Goal: Submit feedback/report problem: Submit feedback/report problem

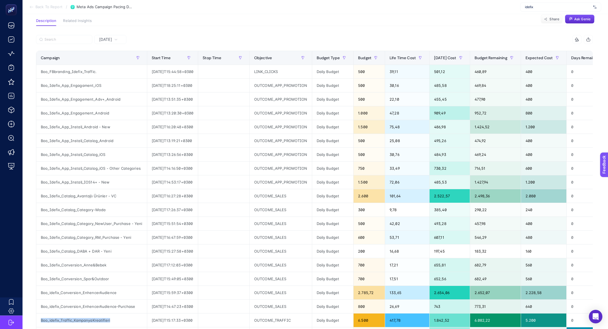
scroll to position [0, 7]
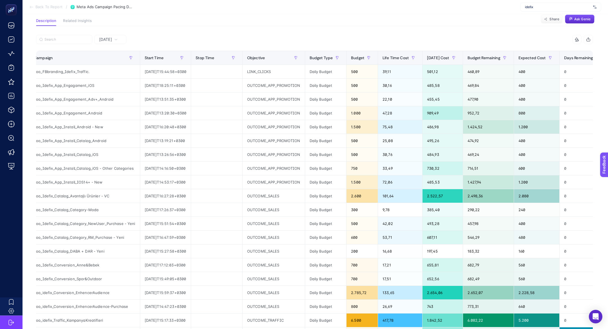
click at [560, 4] on div "idefix" at bounding box center [561, 7] width 81 height 9
type input "he-qa"
click at [570, 19] on div "[DOMAIN_NAME]" at bounding box center [561, 18] width 81 height 9
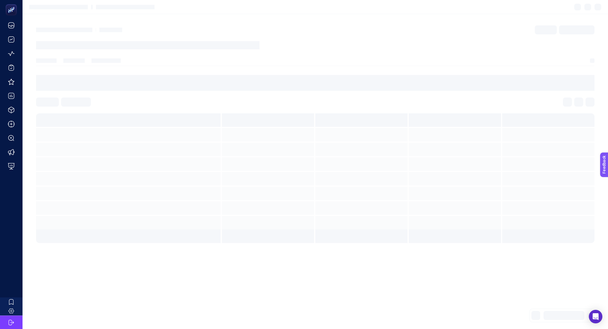
scroll to position [0, 0]
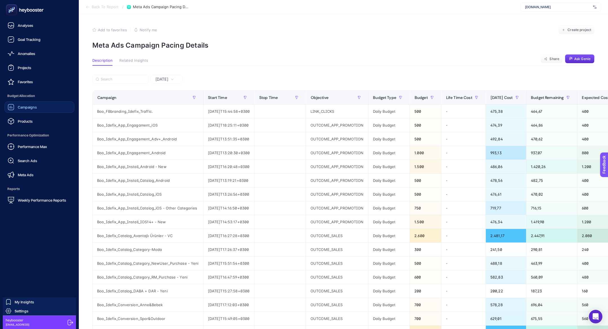
click at [36, 103] on link "Campaigns" at bounding box center [40, 106] width 70 height 11
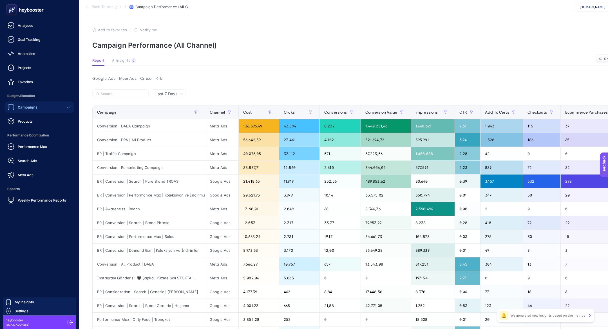
click at [30, 114] on div "Campaigns Products" at bounding box center [40, 113] width 70 height 25
click at [30, 120] on span "Products" at bounding box center [25, 121] width 15 height 5
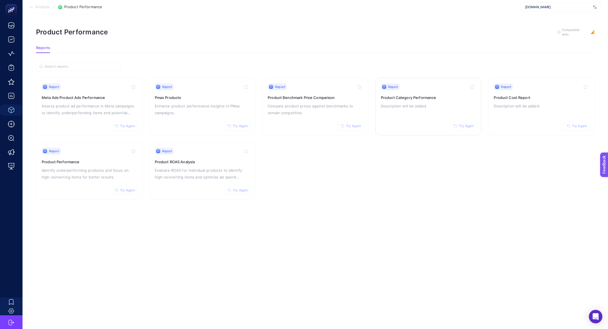
click at [399, 103] on p "Description will be added" at bounding box center [428, 106] width 95 height 7
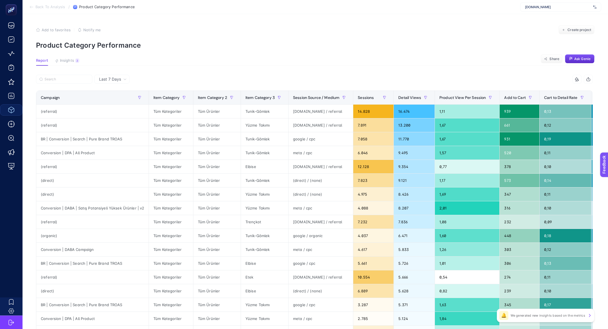
scroll to position [0, 202]
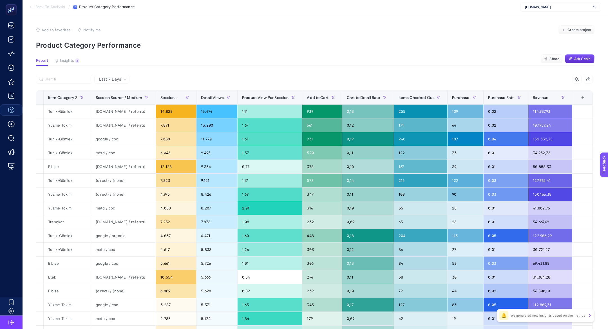
click at [583, 96] on div "+" at bounding box center [583, 97] width 11 height 5
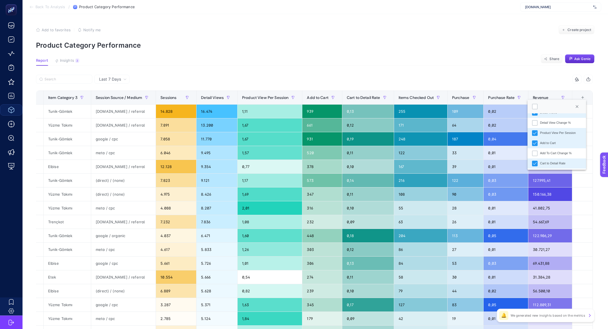
scroll to position [161, 0]
click at [554, 159] on li "Revenue Change %" at bounding box center [557, 162] width 58 height 10
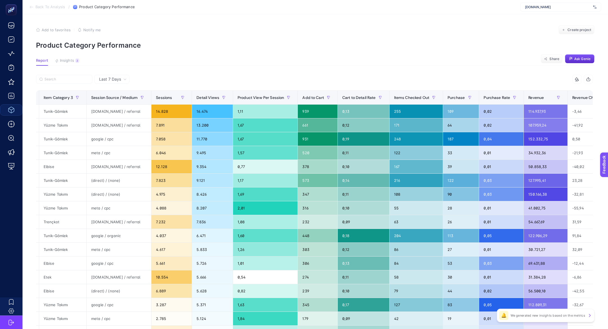
scroll to position [0, 255]
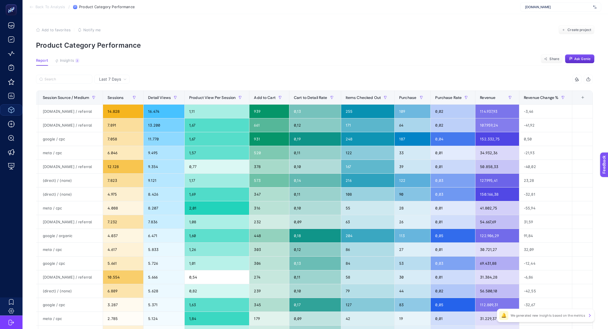
click at [586, 95] on div "+" at bounding box center [583, 97] width 11 height 5
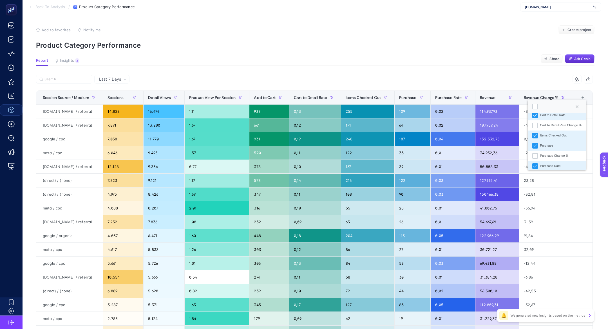
scroll to position [161, 0]
click at [543, 124] on div "Purchase Change %" at bounding box center [555, 121] width 28 height 5
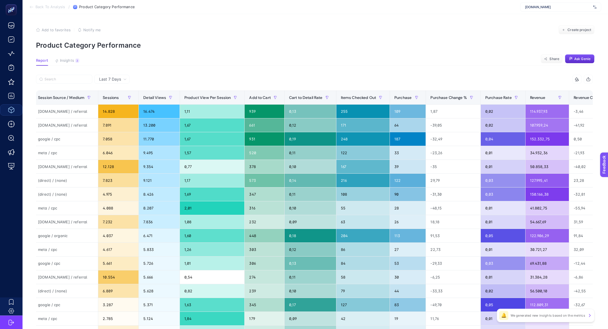
click at [578, 80] on icon at bounding box center [577, 79] width 5 height 5
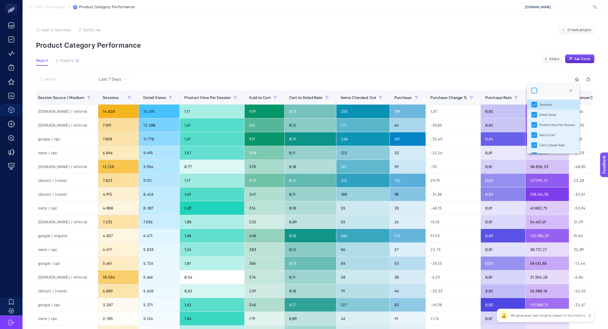
click at [532, 90] on div at bounding box center [535, 91] width 6 height 6
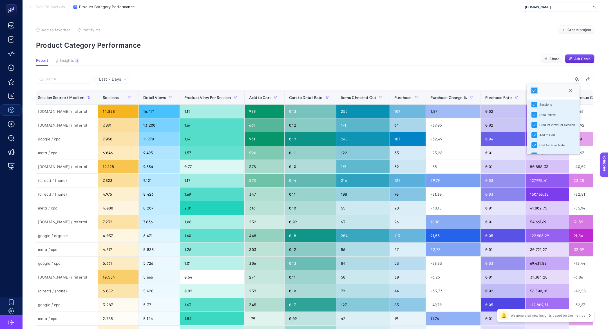
click at [493, 66] on article "Add to favorites false Notify me Create project Product Category Performance Re…" at bounding box center [316, 234] width 586 height 440
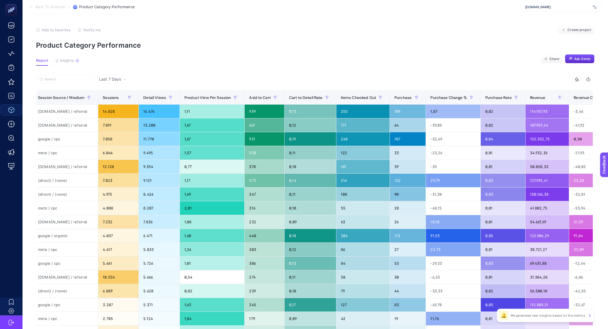
scroll to position [0, 310]
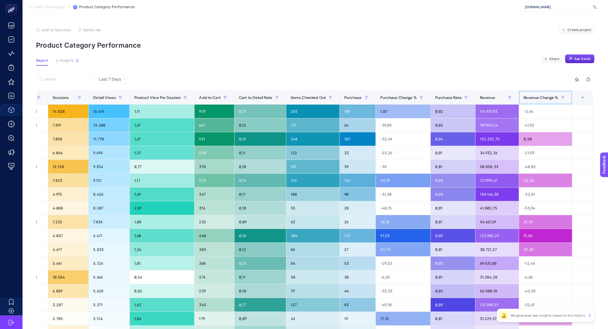
click at [529, 92] on th "Revenue Change %" at bounding box center [545, 98] width 53 height 14
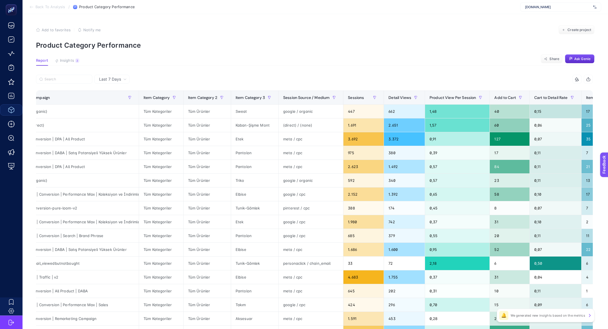
scroll to position [0, 0]
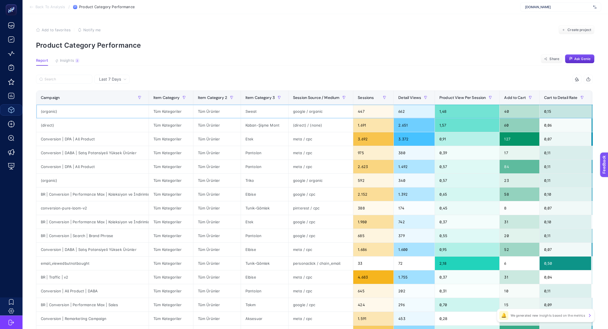
click at [252, 112] on div "Sweat" at bounding box center [264, 112] width 47 height 14
click at [251, 112] on div "Sweat" at bounding box center [264, 112] width 47 height 14
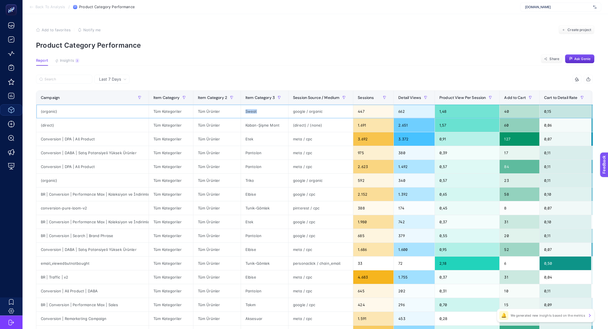
copy div "Sweat"
click at [74, 62] on button "Insights 3 We generated new insights based on the metrics" at bounding box center [67, 61] width 25 height 7
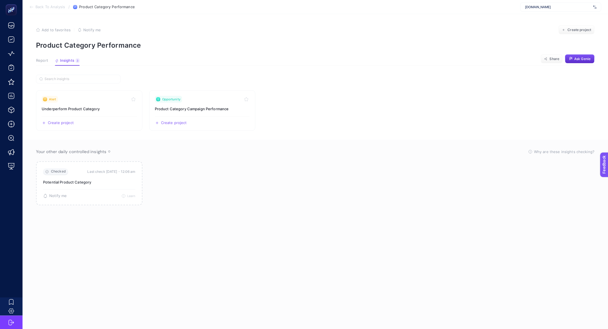
click at [41, 55] on article "Add to favorites false Notify me Create project Product Category Performance Re…" at bounding box center [316, 171] width 586 height 315
click at [41, 58] on article "Add to favorites false Notify me Create project Product Category Performance Re…" at bounding box center [316, 171] width 586 height 315
click at [44, 64] on button "Report" at bounding box center [42, 61] width 12 height 7
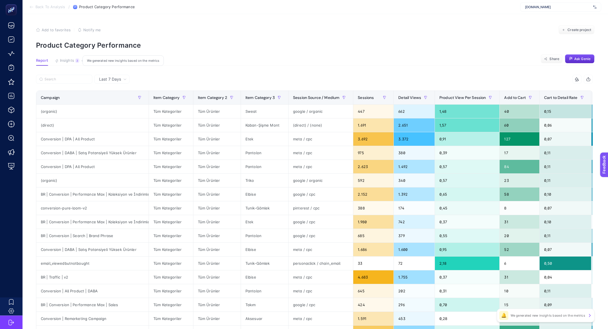
click at [66, 61] on span "Insights" at bounding box center [67, 60] width 14 height 5
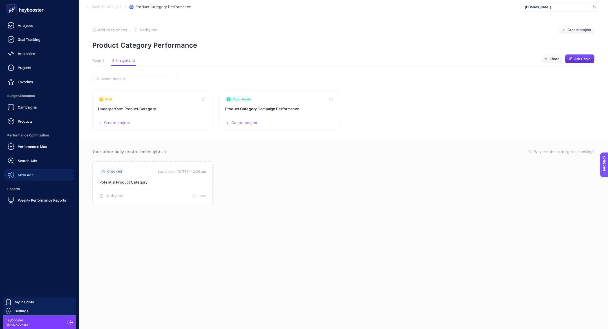
click at [40, 169] on link "Meta Ads" at bounding box center [40, 174] width 70 height 11
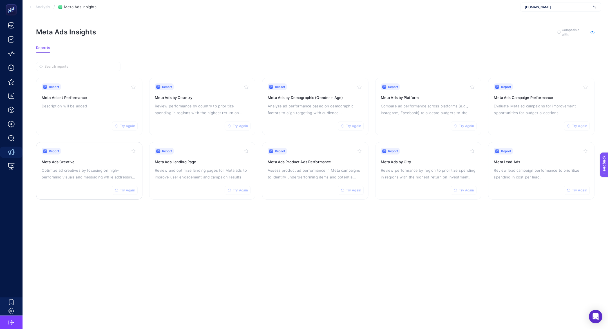
click at [79, 162] on h3 "Meta Ads Creative" at bounding box center [89, 162] width 95 height 6
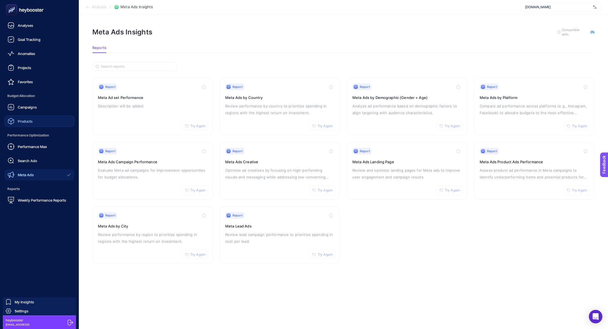
click at [25, 117] on link "Products" at bounding box center [40, 120] width 70 height 11
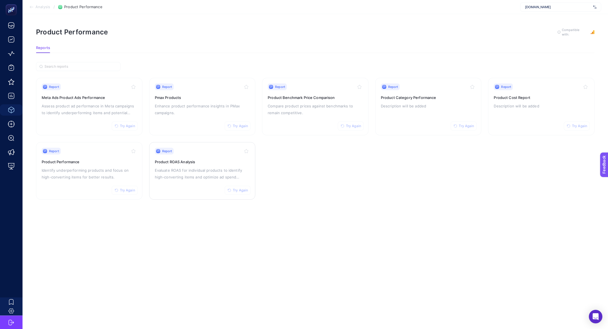
click at [178, 170] on p "Evaluate ROAS for individual products to identify high-converting items and opt…" at bounding box center [202, 174] width 95 height 14
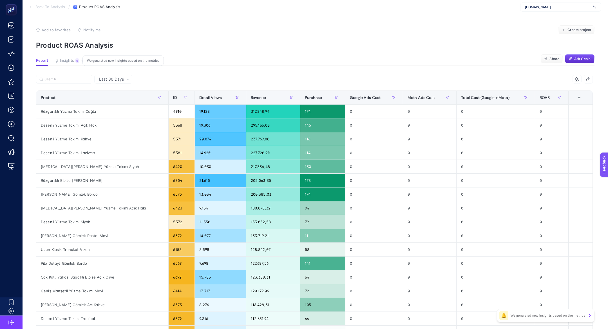
click at [61, 62] on span "Insights" at bounding box center [67, 60] width 14 height 5
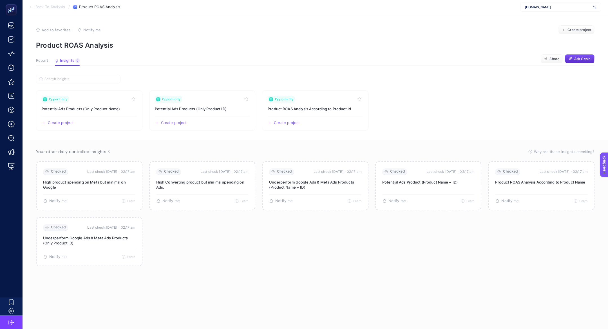
click at [40, 61] on span "Report" at bounding box center [42, 60] width 12 height 5
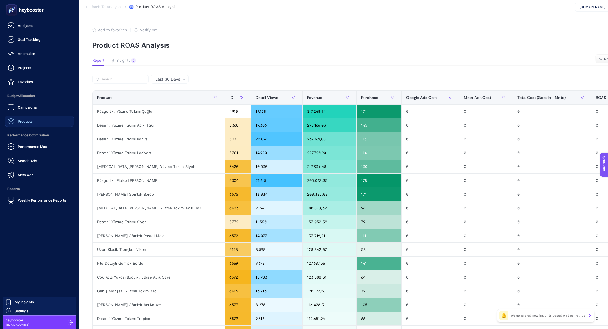
click at [20, 122] on span "Products" at bounding box center [25, 121] width 15 height 5
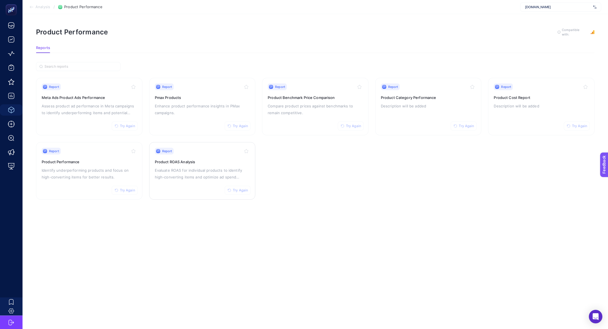
click at [228, 188] on icon "button" at bounding box center [229, 189] width 3 height 3
click at [89, 172] on p "Identify underperforming products and focus on high-converting items for better…" at bounding box center [89, 174] width 95 height 14
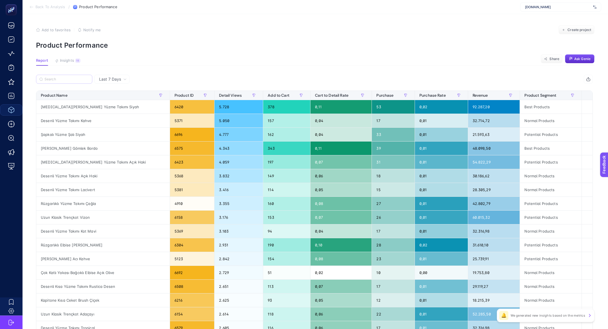
click at [63, 77] on label at bounding box center [64, 79] width 56 height 9
click at [63, 77] on input "Search" at bounding box center [67, 79] width 45 height 4
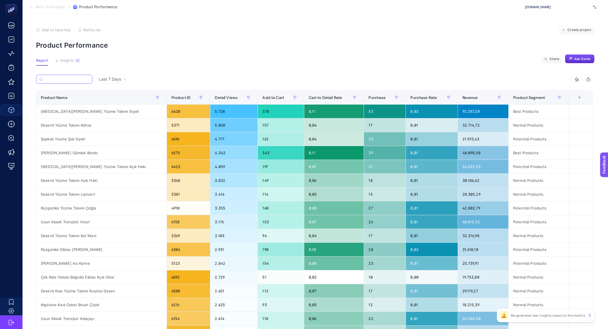
paste input "Sweat"
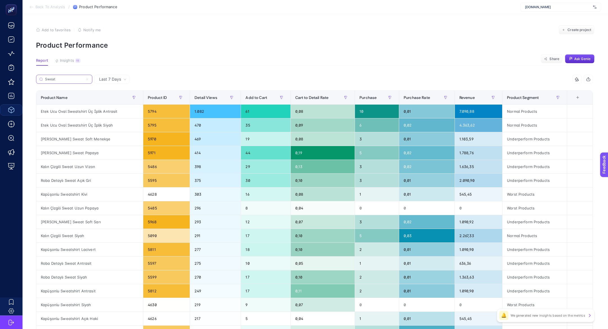
type input "Sweat"
click at [481, 90] on div "Sweat 7 items selected Product Name Product ID Detail Views Add to Cart Cart to…" at bounding box center [314, 242] width 557 height 335
click at [479, 93] on div "Revenue" at bounding box center [479, 97] width 39 height 9
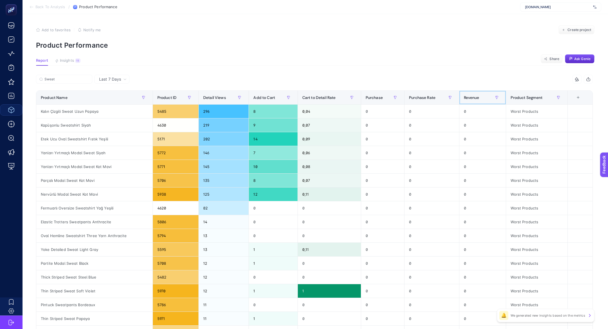
click at [479, 94] on div "Revenue" at bounding box center [483, 97] width 38 height 9
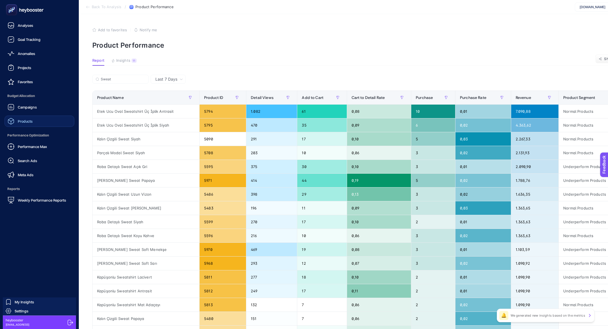
click at [34, 121] on link "Products" at bounding box center [40, 120] width 70 height 11
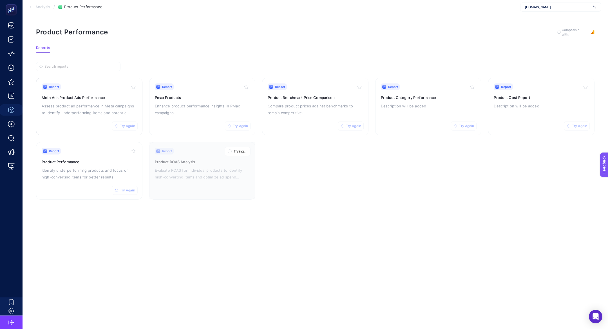
click at [90, 115] on div "Report Try Again Meta Ads Product Ads Performance Assess product ad performance…" at bounding box center [89, 106] width 95 height 46
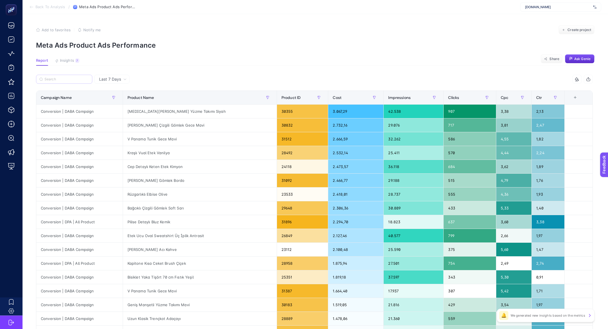
click at [78, 75] on label at bounding box center [64, 79] width 56 height 9
click at [78, 77] on input "Search" at bounding box center [67, 79] width 45 height 4
paste input "Sweat"
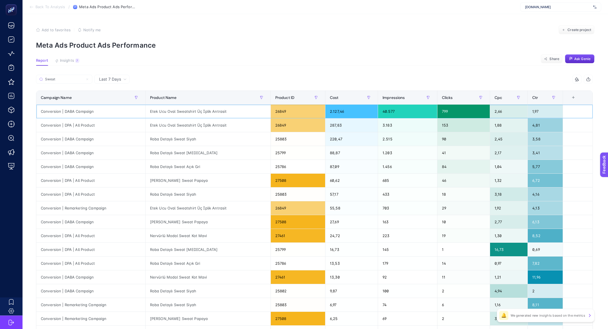
click at [192, 109] on div "Etek Ucu Oval Sweatshirt Üç İplik Antrasit" at bounding box center [208, 112] width 125 height 14
copy tr "Etek Ucu Oval Sweatshirt Üç İplik Antrasit"
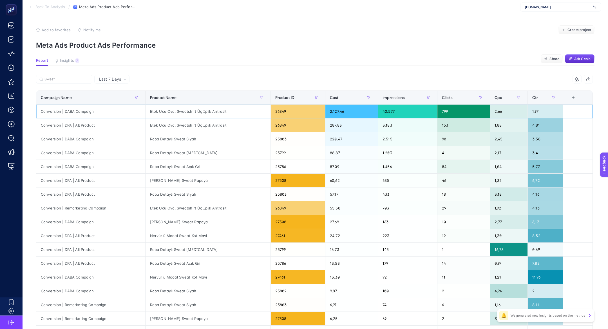
click at [182, 110] on div "Etek Ucu Oval Sweatshirt Üç İplik Antrasit" at bounding box center [208, 112] width 125 height 14
copy tr "Etek Ucu Oval Sweatshirt Üç İplik Antrasit"
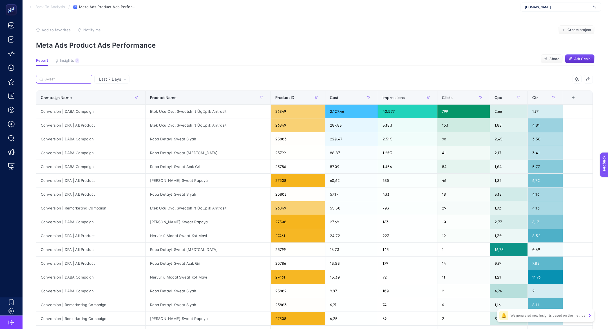
click at [75, 80] on input "Sweat" at bounding box center [67, 79] width 45 height 4
paste input "Etek Ucu Oval Sweatshirt Üç İplik Antrasit"
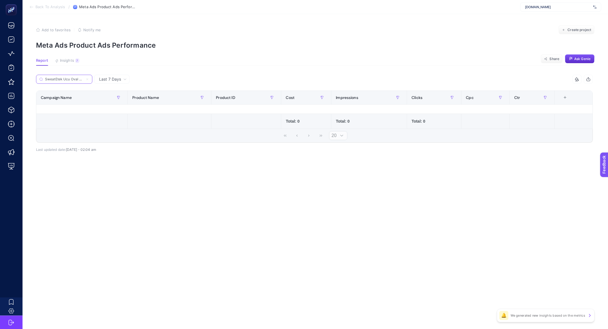
scroll to position [0, 39]
type input "SweatEtek Ucu Oval Sweatshirt Üç İplik Antrasit"
click at [89, 78] on label "SweatEtek Ucu Oval Sweatshirt Üç İplik Antrasit" at bounding box center [64, 79] width 56 height 9
click at [83, 78] on input "SweatEtek Ucu Oval Sweatshirt Üç İplik Antrasit" at bounding box center [64, 79] width 38 height 4
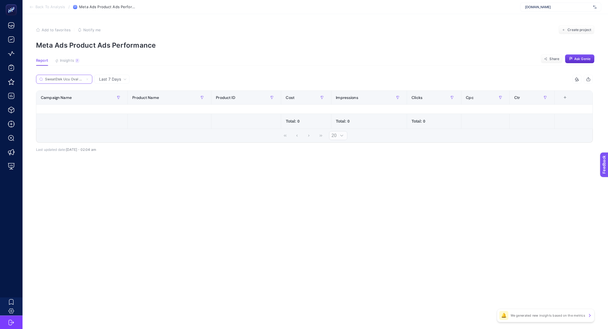
click at [87, 78] on icon at bounding box center [87, 78] width 3 height 3
click at [83, 78] on input "SweatEtek Ucu Oval Sweatshirt Üç İplik Antrasit" at bounding box center [64, 79] width 38 height 4
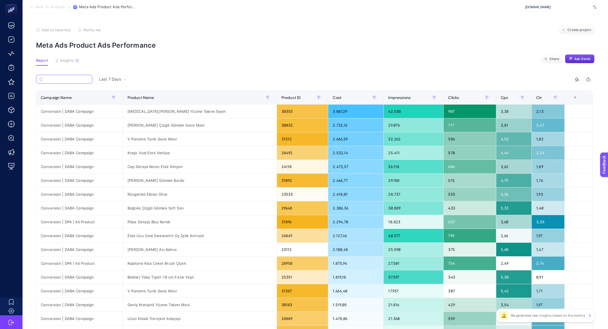
click at [88, 80] on input "Search" at bounding box center [67, 79] width 44 height 4
paste input "Etek Ucu Oval Sweatshirt Üç İplik Antrasit"
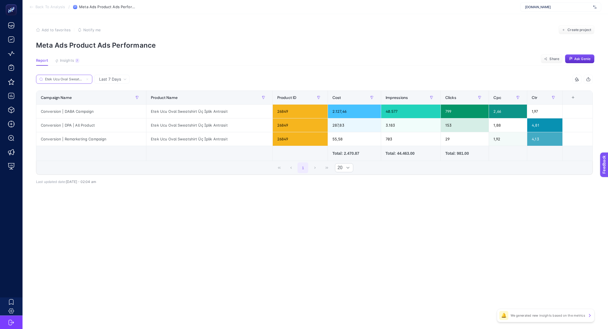
scroll to position [0, 29]
type input "Etek Ucu Oval Sweatshirt Üç İplik Antrasit"
click at [88, 78] on icon at bounding box center [87, 78] width 3 height 3
click at [83, 78] on input "Etek Ucu Oval Sweatshirt Üç İplik Antrasit" at bounding box center [64, 79] width 38 height 4
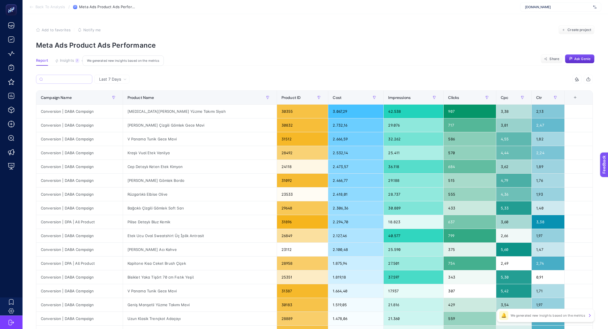
click at [73, 64] on button "Insights 7 We generated new insights based on the metrics" at bounding box center [67, 61] width 25 height 7
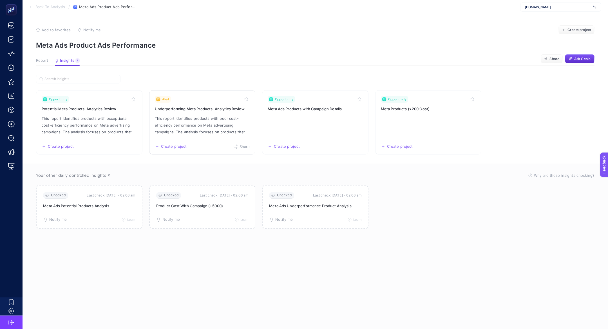
click at [208, 109] on h3 "Underperforming Meta Products: Analytics Review" at bounding box center [202, 109] width 95 height 6
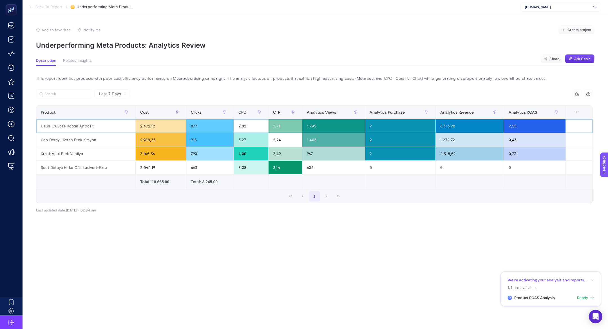
click at [67, 129] on div "Uzun Kruvaze Kaban Antrasit" at bounding box center [85, 126] width 99 height 14
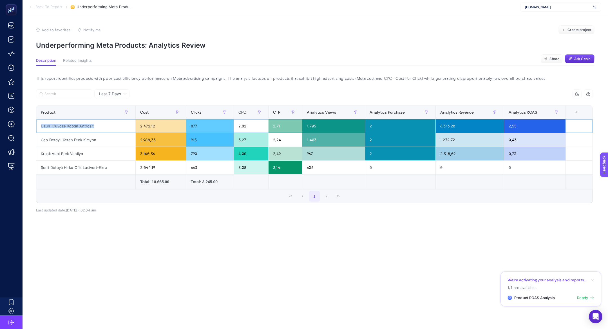
copy tr "Uzun Kruvaze Kaban Antrasit"
click at [51, 9] on span "Back To Report" at bounding box center [48, 7] width 27 height 5
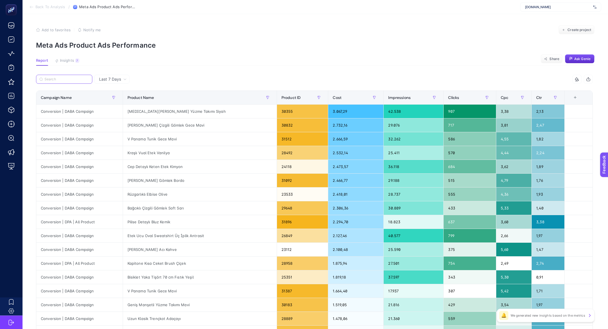
click at [48, 77] on input "Search" at bounding box center [67, 79] width 45 height 4
paste input "Uzun Kruvaze Kaban Antrasit"
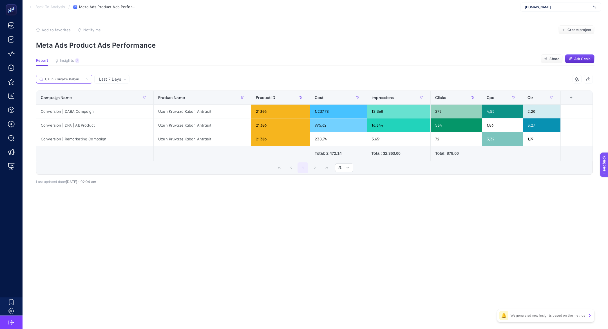
scroll to position [0, 9]
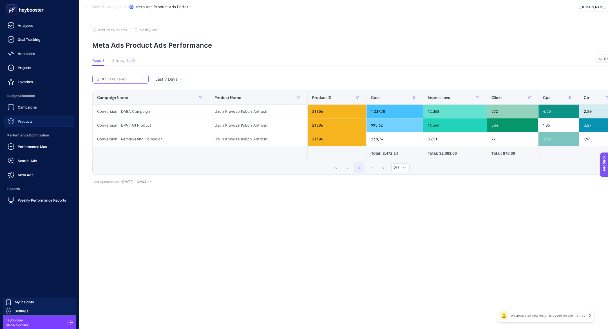
type input "Uzun Kruvaze Kaban Antrasit"
click at [42, 124] on link "Products" at bounding box center [40, 120] width 70 height 11
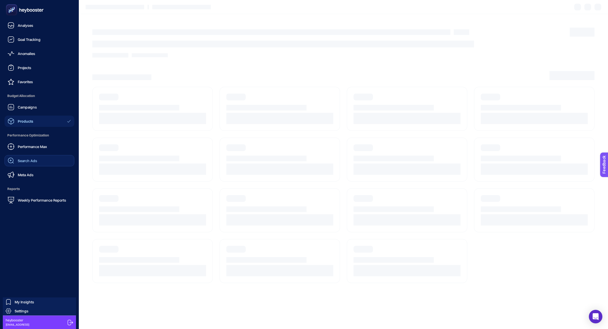
click at [40, 163] on link "Search Ads" at bounding box center [40, 160] width 70 height 11
click at [41, 150] on link "Performance Max" at bounding box center [40, 146] width 70 height 11
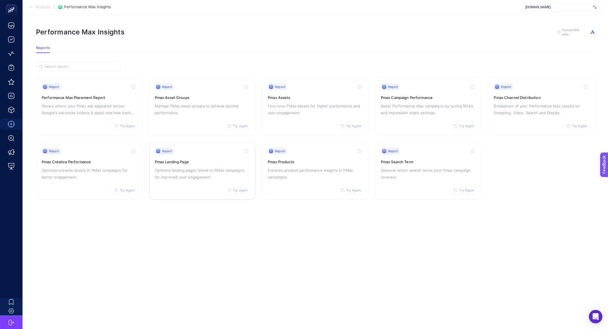
click at [210, 178] on p "Optimize landing pages linked to PMax campaigns for improved user engagement." at bounding box center [202, 174] width 95 height 14
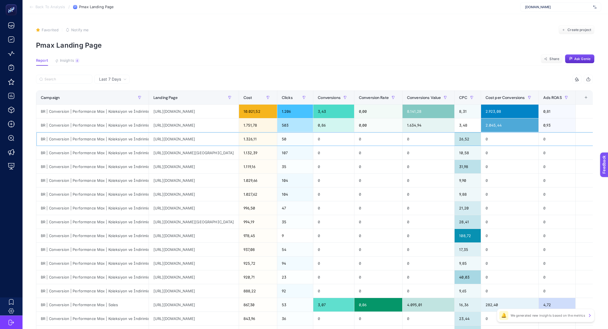
click at [206, 139] on div "https://www.he-qa.com/garnili-yuzme-takimi-kot-mavi" at bounding box center [194, 139] width 90 height 14
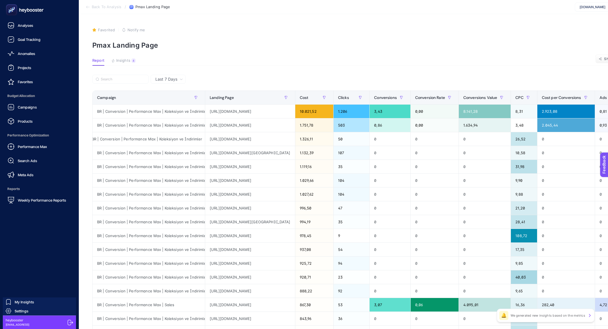
drag, startPoint x: 29, startPoint y: 194, endPoint x: 35, endPoint y: 147, distance: 47.1
click at [35, 147] on span "Performance Max" at bounding box center [32, 146] width 29 height 5
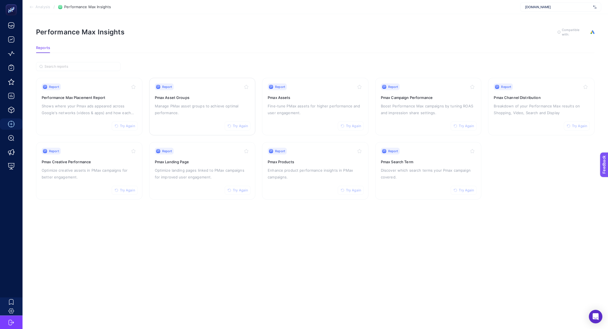
click at [205, 106] on p "Manage PMax asset groups to achieve optimal performance." at bounding box center [202, 110] width 95 height 14
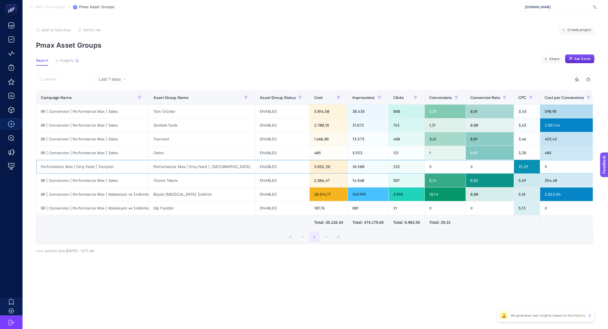
click at [131, 165] on div "Performance Max | Only Feed | Trençkot" at bounding box center [92, 167] width 112 height 14
click at [130, 187] on div "BR | Conversion | Performance Max | Koleksiyon ve İndirimler" at bounding box center [92, 194] width 112 height 14
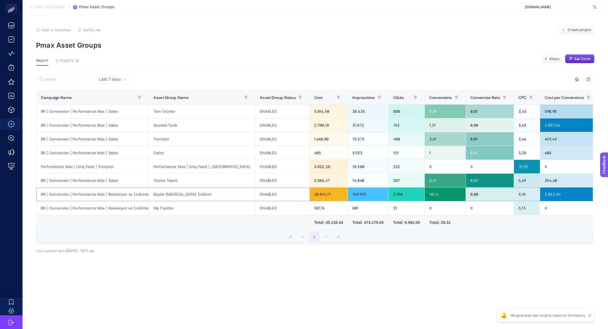
click at [130, 187] on div "BR | Conversion | Performance Max | Koleksiyon ve İndirimler" at bounding box center [92, 194] width 112 height 14
click at [136, 183] on div "BR | Conversion | Performance Max | Sales" at bounding box center [92, 181] width 112 height 14
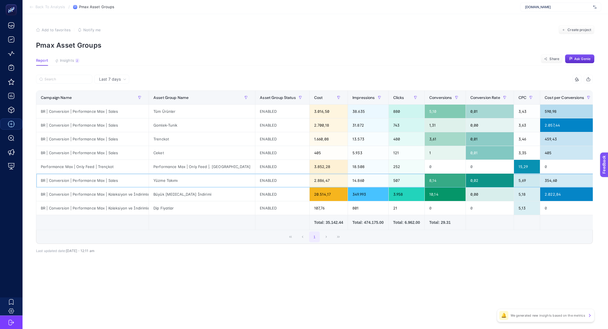
click at [136, 183] on div "BR | Conversion | Performance Max | Sales" at bounding box center [92, 181] width 112 height 14
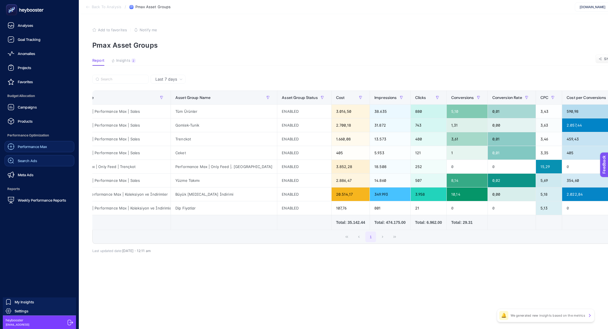
click at [38, 156] on link "Search Ads" at bounding box center [40, 160] width 70 height 11
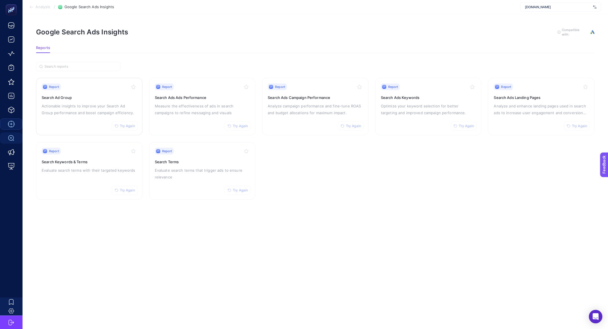
click at [92, 95] on h3 "Search Ad Group" at bounding box center [89, 98] width 95 height 6
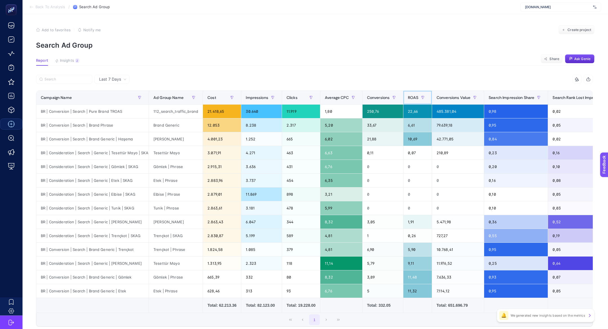
click at [414, 97] on span "ROAS" at bounding box center [413, 97] width 10 height 5
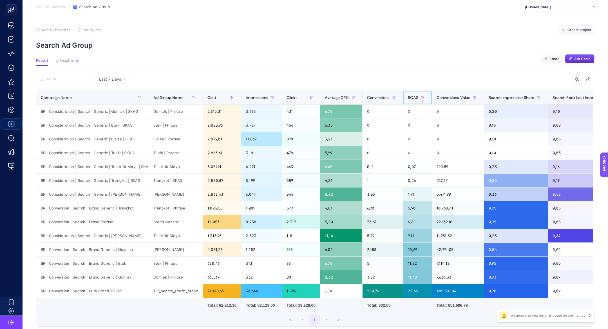
click at [414, 97] on span "ROAS" at bounding box center [413, 97] width 10 height 5
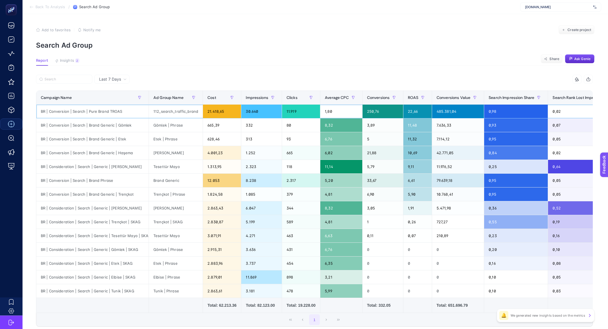
click at [139, 115] on div "BR | Conversion | Search | Pure Brand TROAS" at bounding box center [92, 112] width 112 height 14
click at [72, 61] on span "Insights" at bounding box center [67, 60] width 14 height 5
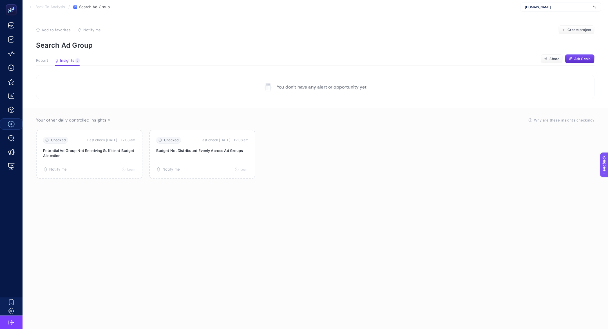
click at [36, 62] on span "Report" at bounding box center [42, 60] width 12 height 5
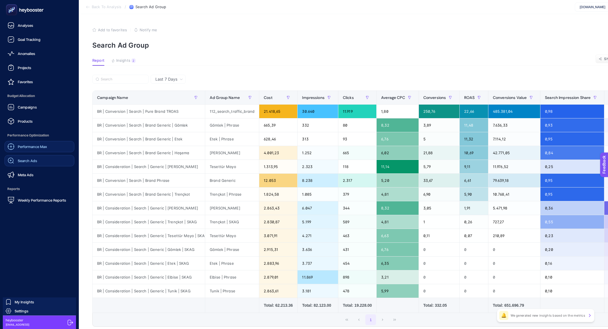
click at [39, 158] on link "Search Ads" at bounding box center [40, 160] width 70 height 11
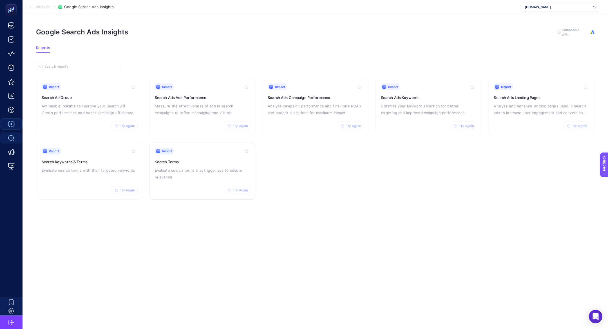
click at [180, 168] on p "Evaluate search terms that trigger ads to ensure relevance" at bounding box center [202, 174] width 95 height 14
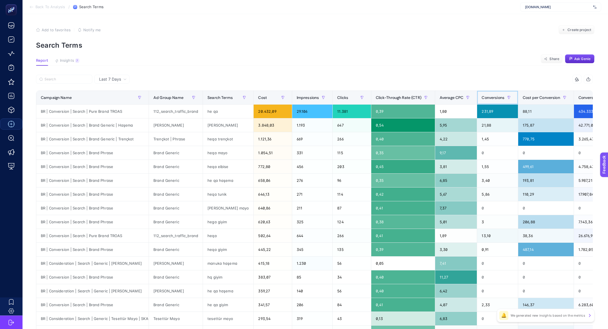
click at [484, 96] on span "Conversions" at bounding box center [493, 97] width 23 height 5
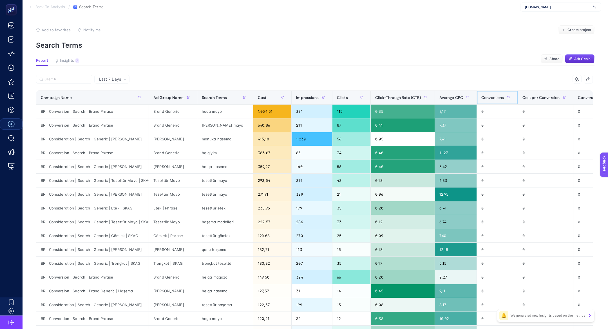
click at [485, 96] on span "Conversions" at bounding box center [493, 97] width 23 height 5
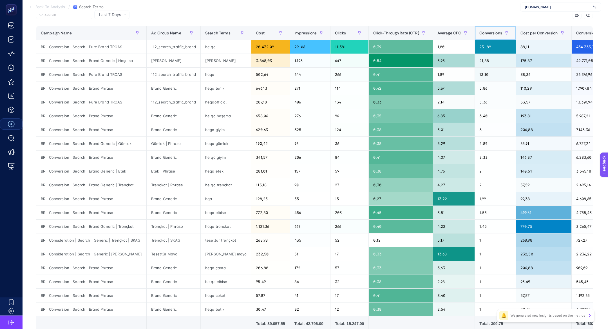
scroll to position [63, 0]
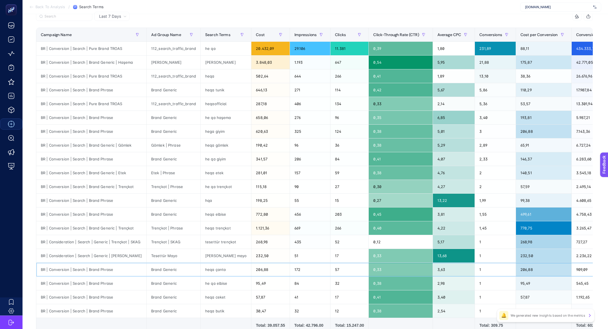
click at [259, 267] on div "206,88" at bounding box center [271, 270] width 38 height 14
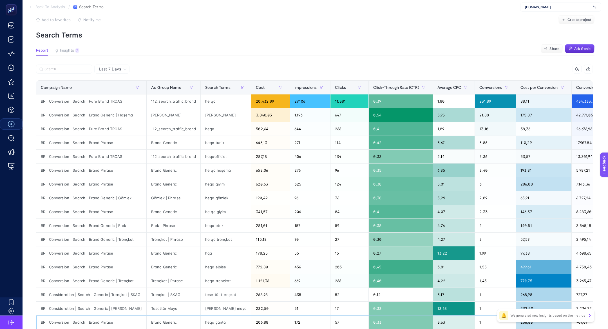
scroll to position [0, 0]
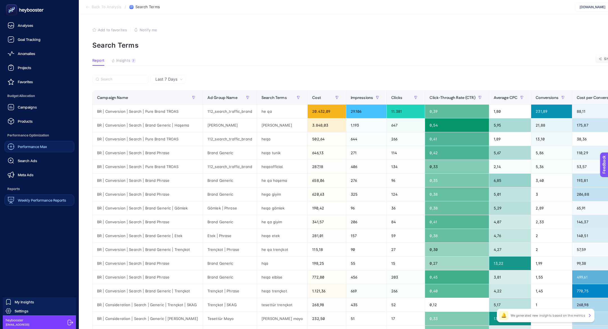
click at [28, 198] on span "Weekly Performance Reports" at bounding box center [42, 200] width 48 height 5
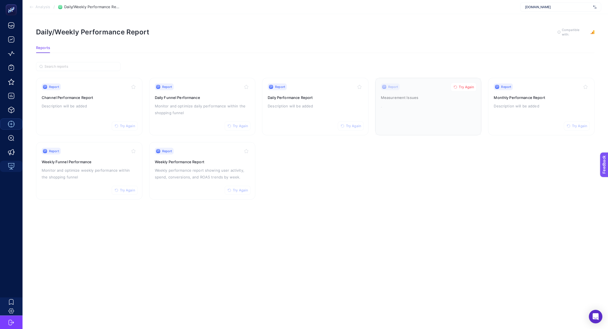
click at [464, 85] on span "Try Again" at bounding box center [466, 87] width 15 height 5
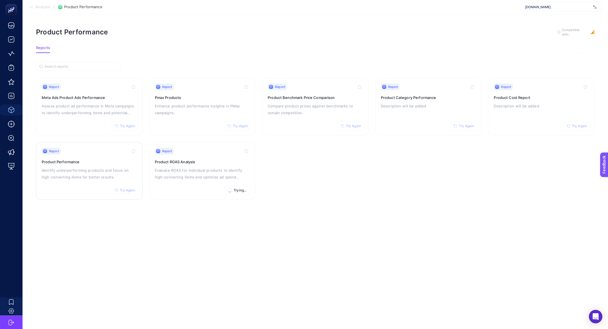
click at [72, 159] on h3 "Product Performance" at bounding box center [89, 162] width 95 height 6
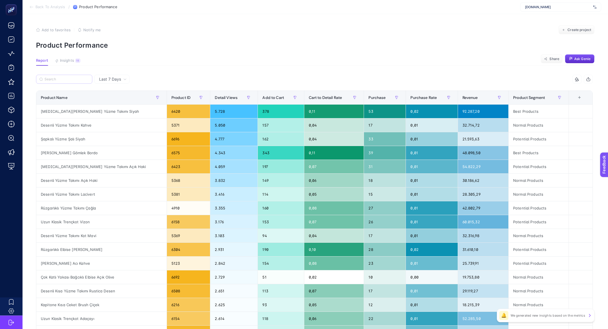
click at [57, 83] on label at bounding box center [64, 79] width 56 height 9
click at [57, 81] on input "Search" at bounding box center [67, 79] width 45 height 4
paste input "Etek Ucu Oval Sweatshirt Üç İplik Antrasit"
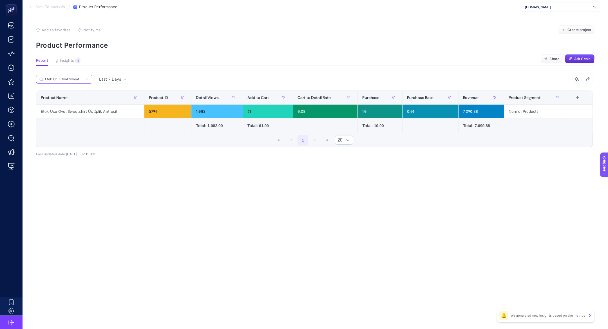
scroll to position [0, 29]
type input "Etek Ucu Oval Sweatshirt Üç İplik Antrasit"
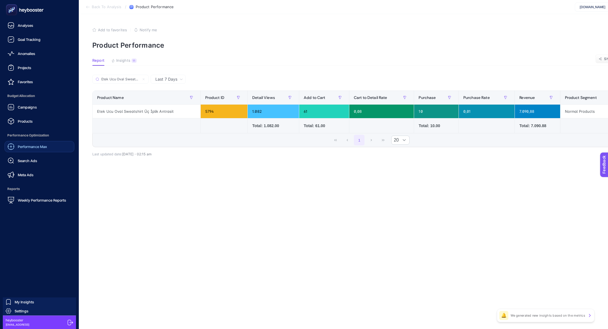
click at [45, 145] on span "Performance Max" at bounding box center [32, 146] width 29 height 5
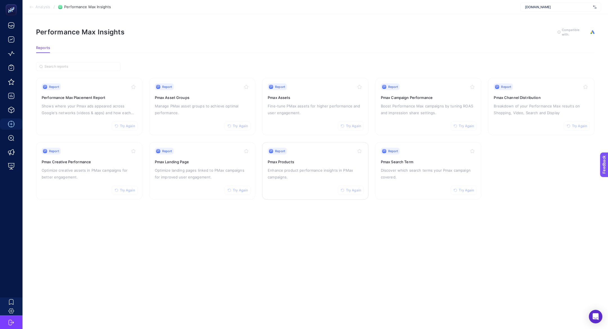
click at [332, 177] on p "Enhance product performance insights in PMax campaigns." at bounding box center [315, 174] width 95 height 14
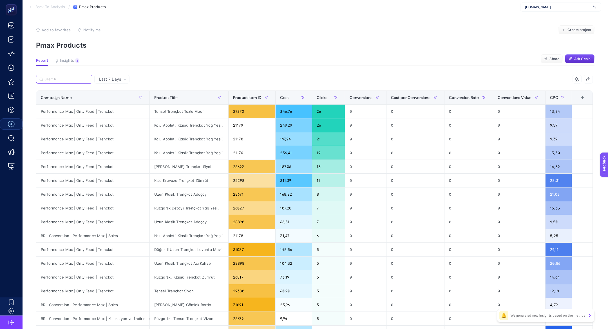
click at [68, 77] on input "Search" at bounding box center [67, 79] width 45 height 4
paste input "Etek Ucu Oval Sweatshirt Üç İplik Antrasit"
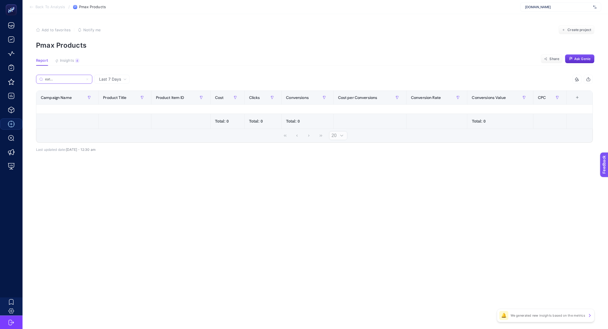
type input "Etek Ucu Oval Sweatshirt Üç İplik Antrasit"
click at [87, 81] on icon at bounding box center [87, 78] width 3 height 3
click at [83, 81] on input "Etek Ucu Oval Sweatshirt Üç İplik Antrasit" at bounding box center [64, 79] width 38 height 4
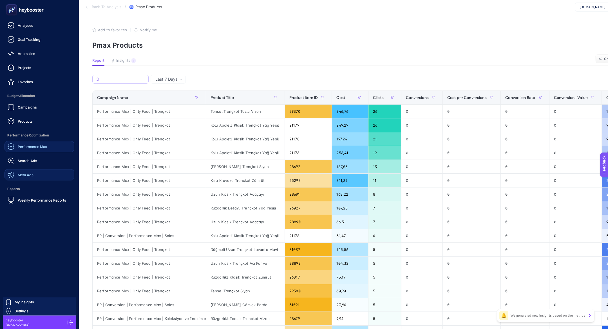
click at [28, 172] on span "Meta Ads" at bounding box center [26, 174] width 16 height 5
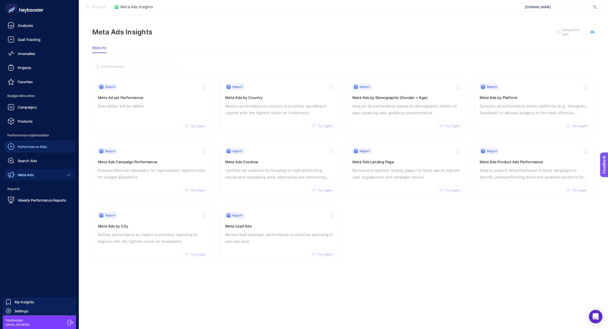
click at [22, 144] on div "Performance Max" at bounding box center [27, 146] width 39 height 7
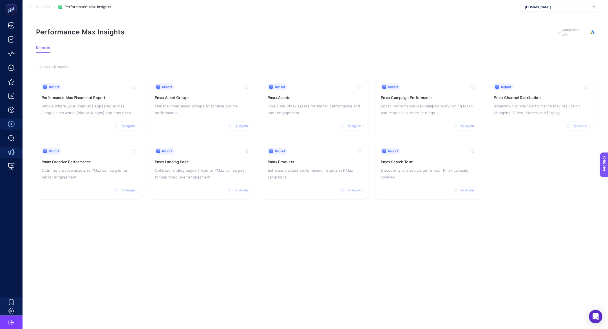
click at [85, 149] on div "Report Try Again" at bounding box center [89, 151] width 95 height 7
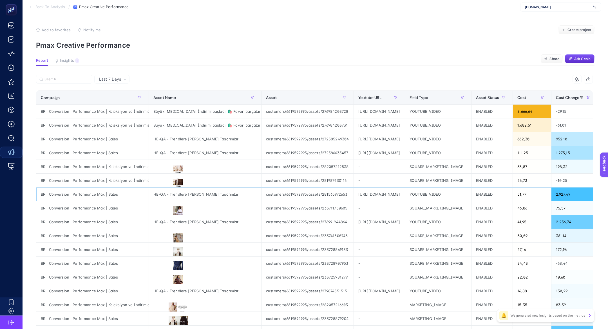
click at [472, 190] on div "YOUTUBE_VIDEO" at bounding box center [438, 194] width 66 height 14
click at [64, 82] on label at bounding box center [64, 79] width 56 height 9
click at [64, 81] on input "Search" at bounding box center [67, 79] width 45 height 4
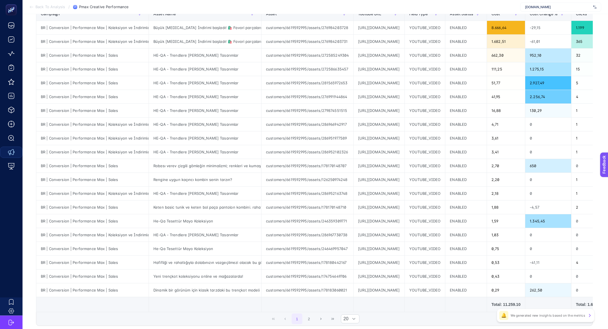
scroll to position [84, 0]
type input "vıdeo"
click at [205, 276] on div "Yeni trençkot koleksiyonu online ve mağazalarda!" at bounding box center [205, 276] width 112 height 14
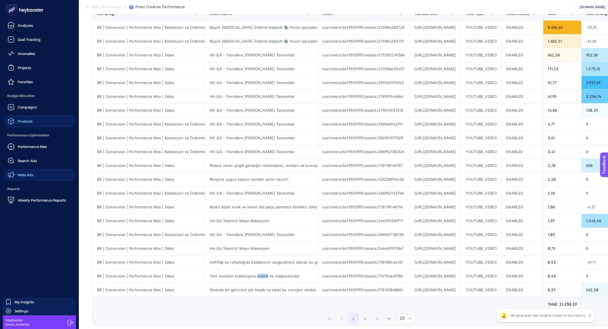
click at [22, 126] on link "Products" at bounding box center [40, 120] width 70 height 11
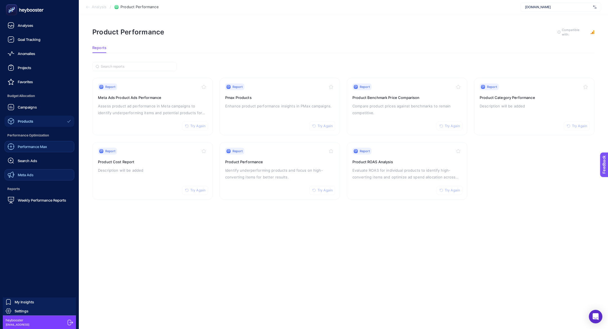
click at [44, 143] on div "Performance Max" at bounding box center [27, 146] width 39 height 7
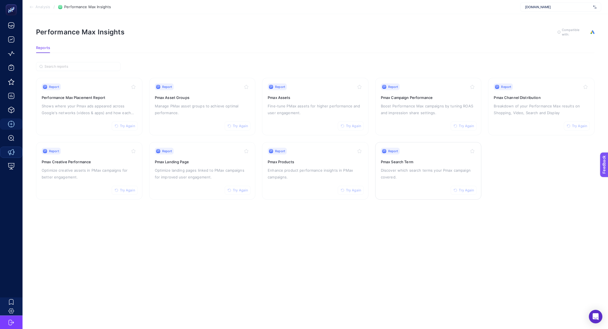
click at [432, 170] on p "Discover which search terms your Pmax campaign covered." at bounding box center [428, 174] width 95 height 14
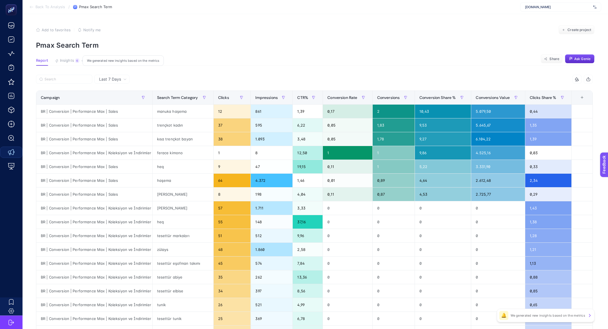
click at [68, 65] on button "Insights 6 We generated new insights based on the metrics" at bounding box center [67, 61] width 25 height 7
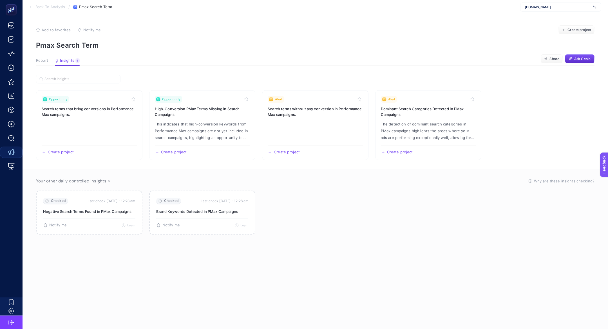
click at [35, 65] on article "Add to favorites false Notify me Create project Pmax Search Term Report Insight…" at bounding box center [316, 171] width 586 height 315
click at [35, 63] on article "Add to favorites false Notify me Create project Pmax Search Term Report Insight…" at bounding box center [316, 171] width 586 height 315
click at [41, 63] on button "Report" at bounding box center [42, 61] width 12 height 7
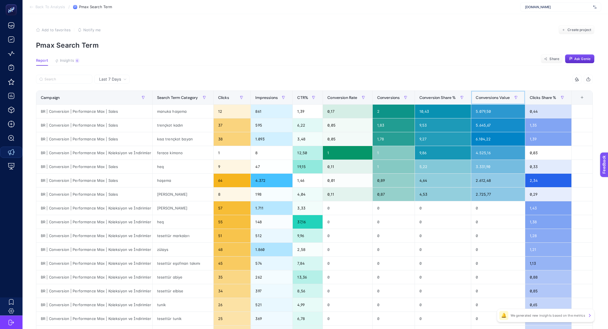
click at [494, 96] on span "Conversions Value" at bounding box center [493, 97] width 34 height 5
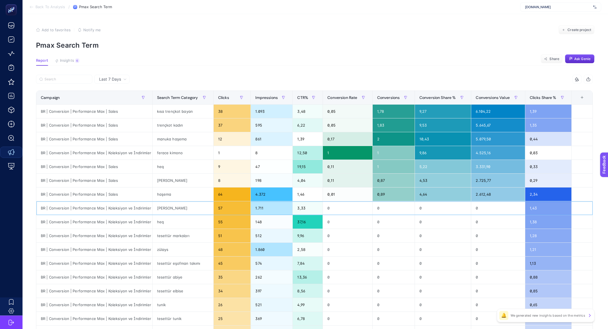
click at [171, 210] on div "melike tatar" at bounding box center [183, 208] width 61 height 14
click at [541, 104] on th "Clicks Share %" at bounding box center [548, 98] width 46 height 14
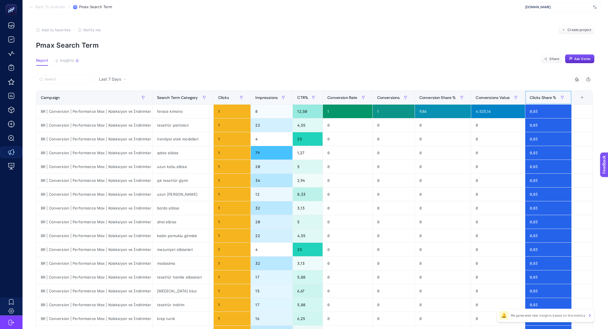
click at [541, 99] on span "Clicks Share %" at bounding box center [543, 97] width 27 height 5
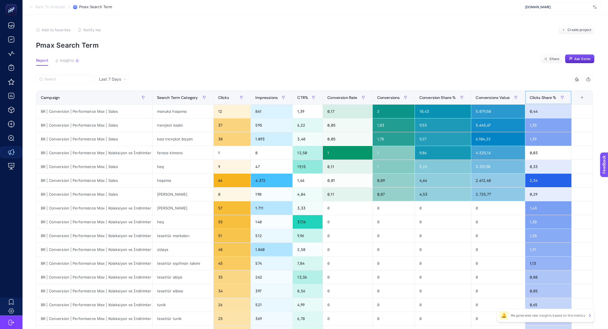
click at [548, 95] on span "Clicks Share %" at bounding box center [543, 97] width 27 height 5
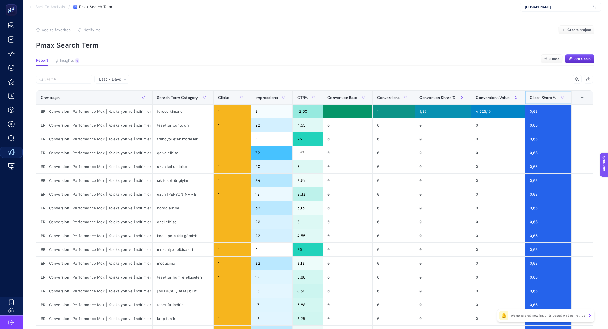
click at [548, 95] on span "Clicks Share %" at bounding box center [543, 97] width 27 height 5
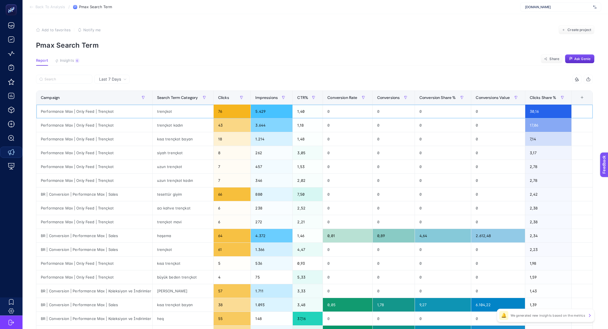
click at [164, 115] on div "trençkot" at bounding box center [183, 112] width 61 height 14
click at [79, 61] on div "6" at bounding box center [77, 60] width 4 height 5
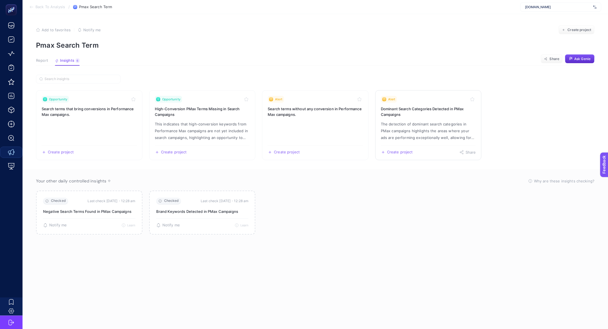
click at [427, 121] on p "The detection of dominant search categories in PMax campaigns highlights the ar…" at bounding box center [428, 131] width 95 height 20
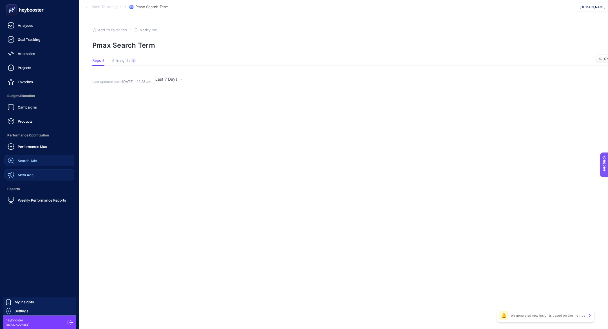
click at [39, 158] on link "Search Ads" at bounding box center [40, 160] width 70 height 11
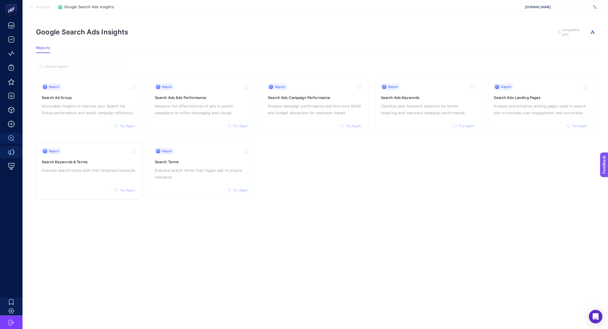
click at [96, 170] on p "Evaluate search terms with their targeted keywords" at bounding box center [89, 170] width 95 height 7
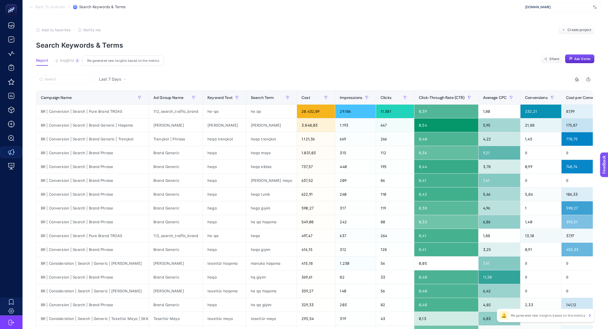
click at [63, 60] on span "Insights" at bounding box center [67, 60] width 14 height 5
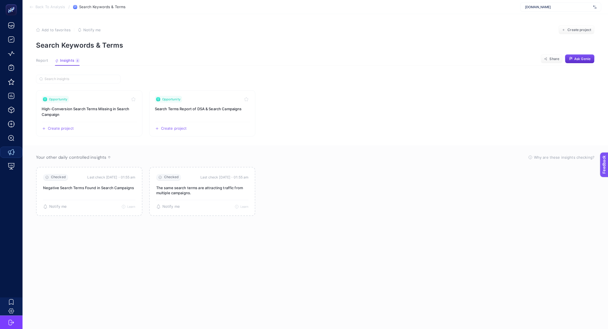
click at [37, 65] on button "Report" at bounding box center [42, 61] width 12 height 7
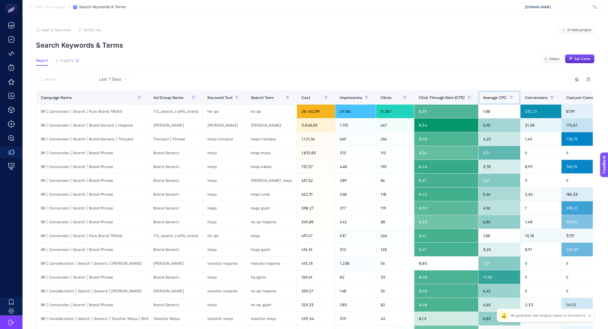
click at [492, 98] on span "Average CPC" at bounding box center [495, 97] width 24 height 5
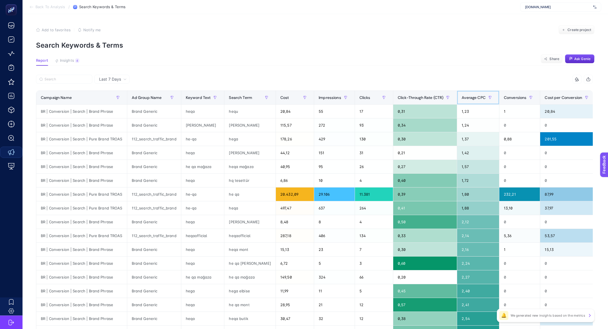
click at [470, 102] on th "Average CPC" at bounding box center [478, 98] width 42 height 14
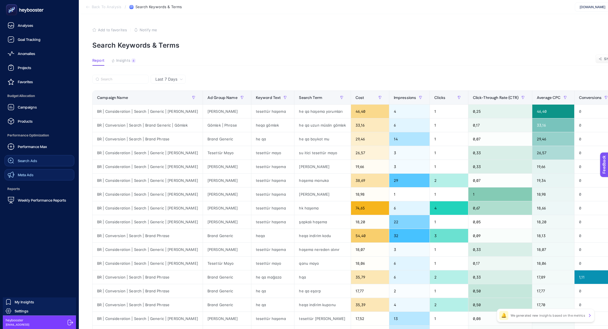
click at [37, 161] on link "Search Ads" at bounding box center [40, 160] width 70 height 11
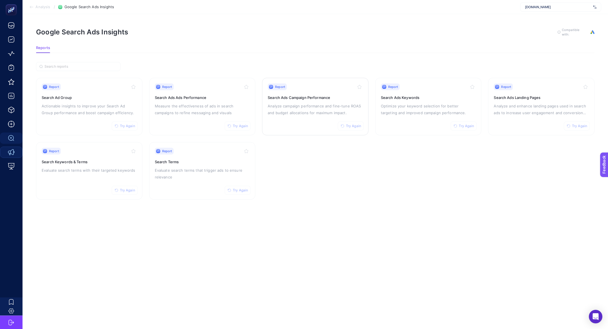
click at [303, 123] on div "Report Try Again Search Ads Campaign Performance Analyze campaign performance a…" at bounding box center [315, 106] width 95 height 46
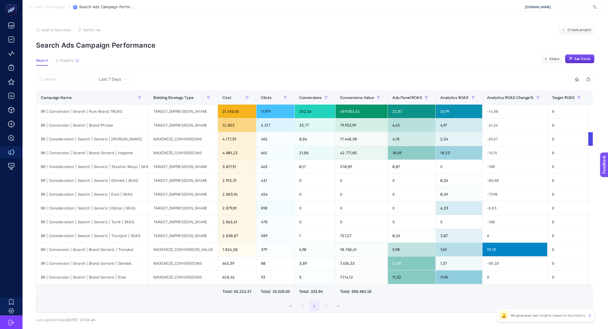
click at [127, 79] on div "Last 7 Days" at bounding box center [113, 79] width 32 height 4
click at [120, 99] on li "Last 30 Days" at bounding box center [112, 101] width 32 height 10
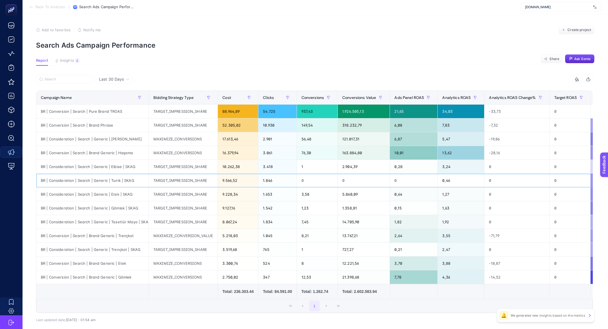
click at [145, 184] on div "BR | Consideration | Search | Generic | Tunik | SKAG" at bounding box center [92, 181] width 112 height 14
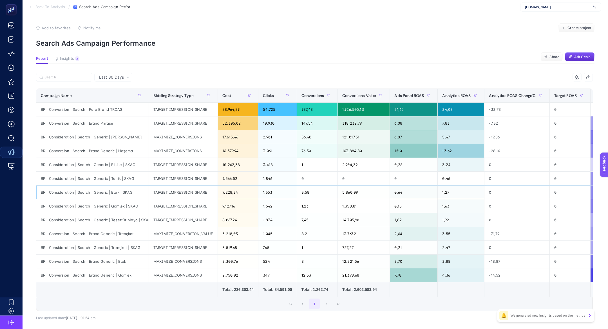
click at [127, 191] on div "BR | Consideration | Search | Generic | Etek | SKAG" at bounding box center [92, 192] width 112 height 14
copy div "SKAG"
click at [85, 75] on input "Search" at bounding box center [67, 77] width 45 height 4
paste input "SKAG"
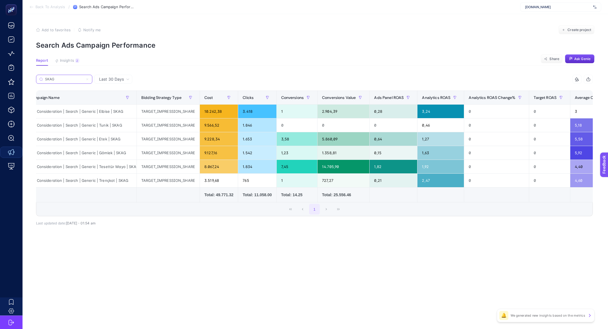
scroll to position [0, 16]
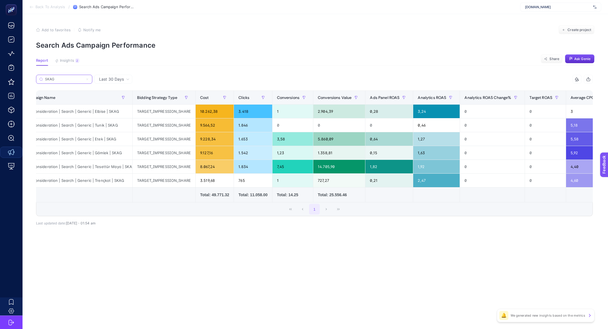
type input "SKAG"
click at [88, 77] on label "SKAG" at bounding box center [64, 79] width 56 height 9
click at [0, 0] on input "Search" at bounding box center [0, 0] width 0 height 0
click at [88, 80] on input "SKAG" at bounding box center [67, 79] width 45 height 4
click at [88, 78] on icon at bounding box center [87, 78] width 3 height 3
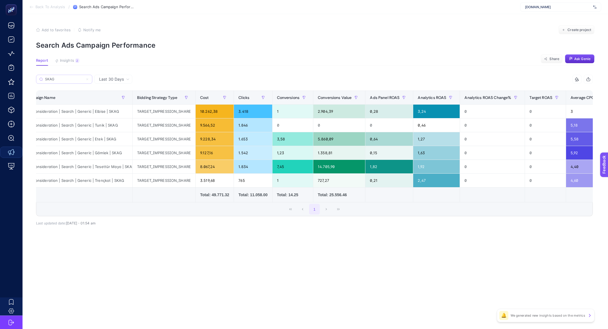
click at [0, 0] on input "Search" at bounding box center [0, 0] width 0 height 0
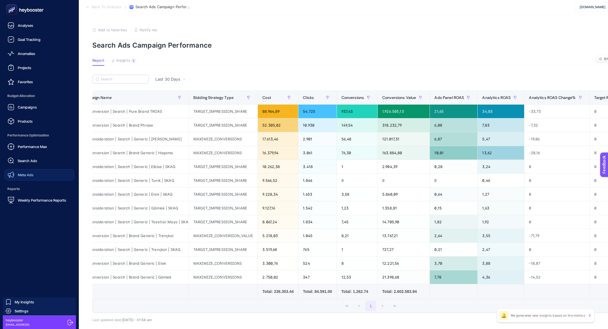
click at [18, 175] on span "Meta Ads" at bounding box center [26, 174] width 16 height 5
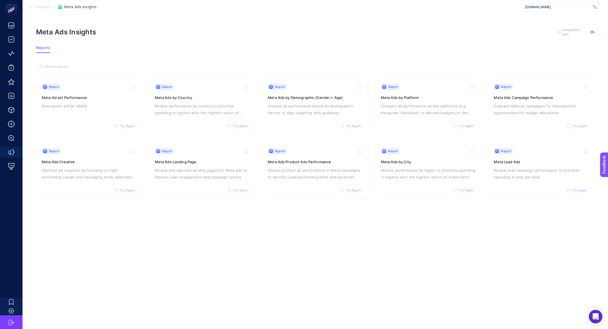
click at [267, 312] on article "Meta Ads Insights To get quality results from this analysis, we recommend that …" at bounding box center [316, 171] width 586 height 315
click at [402, 106] on p "Compare ad performance across platforms (e.g., Instagram, Facebook) to allocate…" at bounding box center [428, 110] width 95 height 14
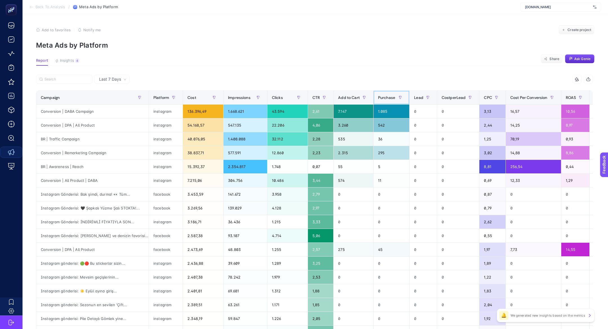
click at [379, 94] on div "Purchase" at bounding box center [391, 97] width 27 height 9
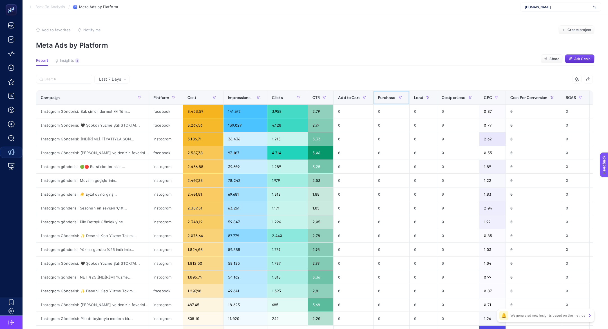
click at [379, 94] on div "Purchase" at bounding box center [391, 97] width 27 height 9
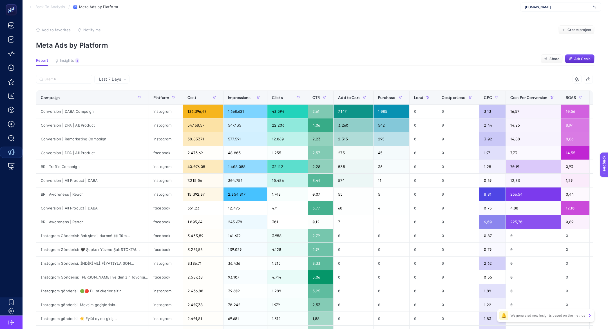
click at [74, 84] on div at bounding box center [175, 81] width 279 height 12
click at [69, 80] on input "Search" at bounding box center [67, 79] width 45 height 4
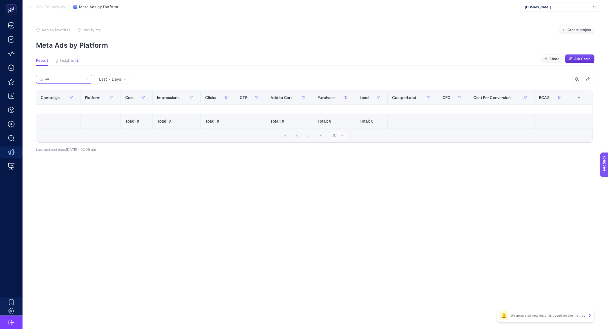
type input "a"
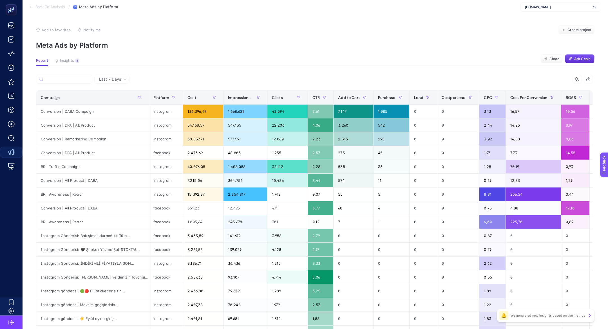
click at [82, 73] on article "Add to favorites false Notify me Create project Meta Ads by Platform Report Ins…" at bounding box center [316, 234] width 586 height 440
click at [79, 66] on article "Add to favorites false Notify me Create project Meta Ads by Platform Report Ins…" at bounding box center [316, 234] width 586 height 440
click at [73, 62] on span "Insights" at bounding box center [67, 60] width 14 height 5
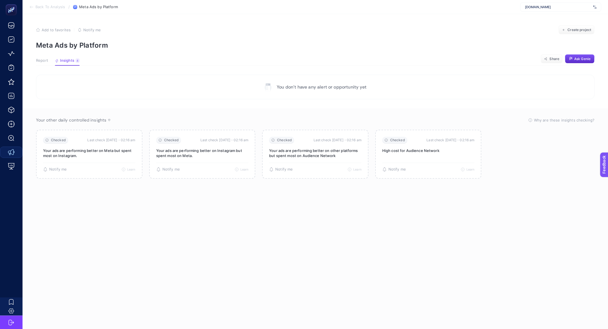
click at [44, 61] on span "Report" at bounding box center [42, 60] width 12 height 5
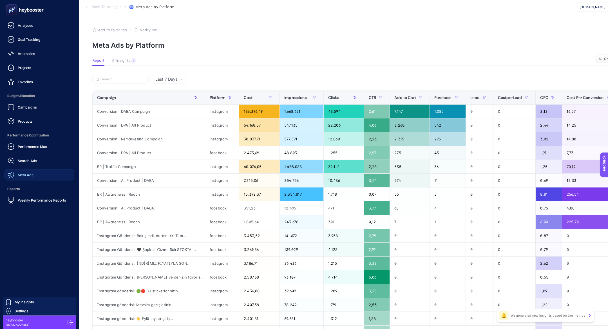
click at [30, 174] on span "Meta Ads" at bounding box center [26, 174] width 16 height 5
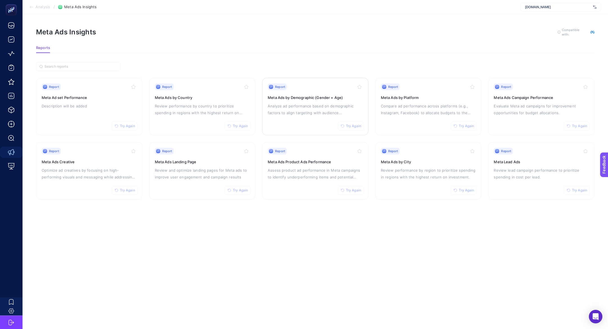
click at [310, 114] on p "Analyze ad performance based on demographic factors to align targeting with aud…" at bounding box center [315, 110] width 95 height 14
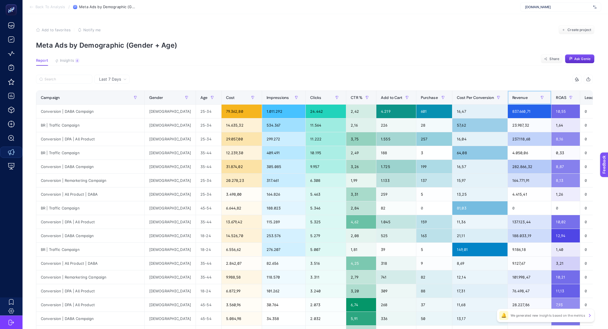
click at [513, 100] on div "Revenue" at bounding box center [530, 97] width 35 height 9
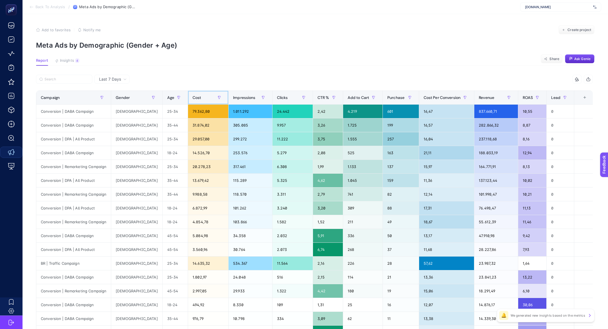
click at [193, 99] on div "Cost" at bounding box center [208, 97] width 31 height 9
click at [174, 99] on span "Age" at bounding box center [170, 97] width 7 height 5
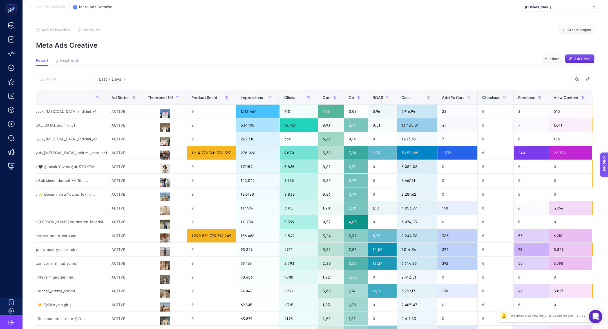
scroll to position [0, 396]
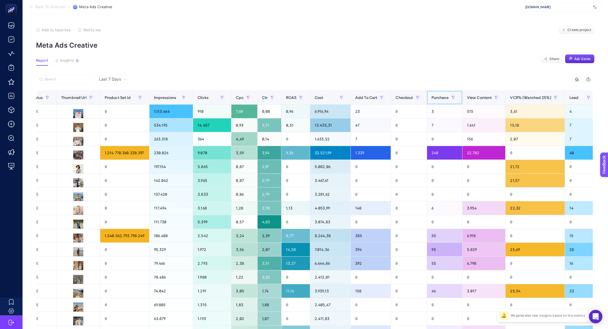
click at [427, 91] on th "Purchase" at bounding box center [444, 98] width 35 height 14
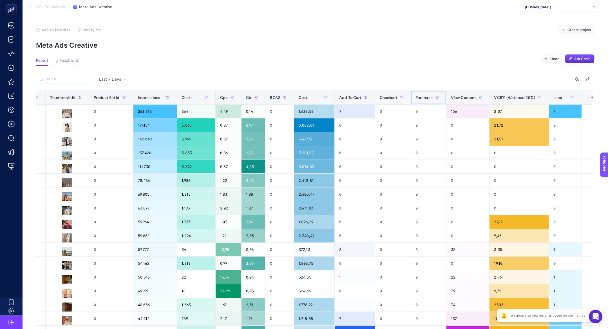
click at [416, 93] on div "Purchase" at bounding box center [429, 97] width 26 height 9
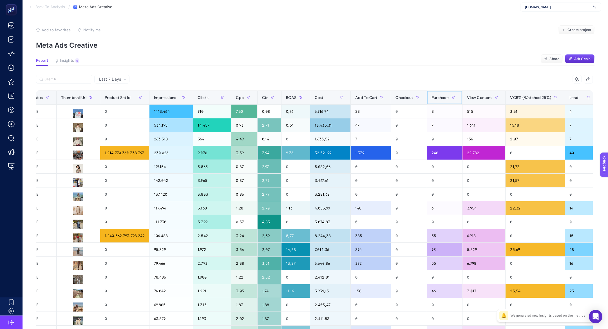
scroll to position [0, 358]
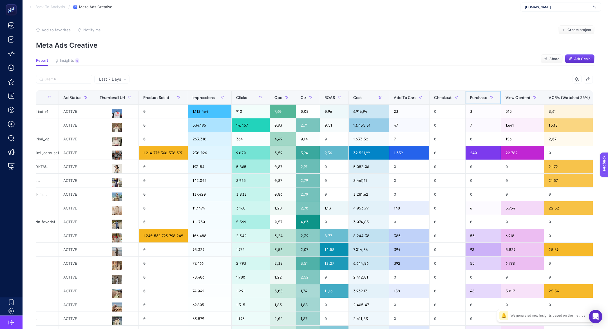
click at [470, 95] on span "Purchase" at bounding box center [478, 97] width 17 height 5
click at [499, 94] on span at bounding box center [500, 98] width 2 height 14
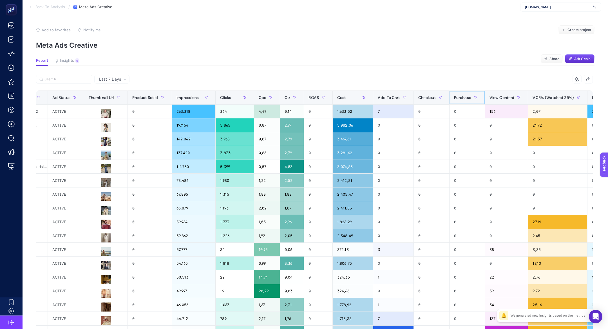
click at [454, 96] on span "Purchase" at bounding box center [462, 97] width 17 height 5
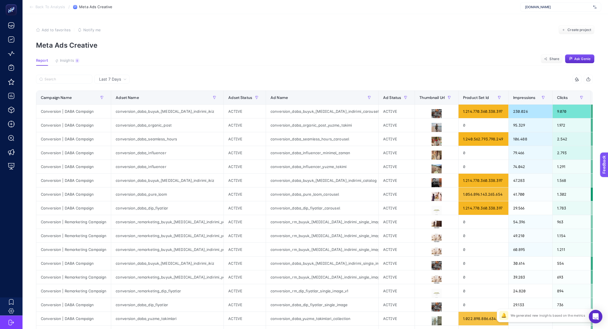
scroll to position [0, 358]
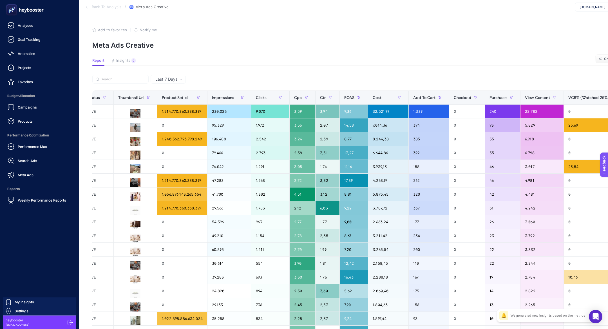
drag, startPoint x: 22, startPoint y: 10, endPoint x: 21, endPoint y: 15, distance: 4.4
click at [21, 15] on icon at bounding box center [25, 9] width 41 height 11
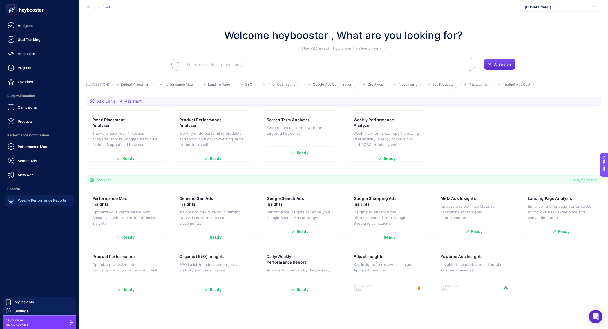
click at [37, 200] on span "Weekly Performance Reports" at bounding box center [42, 200] width 48 height 5
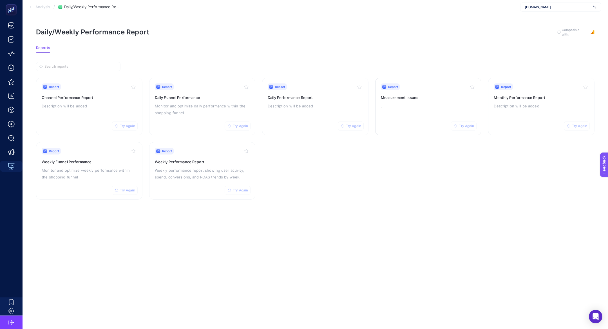
click at [388, 111] on div "Report Try Again Measurement Issues ." at bounding box center [428, 106] width 95 height 46
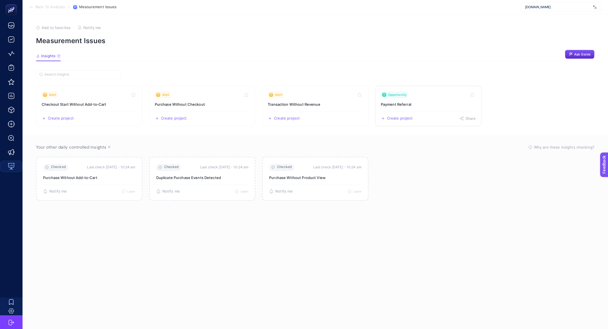
click at [433, 105] on h3 "Payment Referral" at bounding box center [428, 104] width 95 height 6
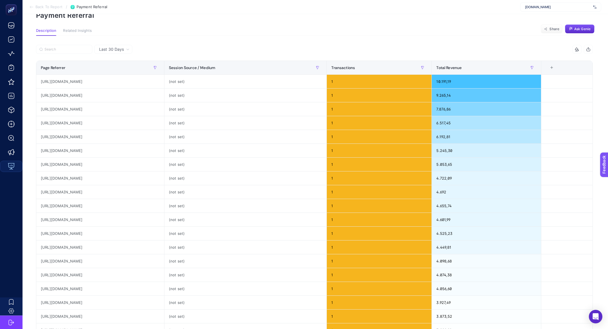
scroll to position [29, 0]
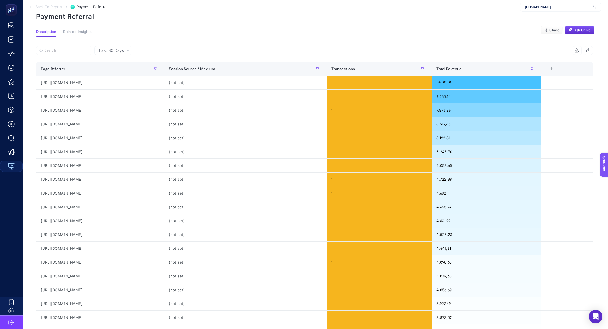
click at [340, 37] on div "Last 30 Days 2 items selected Page Referrer Session Source / Medium Transaction…" at bounding box center [315, 228] width 566 height 382
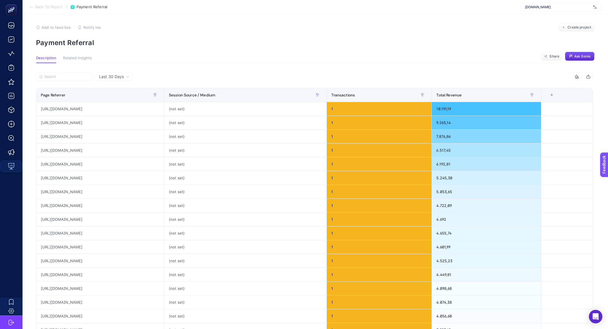
scroll to position [0, 0]
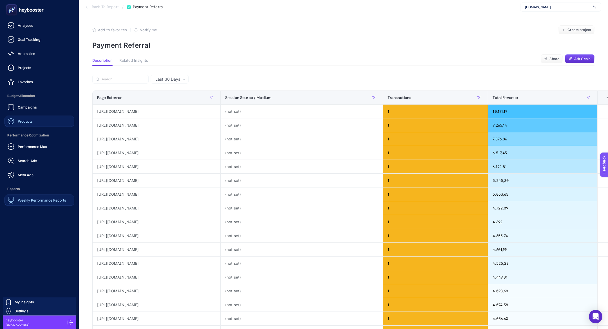
click at [50, 120] on link "Products" at bounding box center [40, 120] width 70 height 11
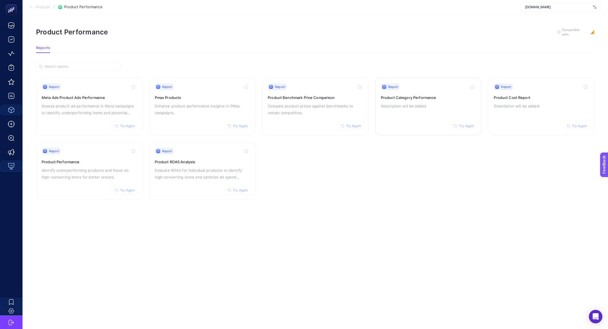
click at [391, 100] on div "Report Try Again Product Category Performance Description will be added" at bounding box center [428, 106] width 95 height 46
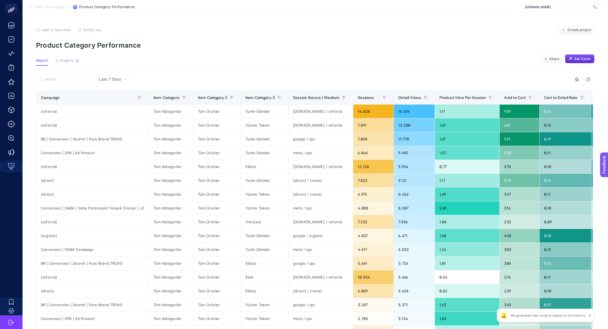
scroll to position [0, 202]
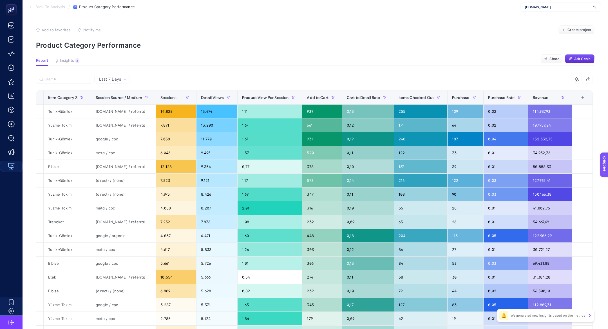
click at [583, 95] on div "+" at bounding box center [583, 97] width 11 height 5
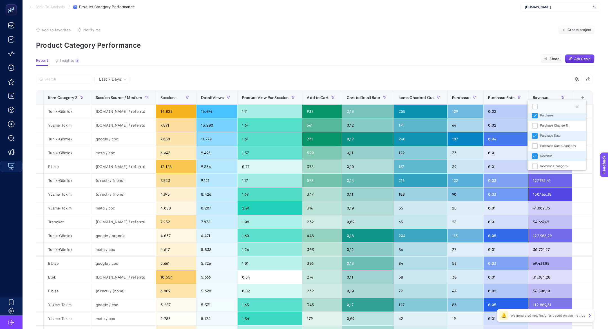
scroll to position [161, 0]
click at [560, 162] on div "Revenue Change %" at bounding box center [554, 162] width 28 height 5
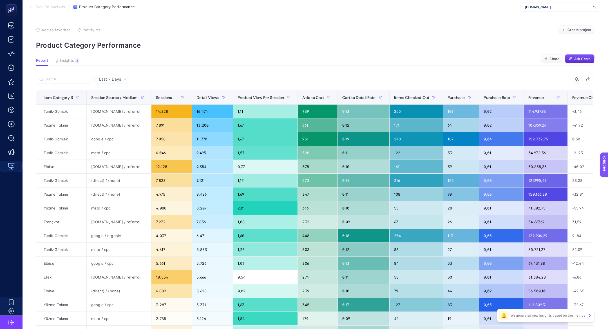
scroll to position [0, 255]
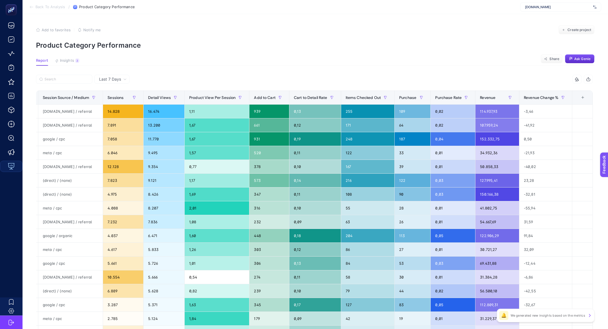
click at [584, 100] on div "+" at bounding box center [583, 97] width 11 height 5
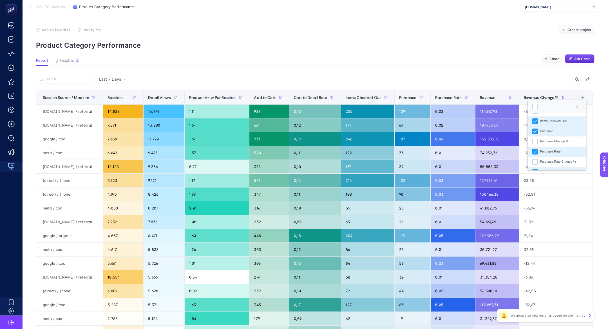
scroll to position [161, 0]
click at [554, 120] on div "Purchase Change %" at bounding box center [555, 121] width 28 height 5
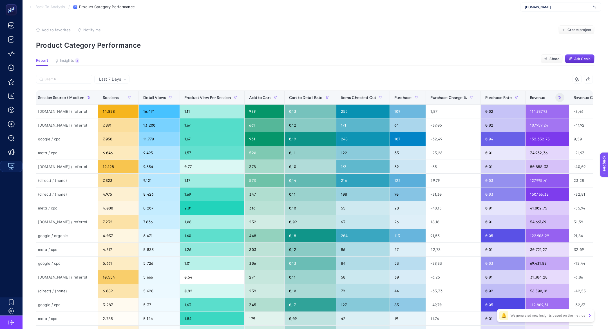
scroll to position [0, 310]
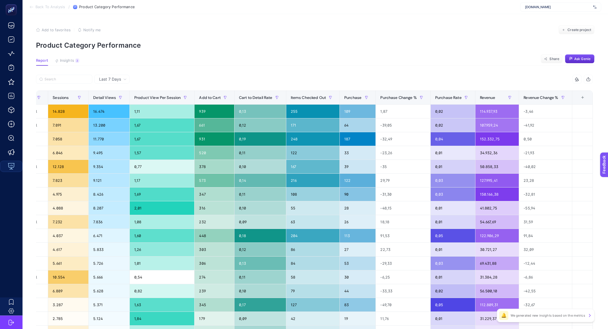
click at [580, 75] on div "9 items selected" at bounding box center [577, 79] width 9 height 9
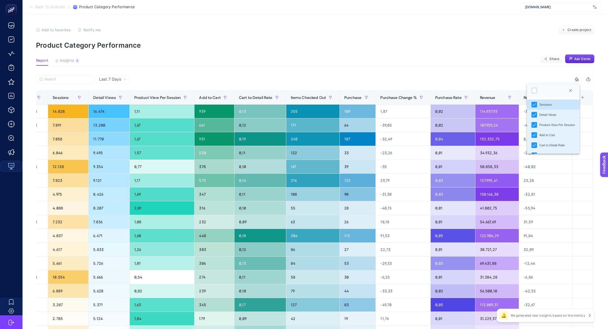
scroll to position [3, 25]
click at [532, 92] on div at bounding box center [535, 91] width 6 height 6
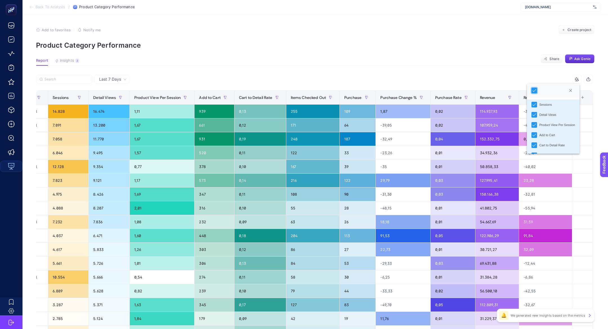
click at [495, 59] on section "Report Insights 3 We generated new insights based on the metrics Share Ask Genie" at bounding box center [315, 61] width 559 height 7
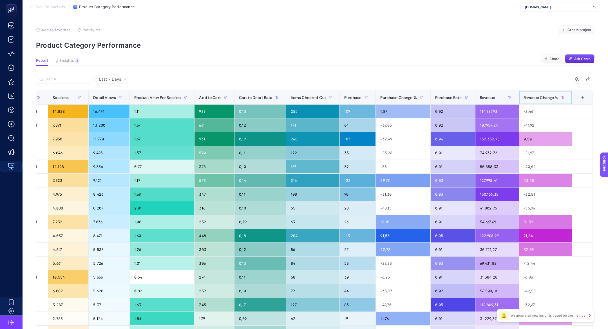
click at [525, 96] on span "Revenue Change %" at bounding box center [541, 97] width 35 height 5
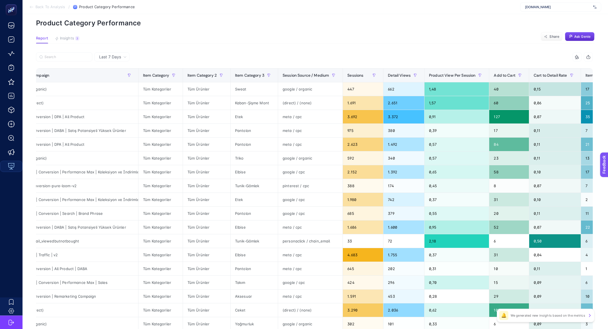
scroll to position [0, 0]
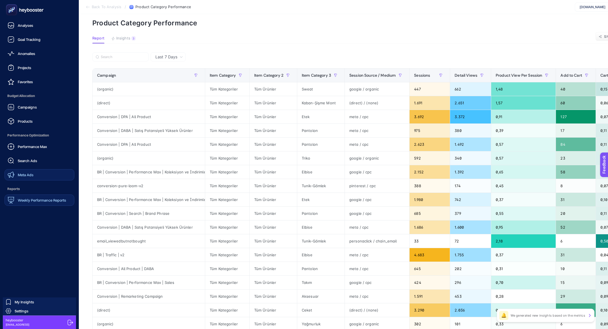
click at [35, 172] on link "Meta Ads" at bounding box center [40, 174] width 70 height 11
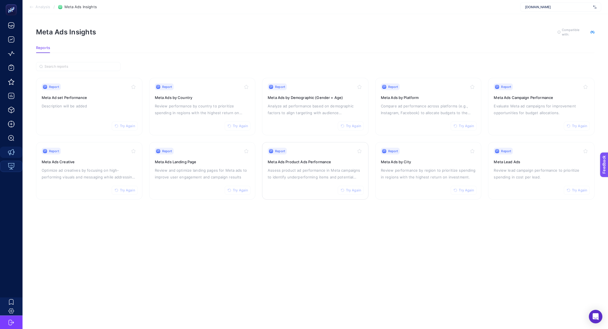
click at [297, 169] on p "Assess product ad performance in Meta campaigns to identify underperforming ite…" at bounding box center [315, 174] width 95 height 14
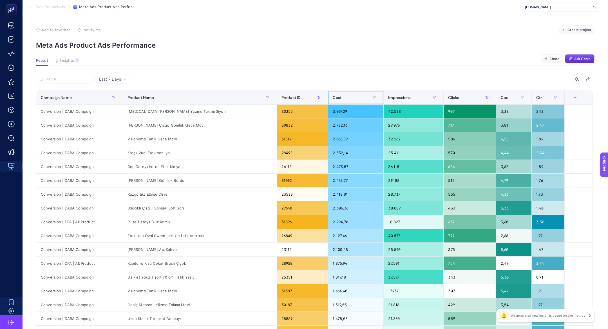
click at [333, 100] on div "Cost" at bounding box center [356, 97] width 46 height 9
click at [61, 73] on article "Add to favorites false Notify me Create project Meta Ads Product Ads Performanc…" at bounding box center [316, 234] width 586 height 440
click at [62, 77] on input "Search" at bounding box center [67, 79] width 45 height 4
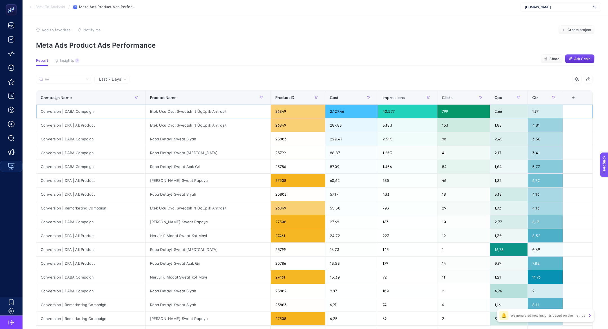
click at [199, 112] on div "Etek Ucu Oval Sweatshirt Üç İplik Antrasit" at bounding box center [208, 112] width 125 height 14
copy tr "Etek Ucu Oval Sweatshirt Üç İplik Antrasit"
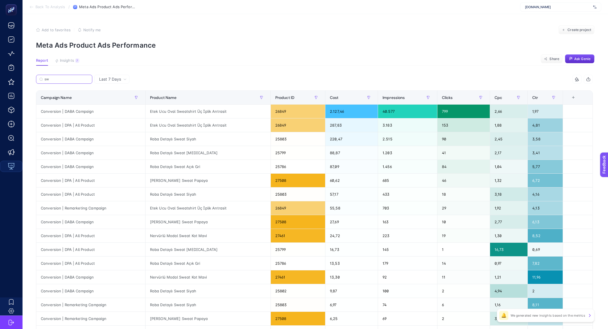
click at [74, 77] on input "sw" at bounding box center [67, 79] width 45 height 4
click at [74, 77] on input "sw" at bounding box center [64, 79] width 38 height 4
paste input "Etek Ucu Oval Sweatshirt Üç İplik Antrasit"
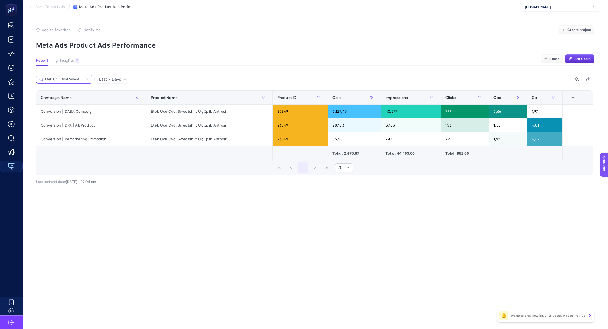
scroll to position [0, 29]
type input "Etek Ucu Oval Sweatshirt Üç İplik Antrasit"
click at [89, 79] on icon at bounding box center [87, 78] width 3 height 3
click at [83, 79] on input "Etek Ucu Oval Sweatshirt Üç İplik Antrasit" at bounding box center [64, 79] width 38 height 4
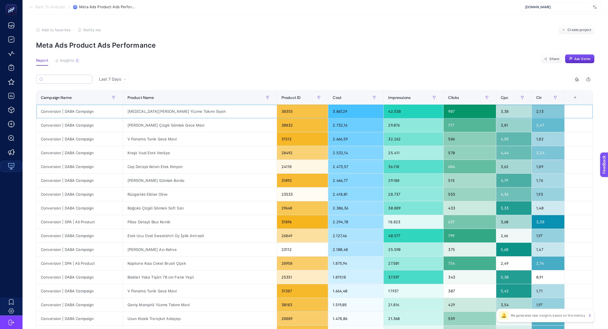
click at [154, 112] on div "[MEDICAL_DATA][PERSON_NAME] Yüzme Takımı Siyah" at bounding box center [200, 112] width 154 height 14
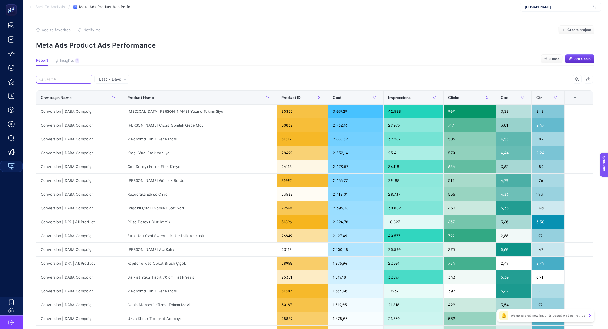
click at [74, 81] on input "Search" at bounding box center [67, 79] width 45 height 4
paste input "[MEDICAL_DATA][PERSON_NAME] Yüzme Takımı Siyah"
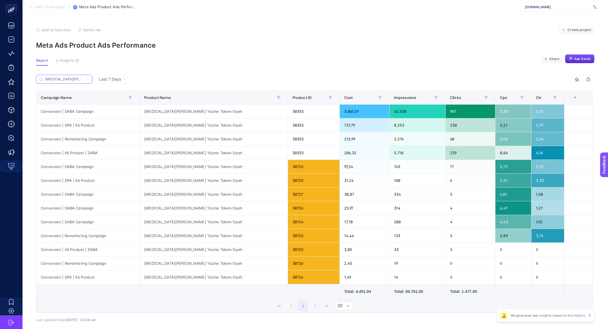
scroll to position [0, 12]
type input "[MEDICAL_DATA][PERSON_NAME] Yüzme Takımı Siyah"
click at [76, 61] on div "7" at bounding box center [77, 60] width 4 height 5
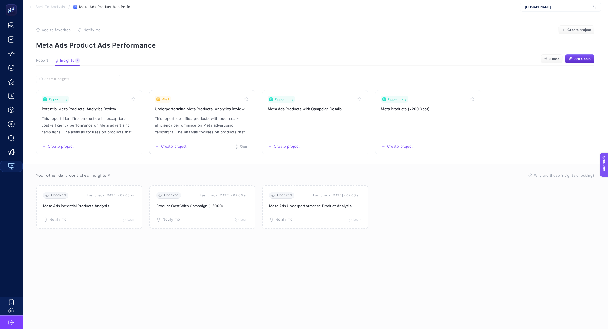
click at [172, 115] on p "This report identifies products with poor cost-efficiency performance on Meta a…" at bounding box center [202, 125] width 95 height 20
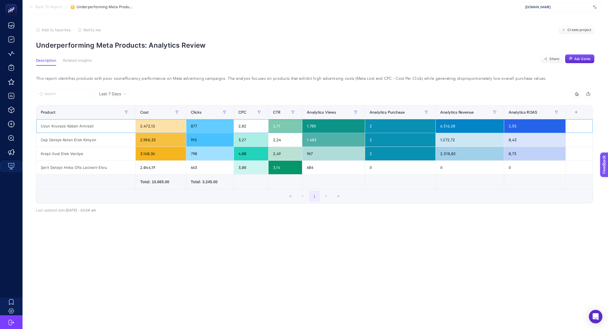
click at [74, 124] on div "Uzun Kruvaze Kaban Antrasit" at bounding box center [85, 126] width 99 height 14
copy tr "Uzun Kruvaze Kaban Antrasit"
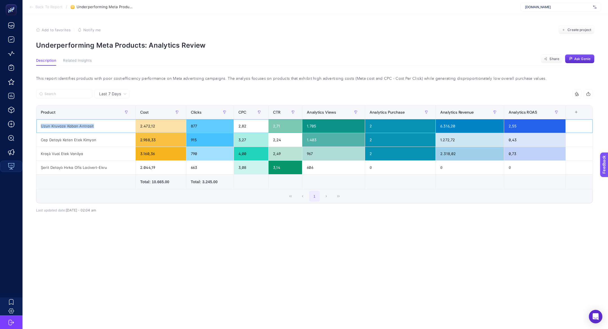
copy tr "Uzun Kruvaze Kaban Antrasit"
click at [169, 44] on p "Underperforming Meta Products: Analytics Review" at bounding box center [315, 45] width 559 height 8
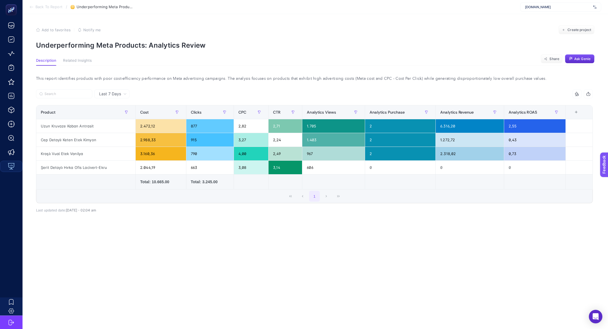
click at [169, 44] on p "Underperforming Meta Products: Analytics Review" at bounding box center [315, 45] width 559 height 8
click at [72, 154] on div "Kraşlı Vual Etek Vanilya" at bounding box center [85, 154] width 99 height 14
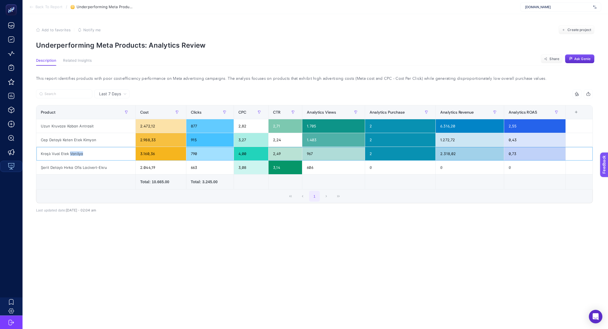
click at [72, 154] on div "Kraşlı Vual Etek Vanilya" at bounding box center [85, 154] width 99 height 14
copy tr "Kraşlı Vual Etek Vanilya"
drag, startPoint x: 377, startPoint y: 155, endPoint x: 373, endPoint y: 155, distance: 3.4
click at [375, 155] on div "2" at bounding box center [400, 154] width 70 height 14
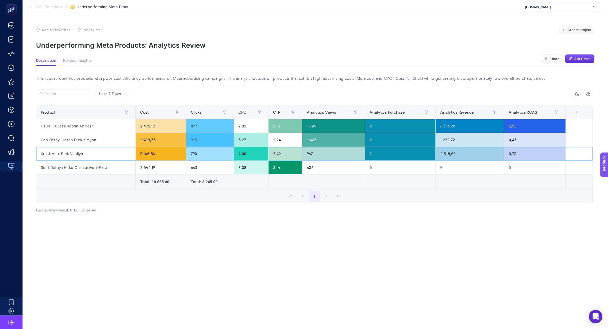
click at [370, 155] on div "2" at bounding box center [400, 154] width 70 height 14
click at [608, 185] on section "Feedback" at bounding box center [611, 186] width 25 height 19
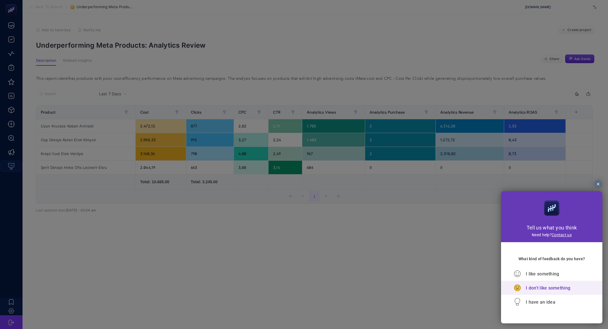
click at [559, 289] on span "I don't like something" at bounding box center [548, 287] width 45 height 5
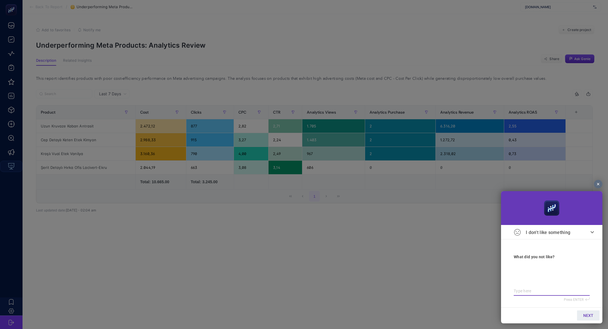
paste textarea "Kraşlı Vual Etek Vanilya"
type textarea "Kraşlı Vual Etek Vanilya"
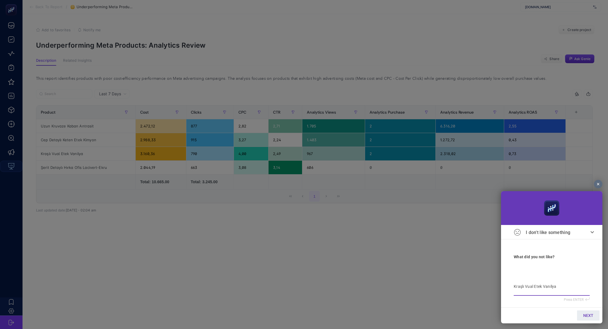
type textarea "Kraşlı Vual Etek Vanilya"
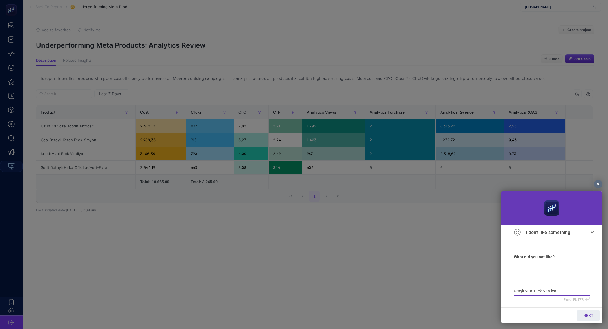
type textarea "Kraşlı Vual Etek Vanilya"
type textarea "Kraşlı Vual Etek Vanilya s"
type textarea "Kraşlı Vual Etek Vanilya so"
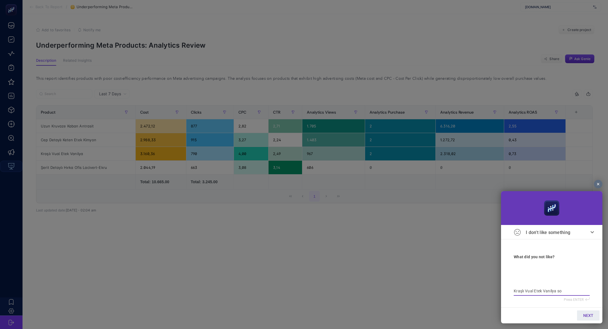
type textarea "Kraşlı Vual Etek Vanilya son"
type textarea "Kraşlı Vual Etek Vanilya son 7"
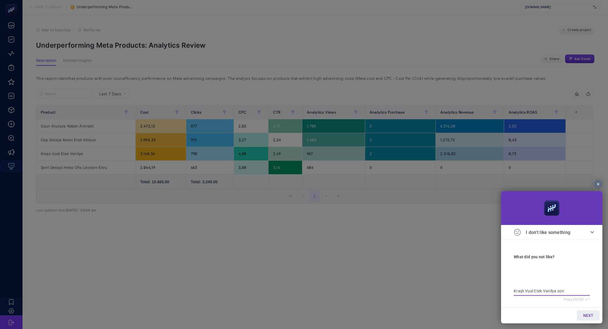
type textarea "Kraşlı Vual Etek Vanilya son 7"
type textarea "Kraşlı Vual Etek Vanilya son 7'"
type textarea "Kraşlı Vual Etek Vanilya son 7'd"
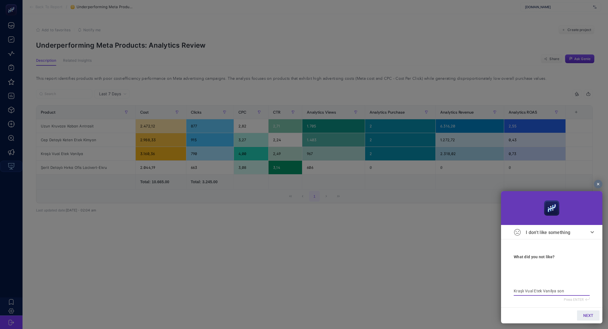
type textarea "Kraşlı Vual Etek Vanilya son 7'de"
type textarea "Kraşlı Vual Etek Vanilya son 7'de 7"
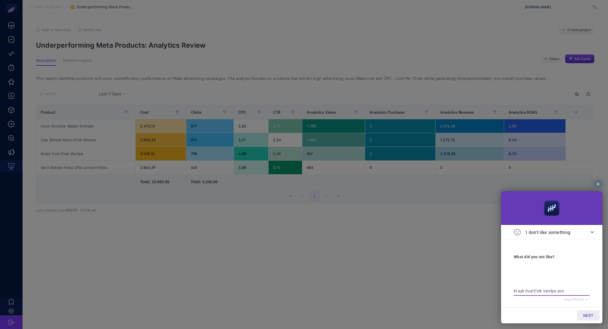
type textarea "Kraşlı Vual Etek Vanilya son 7'de 7"
type textarea "Kraşlı Vual Etek Vanilya son 7'de 7 t"
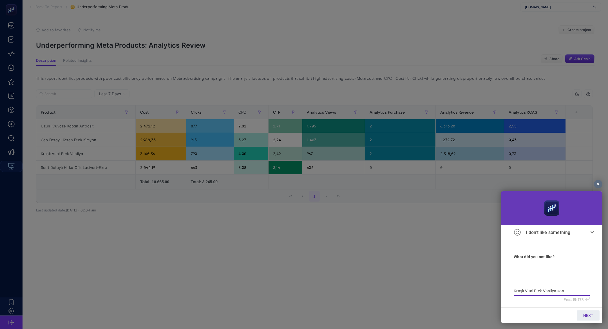
type textarea "Kraşlı Vual Etek Vanilya son 7'de 7 ta"
type textarea "Kraşlı Vual Etek Vanilya son 7'de 7 tan"
type textarea "Kraşlı Vual Etek Vanilya son 7'de 7 tane"
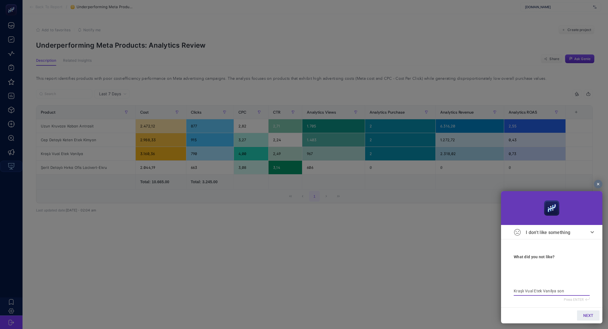
type textarea "Kraşlı Vual Etek Vanilya son 7'de 7 tane"
type textarea "Kraşlı Vual Etek Vanilya son 7'de 7 tane t"
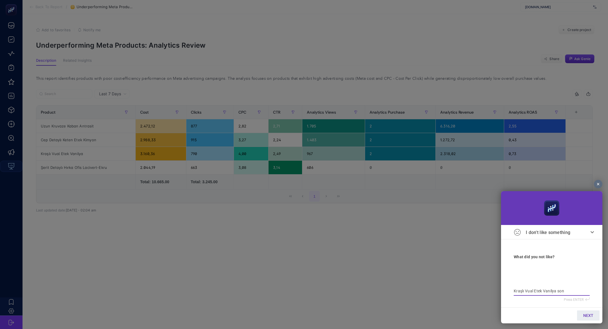
type textarea "Kraşlı Vual Etek Vanilya son 7'de 7 tane"
type textarea "Kraşlı Vual Etek Vanilya son 7'de 7 tane s"
type textarea "Kraşlı Vual Etek Vanilya son 7'de 7 tane sa"
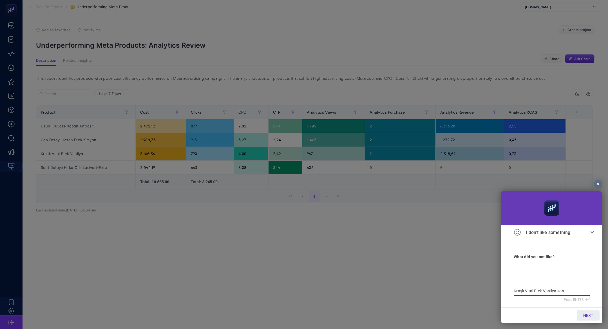
type textarea "Kraşlı Vual Etek Vanilya son 7'de 7 tane sa"
type textarea "Kraşlı Vual Etek Vanilya son 7'de 7 tane sat"
type textarea "Kraşlı Vual Etek Vanilya son 7'de 7 tane satm"
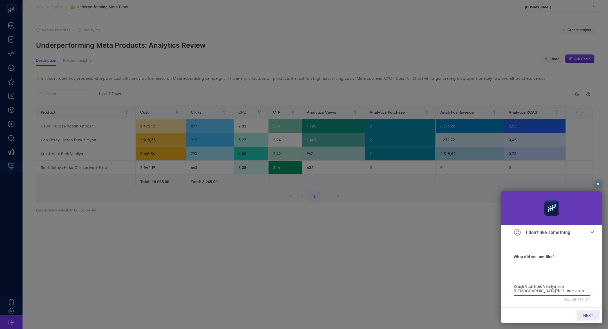
type textarea "Kraşlı Vual Etek Vanilya son 7'de 7 tane satmı"
type textarea "Kraşlı Vual Etek Vanilya son 7'de 7 tane satmış"
type textarea "Kraşlı Vual Etek Vanilya son 7'de 7 tane satmış."
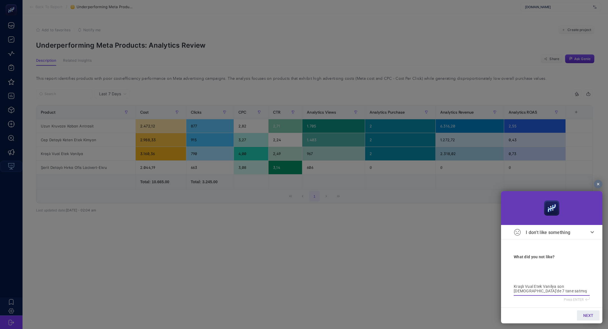
type textarea "Kraşlı Vual Etek Vanilya son 7'de 7 tane satmış."
click at [593, 313] on span "NEXT" at bounding box center [589, 315] width 10 height 5
type input "b"
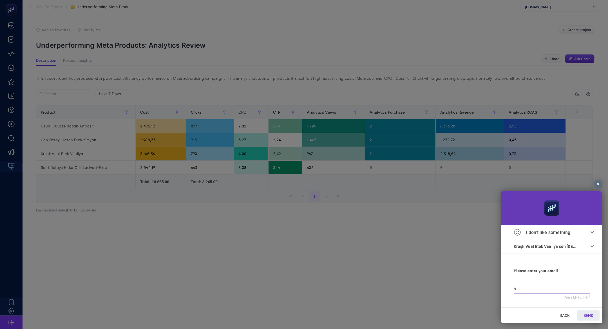
type input "bi"
type input "bil"
type input "bilg"
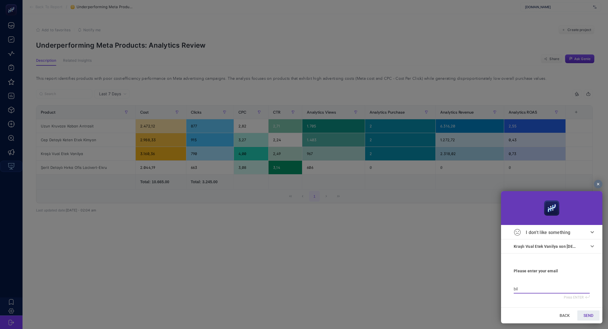
type input "bilg"
type input "bilge"
type input "bilge@"
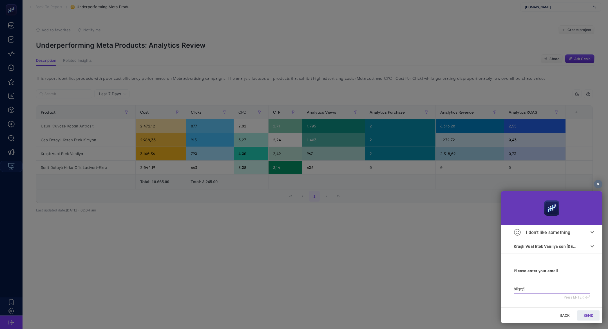
type input "bilge@h"
type input "bilge@he"
type input "bilge@hey"
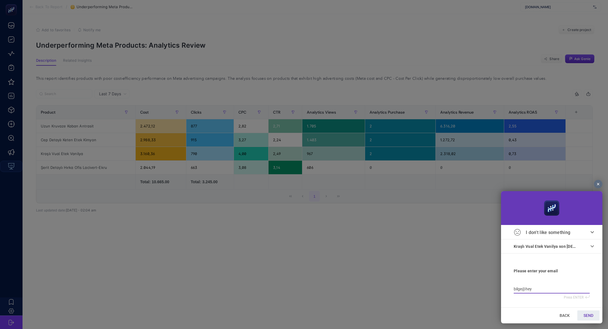
type input "bilge@hey"
type input "bilge@heyb"
type input "bilge@heybo"
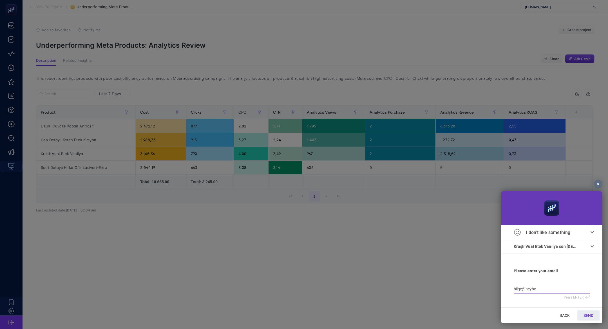
type input "bilge@heyboo"
type input "bilge@heyboos"
type input "bilge@heyboosy"
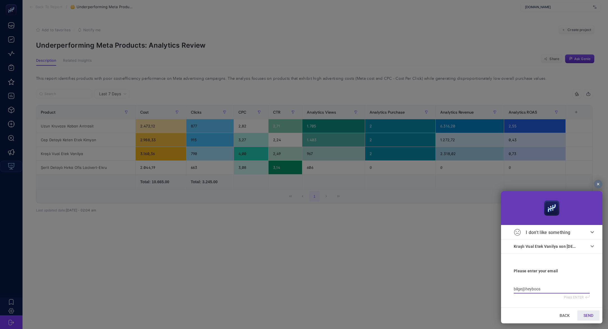
type input "bilge@heyboosy"
type input "bilge@heyboosye"
type input "bilge@heyboosyer"
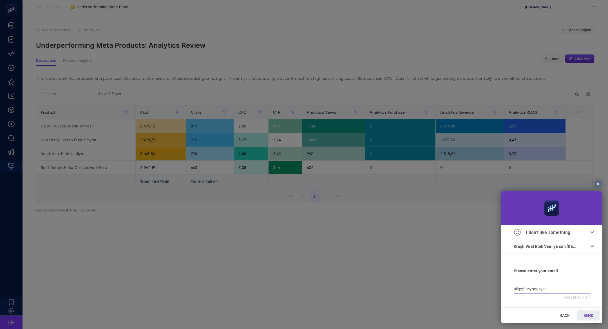
type input "bilge@heyboosyer."
type input "bilge@heyboosyer"
type input "bilge@heyboosye"
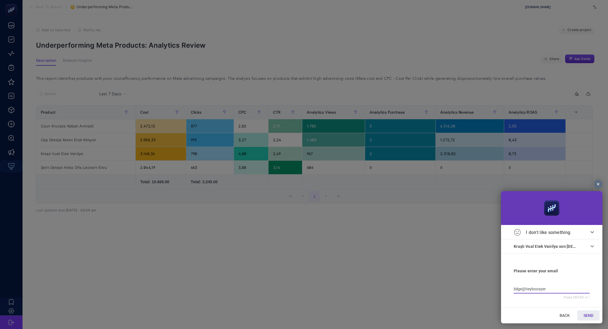
type input "bilge@heyboosye"
type input "bilge@heyboosy"
type input "bilge@heyboos"
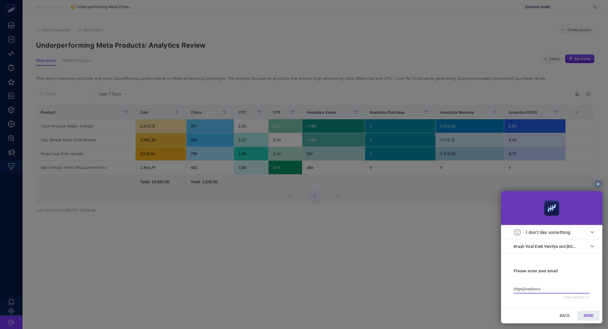
type input "bilge@heyboost"
type input "bilge@heyboostr"
type input "bilge@heyboost"
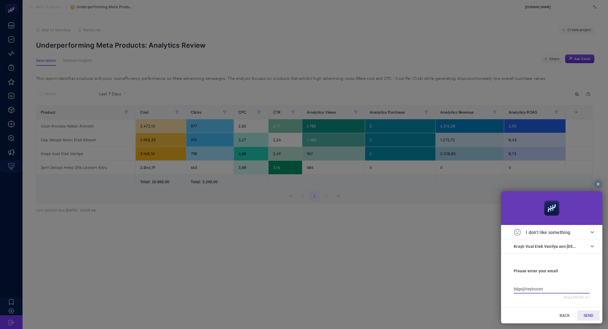
type input "bilge@heyboost"
type input "bilge@heybooste"
type input "bilge@heybooster"
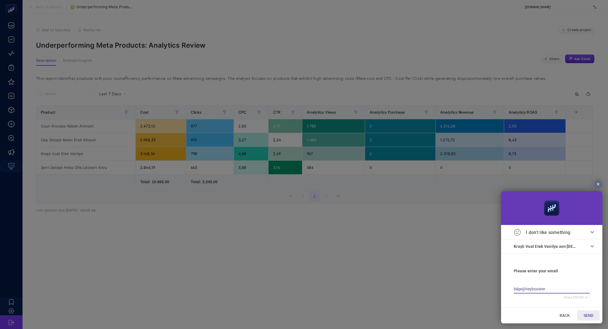
type input "bilge@heybooster."
type input "bilge@heybooster.a"
type input "bilge@heybooster.ai"
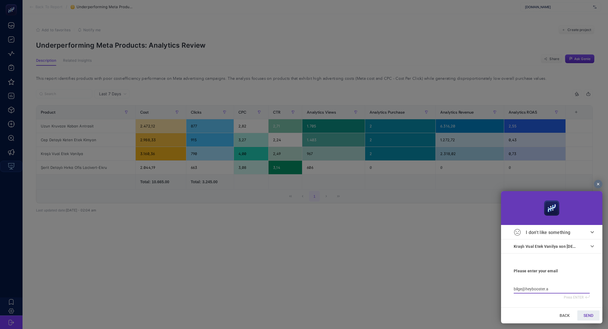
type input "bilge@heybooster.ai"
click at [590, 318] on link "SEND" at bounding box center [589, 315] width 22 height 10
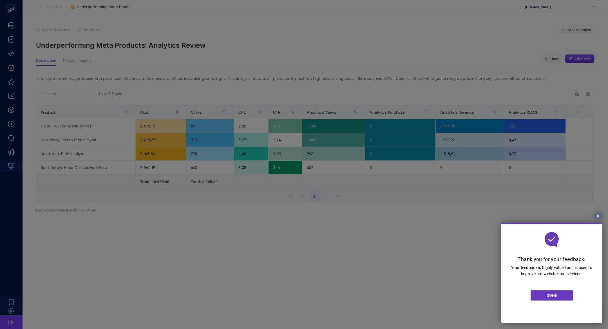
click at [544, 294] on link "DONE" at bounding box center [552, 295] width 42 height 10
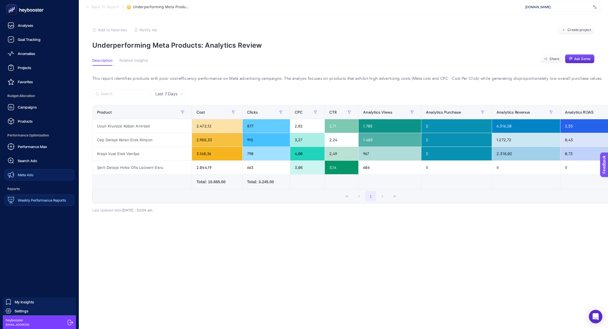
click at [60, 173] on link "Meta Ads" at bounding box center [40, 174] width 70 height 11
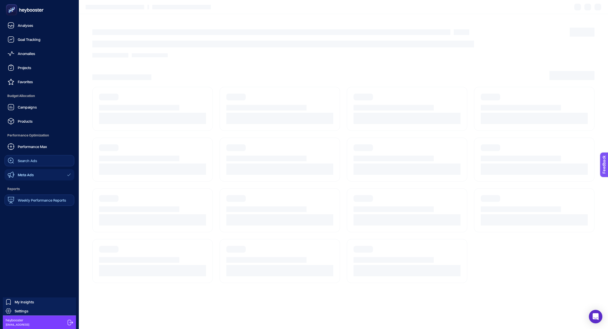
click at [48, 159] on link "Search Ads" at bounding box center [40, 160] width 70 height 11
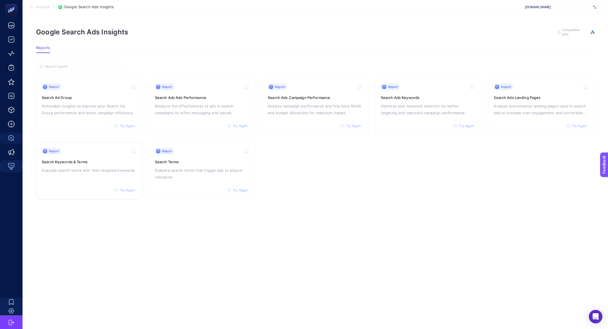
click at [57, 169] on p "Evaluate search terms with their targeted keywords" at bounding box center [89, 170] width 95 height 7
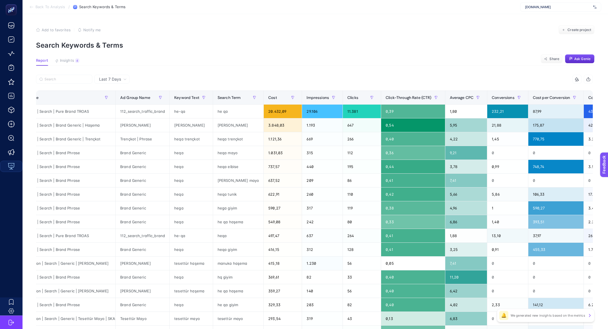
scroll to position [0, 36]
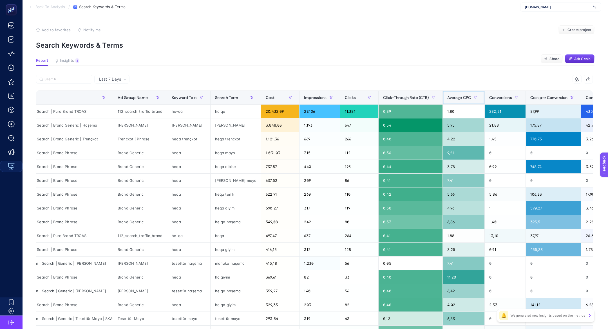
click at [456, 92] on th "Average CPC" at bounding box center [464, 98] width 42 height 14
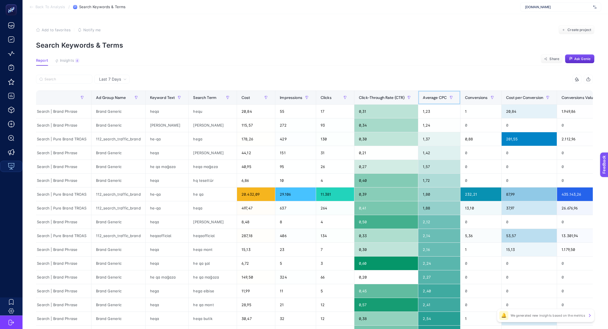
click at [429, 97] on span "Average CPC" at bounding box center [435, 97] width 24 height 5
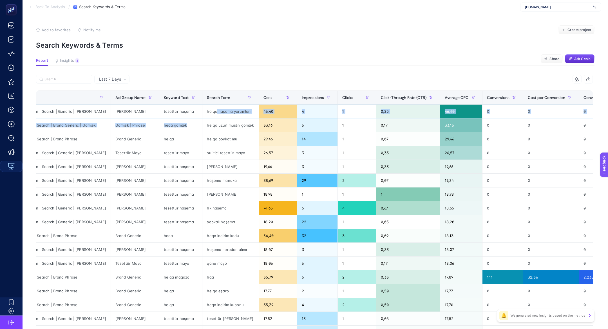
drag, startPoint x: 214, startPoint y: 113, endPoint x: 240, endPoint y: 119, distance: 27.2
click at [240, 119] on tbody "BR | Consideration | Search | Generic | Tesettür Haşema Tesettür Haşema tesettü…" at bounding box center [341, 243] width 680 height 276
click at [237, 140] on div "he qa boykot mu" at bounding box center [231, 139] width 56 height 14
click at [236, 170] on div "haşema akakçe" at bounding box center [231, 167] width 56 height 14
click at [233, 167] on div "haşema akakçe" at bounding box center [231, 167] width 56 height 14
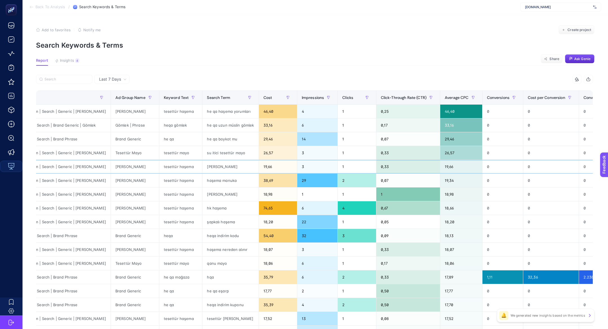
click at [233, 167] on div "haşema akakçe" at bounding box center [231, 167] width 56 height 14
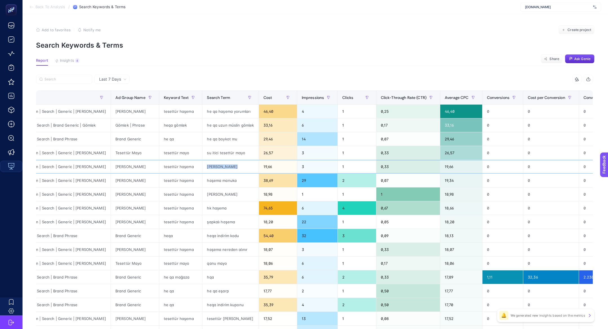
click at [233, 167] on div "haşema akakçe" at bounding box center [231, 167] width 56 height 14
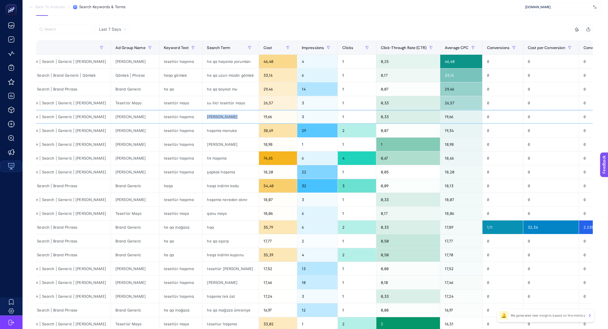
scroll to position [48, 0]
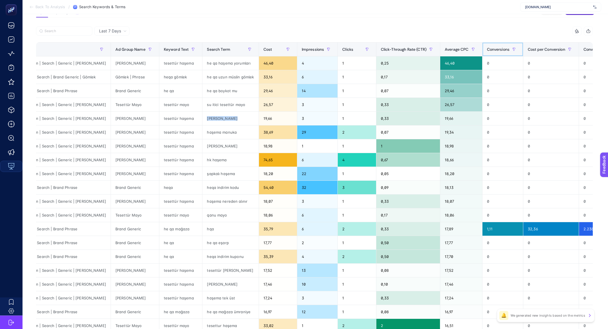
click at [503, 50] on span "Conversions" at bounding box center [498, 49] width 23 height 5
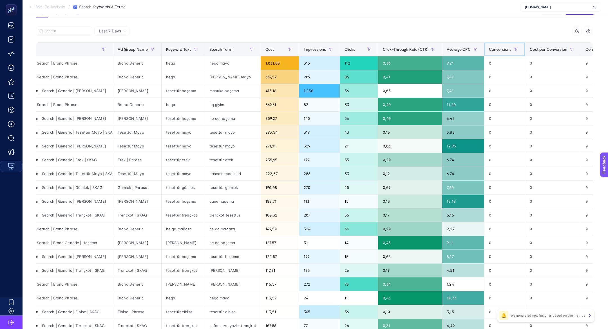
click at [503, 50] on span "Conversions" at bounding box center [500, 49] width 23 height 5
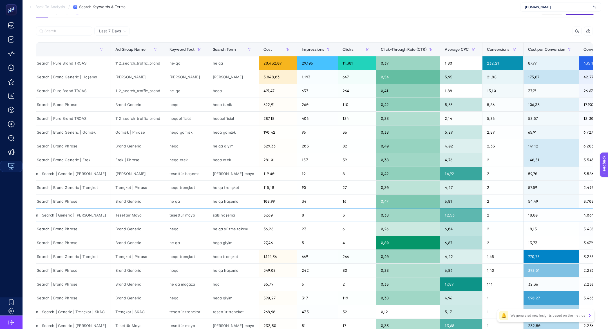
click at [219, 215] on div "şallı haşema" at bounding box center [233, 215] width 50 height 14
drag, startPoint x: 180, startPoint y: 213, endPoint x: 191, endPoint y: 214, distance: 11.6
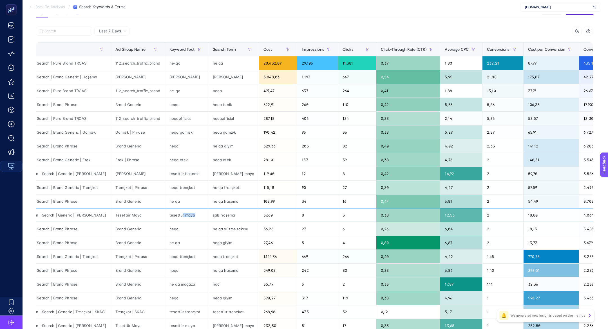
click at [191, 214] on div "tesettür mayo" at bounding box center [186, 215] width 43 height 14
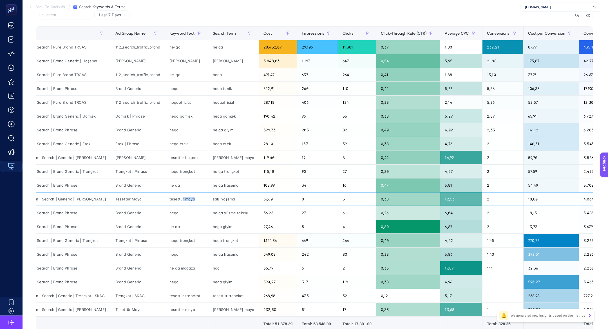
scroll to position [66, 0]
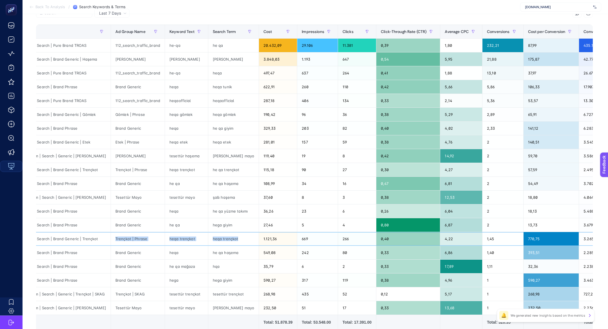
drag, startPoint x: 142, startPoint y: 232, endPoint x: 230, endPoint y: 241, distance: 88.0
click at [230, 241] on tr "BR | Conversion | Search | Brand Generic | Trençkot Trençkot | Phrase heqa tren…" at bounding box center [341, 239] width 680 height 14
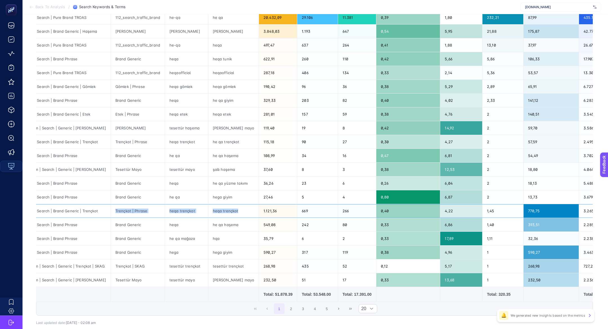
scroll to position [93, 0]
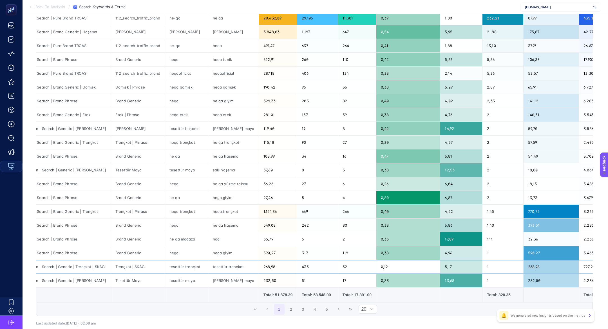
click at [236, 263] on div "tesettür trençkot" at bounding box center [233, 267] width 50 height 14
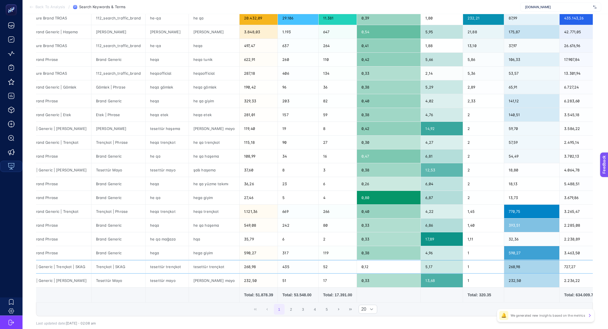
scroll to position [0, 59]
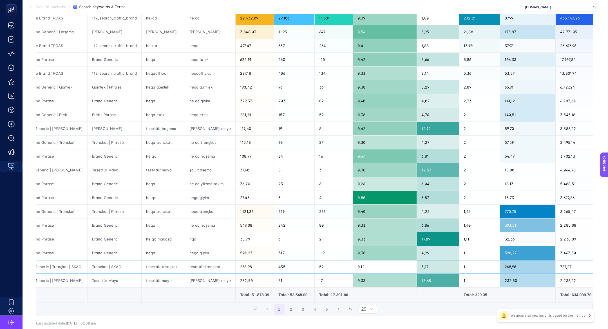
click at [236, 262] on div "268,98" at bounding box center [255, 267] width 38 height 14
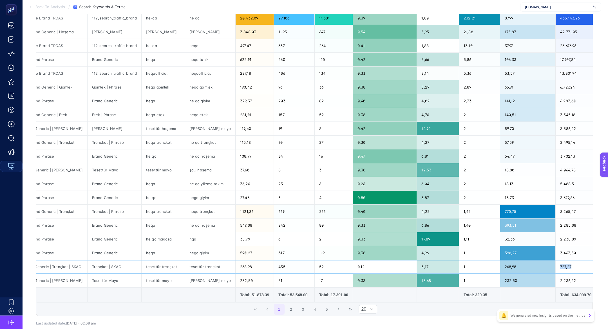
drag, startPoint x: 571, startPoint y: 266, endPoint x: 546, endPoint y: 265, distance: 25.1
click at [546, 265] on tr "BR | Consideration | Search | Generic | Trençkot | SKAG Trençkot | SKAG tesettü…" at bounding box center [317, 267] width 680 height 14
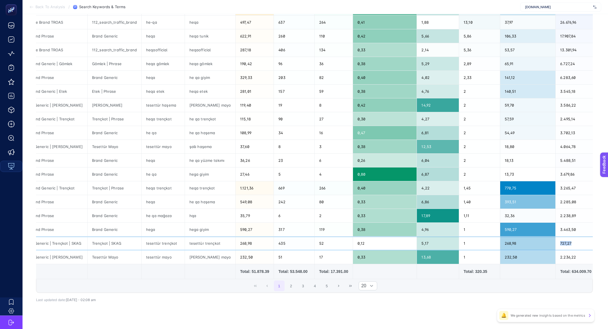
scroll to position [124, 0]
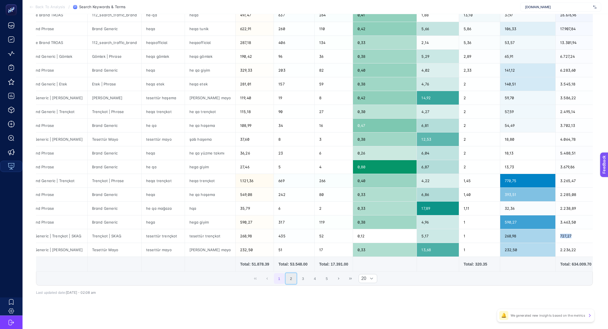
click at [292, 276] on button "2" at bounding box center [291, 278] width 11 height 11
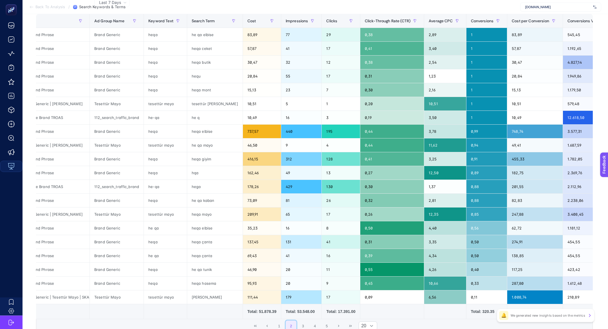
scroll to position [67, 0]
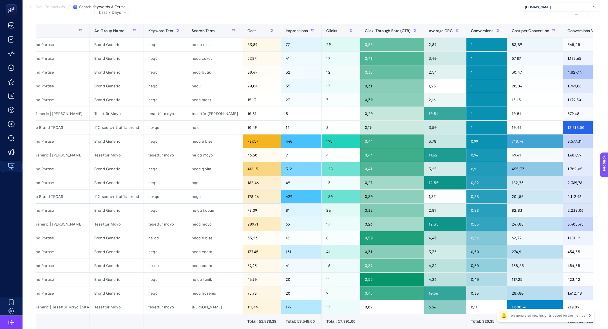
click at [207, 208] on div "he qa kaban" at bounding box center [214, 210] width 55 height 14
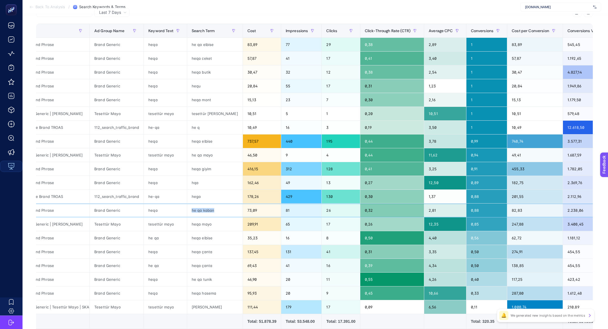
scroll to position [0, 0]
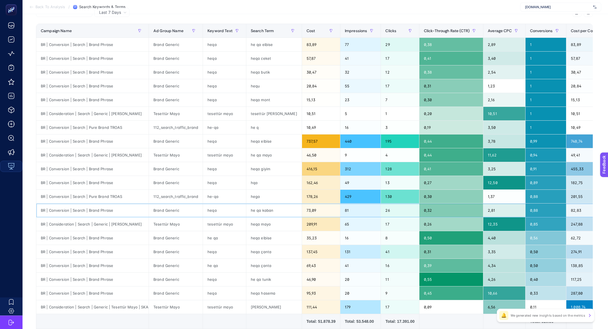
click at [106, 205] on div "BR | Conversion | Search | Brand Phrase" at bounding box center [92, 210] width 112 height 14
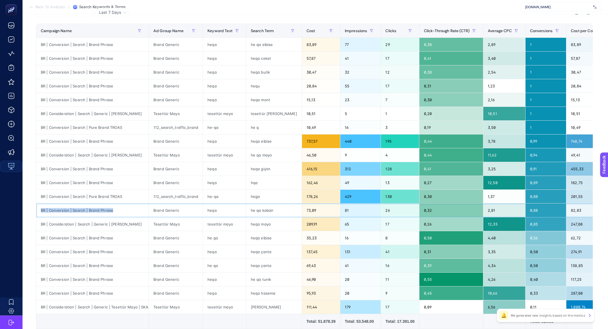
copy tr "BR | Conversion | Search | Brand Phrase"
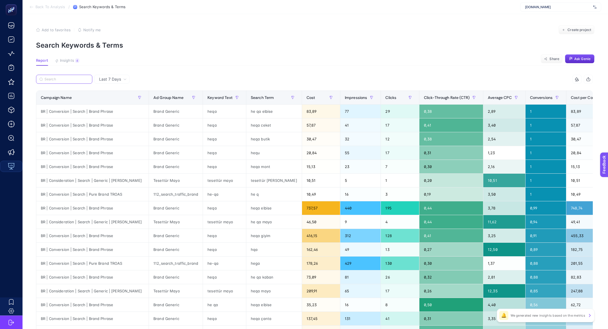
click at [73, 79] on input "Search" at bounding box center [67, 79] width 45 height 4
paste input "BR | Conversion | Search | Brand Phrase"
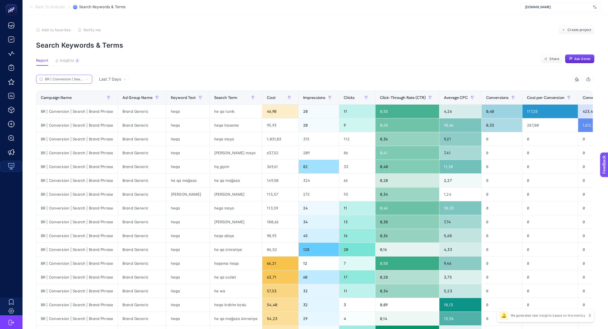
scroll to position [0, 26]
type input "BR | Conversion | Search | Brand Phrase"
click at [223, 113] on div "he qa tunik" at bounding box center [236, 112] width 53 height 14
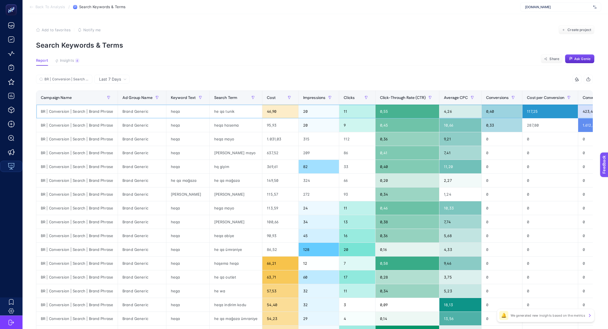
click at [223, 113] on div "he qa tunik" at bounding box center [236, 112] width 53 height 14
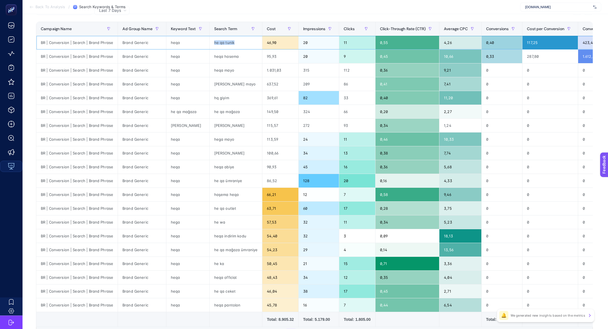
scroll to position [70, 0]
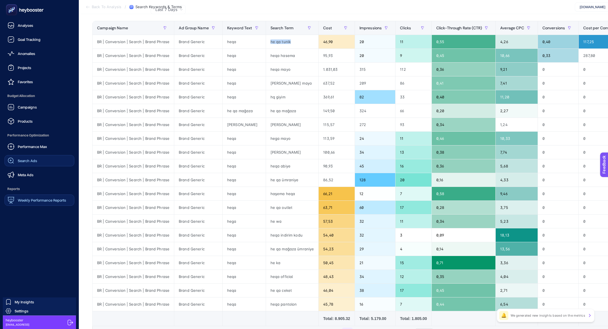
click at [49, 164] on link "Search Ads" at bounding box center [40, 160] width 70 height 11
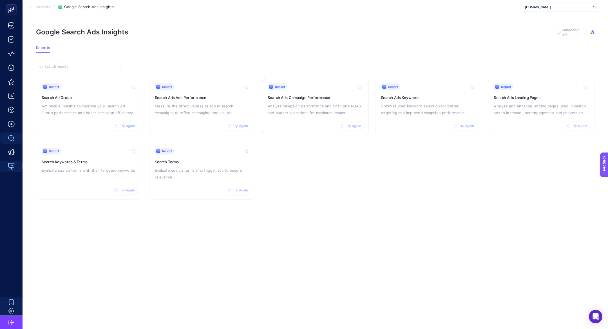
click at [310, 106] on p "Analyze campaign performance and fine-tune ROAS and budget allocations for maxi…" at bounding box center [315, 110] width 95 height 14
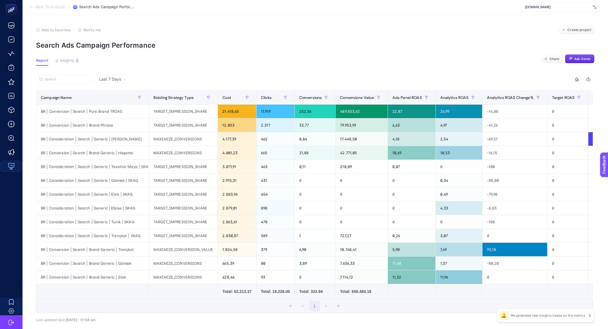
click at [110, 78] on span "Last 7 Days" at bounding box center [110, 79] width 22 height 6
click at [117, 100] on li "Last 30 Days" at bounding box center [112, 101] width 32 height 10
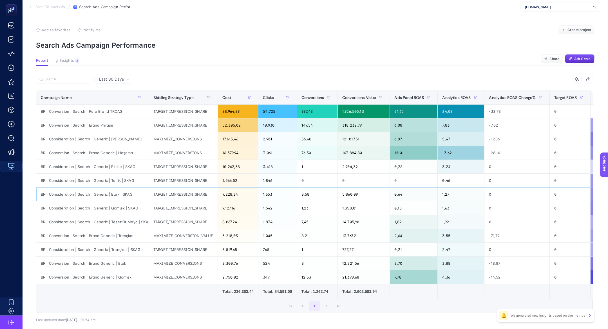
click at [85, 190] on div "BR | Consideration | Search | Generic | Etek | SKAG" at bounding box center [92, 194] width 112 height 14
click at [85, 179] on div "BR | Consideration | Search | Generic | Tunik | SKAG" at bounding box center [92, 181] width 112 height 14
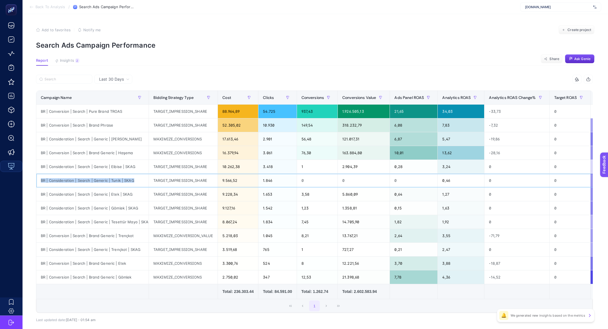
click at [85, 179] on div "BR | Consideration | Search | Generic | Tunik | SKAG" at bounding box center [92, 181] width 112 height 14
copy tr "BR | Consideration | Search | Generic | Tunik | SKAG"
drag, startPoint x: 357, startPoint y: 180, endPoint x: 285, endPoint y: 181, distance: 72.7
click at [285, 181] on tr "BR | Consideration | Search | Generic | Tunik | SKAG TARGET_IMPRESSION_SHARE 9.…" at bounding box center [508, 181] width 944 height 14
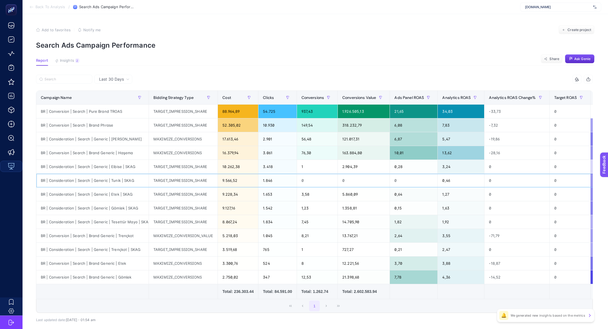
click at [189, 182] on div "TARGET_IMPRESSION_SHARE" at bounding box center [183, 181] width 69 height 14
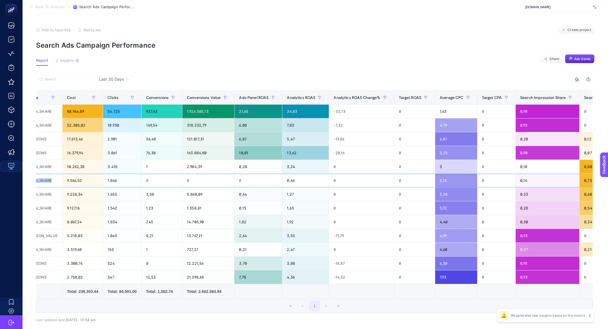
scroll to position [0, 390]
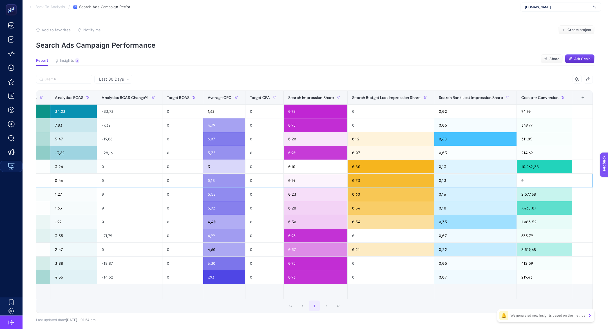
click at [357, 182] on div "0,73" at bounding box center [391, 181] width 86 height 14
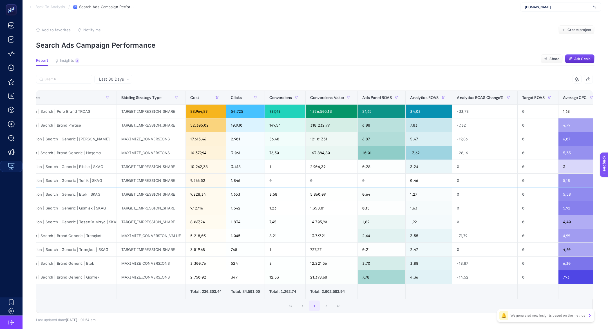
scroll to position [0, 0]
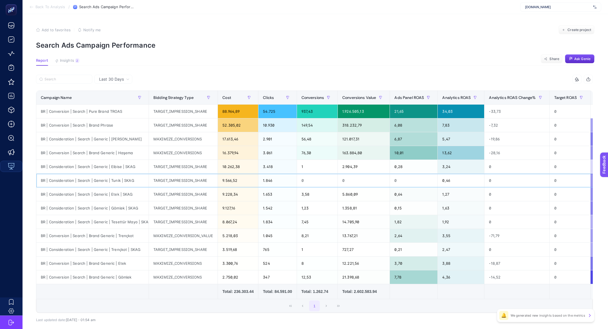
click at [181, 182] on div "TARGET_IMPRESSION_SHARE" at bounding box center [183, 181] width 69 height 14
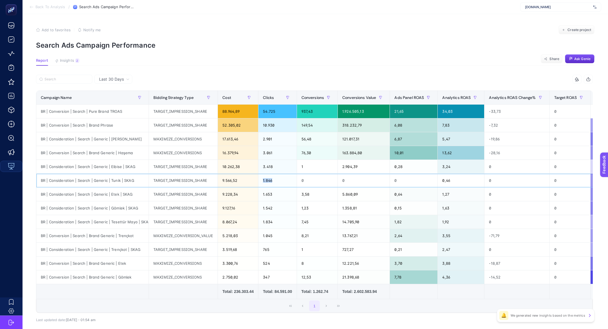
drag, startPoint x: 283, startPoint y: 184, endPoint x: 256, endPoint y: 181, distance: 26.6
click at [256, 181] on tr "BR | Consideration | Search | Generic | Tunik | SKAG TARGET_IMPRESSION_SHARE 9.…" at bounding box center [508, 181] width 944 height 14
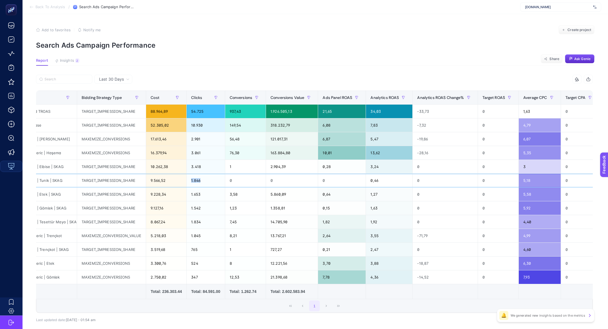
scroll to position [0, 48]
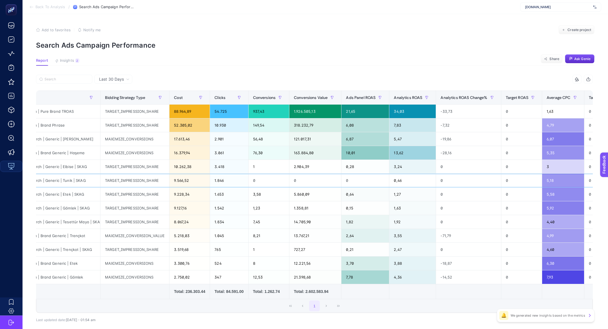
click at [230, 179] on div "1.846" at bounding box center [229, 181] width 38 height 14
click at [227, 192] on div "1.653" at bounding box center [229, 194] width 38 height 14
click at [191, 194] on div "9.228,34" at bounding box center [190, 194] width 40 height 14
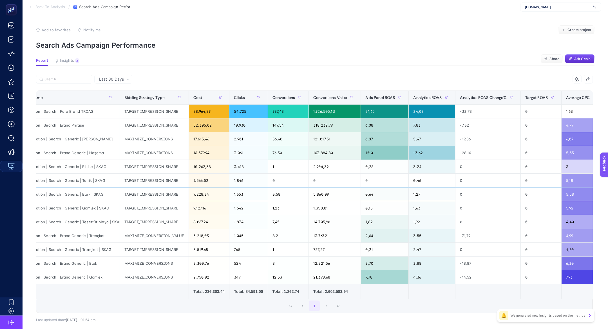
scroll to position [0, 30]
click at [139, 235] on div "MAXIMIZE_CONVERSION_VALUE" at bounding box center [153, 236] width 69 height 14
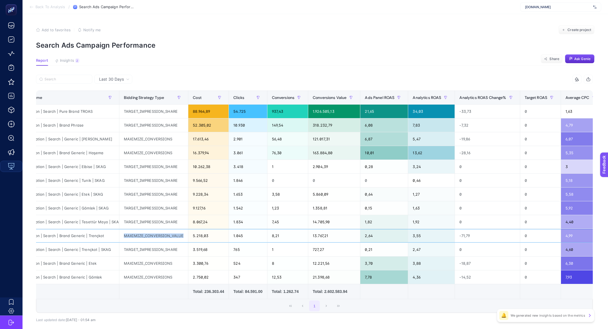
click at [139, 235] on div "MAXIMIZE_CONVERSION_VALUE" at bounding box center [153, 236] width 69 height 14
drag, startPoint x: 139, startPoint y: 235, endPoint x: 368, endPoint y: 236, distance: 228.4
click at [368, 236] on tr "BR | Conversion | Search | Brand Generic | Trençkot MAXIMIZE_CONVERSION_VALUE 5…" at bounding box center [479, 236] width 944 height 14
click at [424, 235] on div "3,55" at bounding box center [431, 236] width 46 height 14
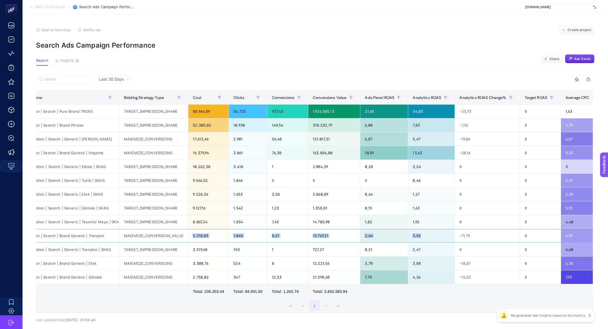
drag, startPoint x: 438, startPoint y: 235, endPoint x: 193, endPoint y: 237, distance: 244.5
click at [193, 237] on tr "BR | Conversion | Search | Brand Generic | Trençkot MAXIMIZE_CONVERSION_VALUE 5…" at bounding box center [479, 236] width 944 height 14
click at [164, 233] on div "MAXIMIZE_CONVERSION_VALUE" at bounding box center [153, 236] width 69 height 14
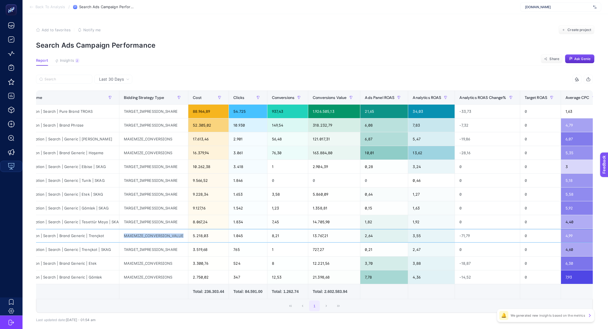
click at [164, 233] on div "MAXIMIZE_CONVERSION_VALUE" at bounding box center [153, 236] width 69 height 14
click at [166, 256] on div "MAXIMIZE_CONVERSIONS" at bounding box center [153, 263] width 69 height 14
click at [160, 244] on div "TARGET_IMPRESSION_SHARE" at bounding box center [153, 250] width 69 height 14
click at [158, 234] on div "MAXIMIZE_CONVERSION_VALUE" at bounding box center [153, 236] width 69 height 14
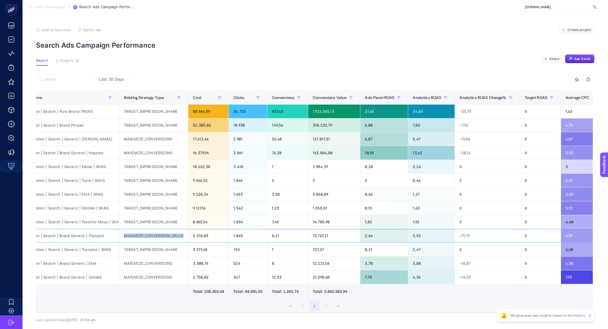
click at [158, 234] on div "MAXIMIZE_CONVERSION_VALUE" at bounding box center [153, 236] width 69 height 14
drag, startPoint x: 295, startPoint y: 237, endPoint x: 259, endPoint y: 235, distance: 36.1
click at [260, 236] on tr "BR | Conversion | Search | Brand Generic | Trençkot MAXIMIZE_CONVERSION_VALUE 5…" at bounding box center [479, 236] width 944 height 14
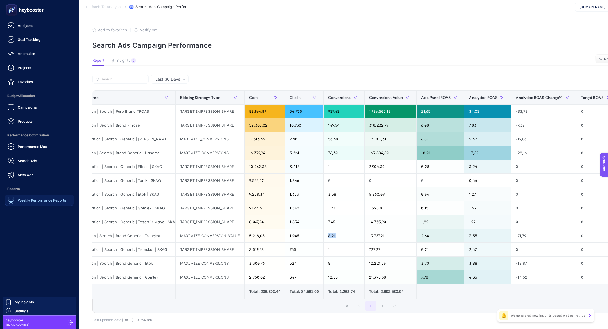
click at [7, 9] on rect at bounding box center [11, 9] width 9 height 9
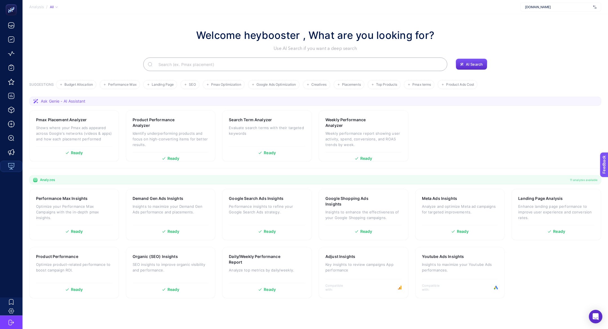
click at [201, 67] on input "Search" at bounding box center [298, 64] width 289 height 16
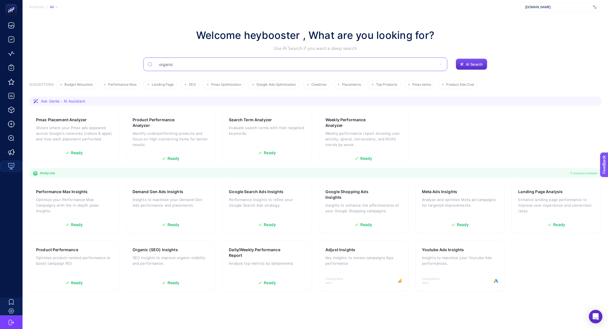
type input "organic"
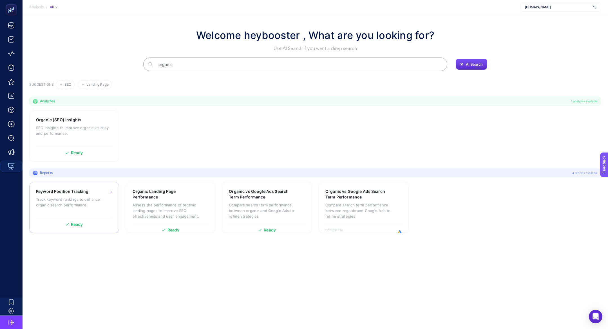
click at [97, 197] on p "Track keyword rankings to enhance organic search performance." at bounding box center [74, 201] width 76 height 11
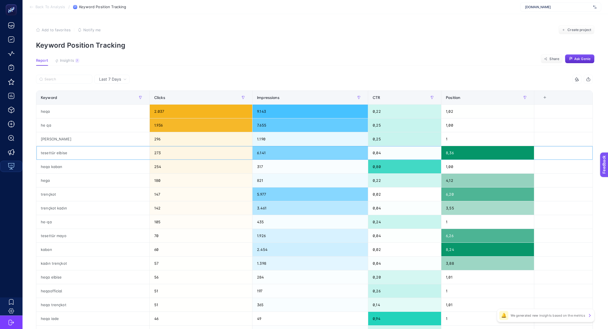
click at [211, 152] on div "273" at bounding box center [201, 153] width 103 height 14
click at [356, 258] on div "1.398" at bounding box center [310, 263] width 115 height 14
click at [47, 263] on div "kadın trençkot" at bounding box center [92, 263] width 113 height 14
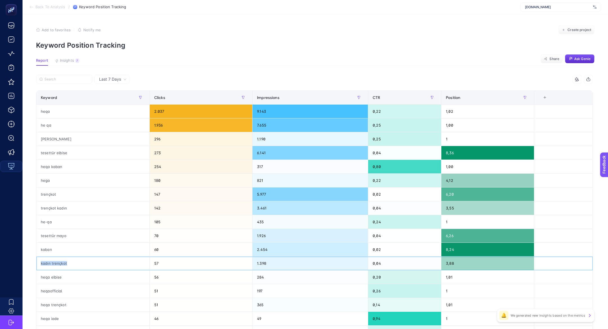
click at [47, 263] on div "kadın trençkot" at bounding box center [92, 263] width 113 height 14
drag, startPoint x: 459, startPoint y: 260, endPoint x: 445, endPoint y: 262, distance: 13.7
click at [445, 262] on div "3,88" at bounding box center [488, 263] width 93 height 14
click at [447, 261] on div "3,88" at bounding box center [488, 263] width 93 height 14
drag, startPoint x: 471, startPoint y: 250, endPoint x: 268, endPoint y: 246, distance: 203.4
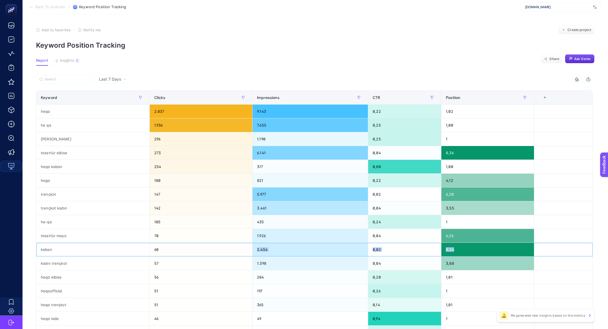
click at [268, 246] on tr "kaban 60 2.454 0,02 8,24" at bounding box center [314, 250] width 557 height 14
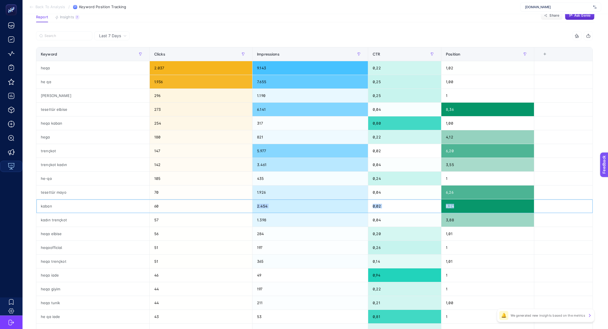
scroll to position [44, 0]
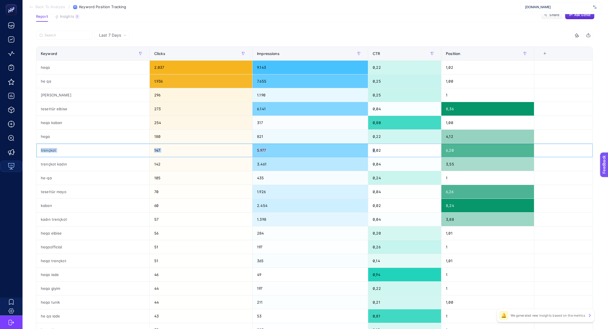
drag, startPoint x: 69, startPoint y: 146, endPoint x: 371, endPoint y: 151, distance: 301.7
click at [371, 151] on tr "trençkot 147 5.977 0,02 6,20" at bounding box center [314, 150] width 557 height 14
drag, startPoint x: 452, startPoint y: 152, endPoint x: 445, endPoint y: 150, distance: 7.5
click at [445, 150] on div "6,20" at bounding box center [488, 150] width 93 height 14
click at [60, 34] on input "Search" at bounding box center [67, 35] width 45 height 4
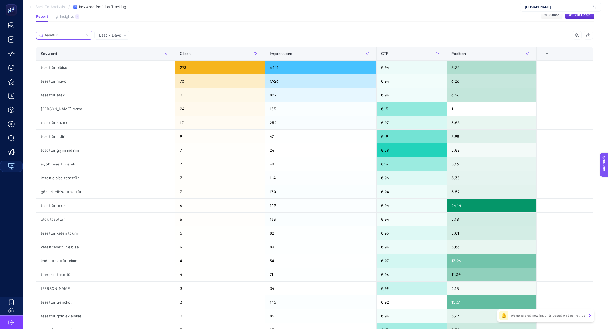
type input "tesettür"
click at [69, 205] on div "tesettür takım" at bounding box center [105, 206] width 139 height 14
click at [59, 301] on div "tesettür trençkot" at bounding box center [105, 302] width 139 height 14
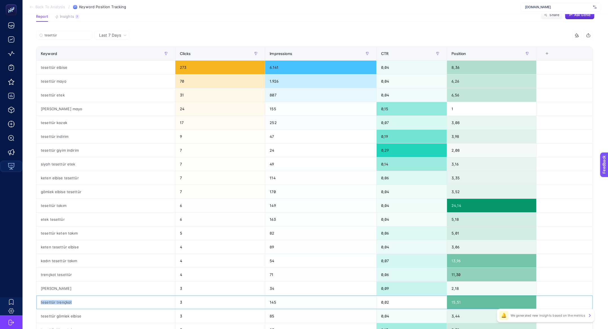
click at [59, 301] on div "tesettür trençkot" at bounding box center [105, 302] width 139 height 14
click at [48, 206] on div "tesettür takım" at bounding box center [105, 206] width 139 height 14
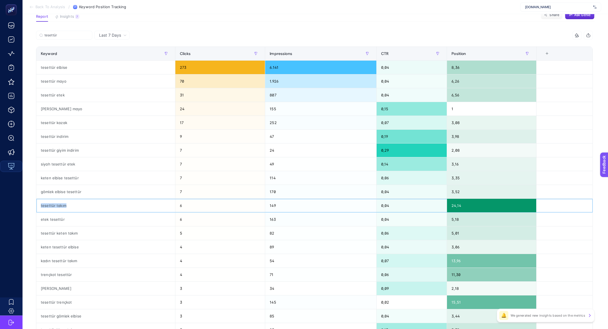
click at [48, 206] on div "tesettür takım" at bounding box center [105, 206] width 139 height 14
click at [44, 99] on div "tesettür etek" at bounding box center [105, 95] width 139 height 14
click at [44, 97] on div "tesettür etek" at bounding box center [105, 95] width 139 height 14
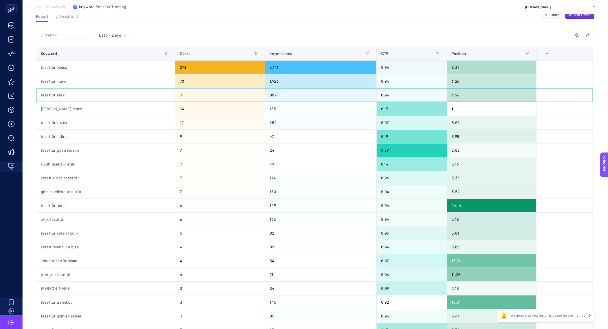
click at [44, 97] on div "tesettür etek" at bounding box center [105, 95] width 139 height 14
click at [304, 48] on th "Impressions" at bounding box center [321, 54] width 112 height 14
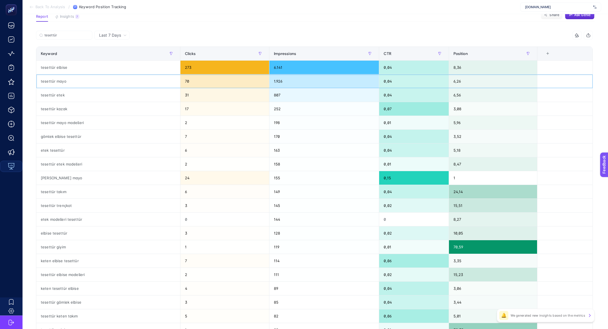
click at [59, 83] on div "tesettür mayo" at bounding box center [108, 81] width 144 height 14
click at [59, 241] on div "tesettür giyim" at bounding box center [108, 247] width 144 height 14
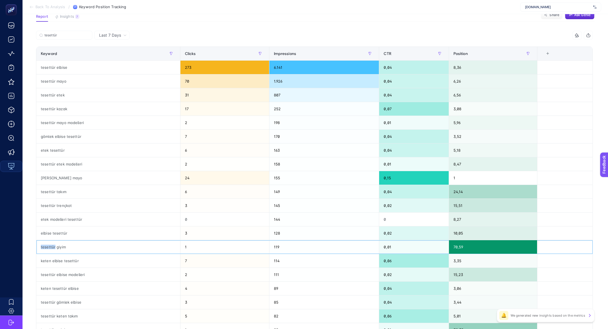
click at [59, 241] on div "tesettür giyim" at bounding box center [108, 247] width 144 height 14
drag, startPoint x: 465, startPoint y: 245, endPoint x: 445, endPoint y: 245, distance: 20.0
click at [445, 245] on tr "tesettür giyim 1 119 0,01 70,59" at bounding box center [314, 247] width 557 height 14
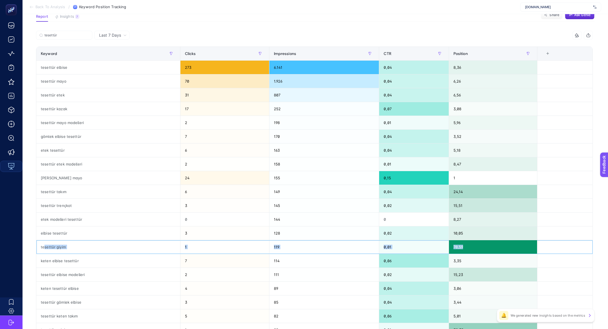
drag, startPoint x: 43, startPoint y: 247, endPoint x: 73, endPoint y: 254, distance: 31.0
click at [73, 254] on tbody "tesettür elbise 273 6.141 0,04 8,36 tesettür mayo 70 1.926 0,04 6,26 tesettür e…" at bounding box center [314, 199] width 557 height 276
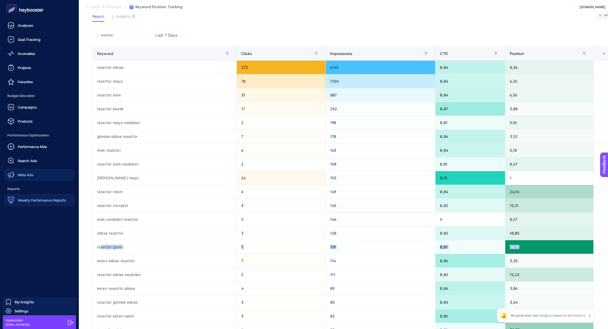
click at [18, 174] on span "Meta Ads" at bounding box center [26, 174] width 16 height 5
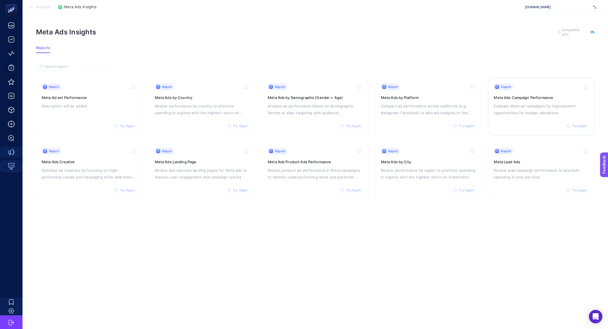
click at [533, 111] on p "Evaluate Meta ad campaigns for improvement opportunities for budget allocations." at bounding box center [541, 110] width 95 height 14
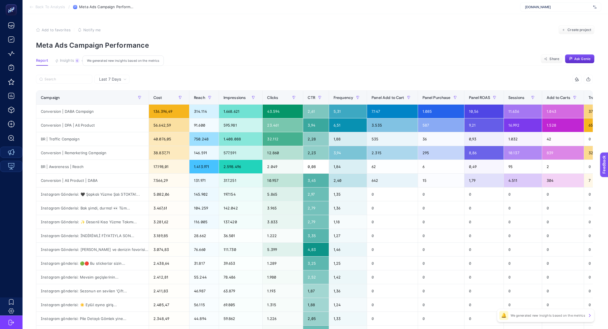
click at [64, 65] on button "Insights 6 We generated new insights based on the metrics" at bounding box center [67, 61] width 25 height 7
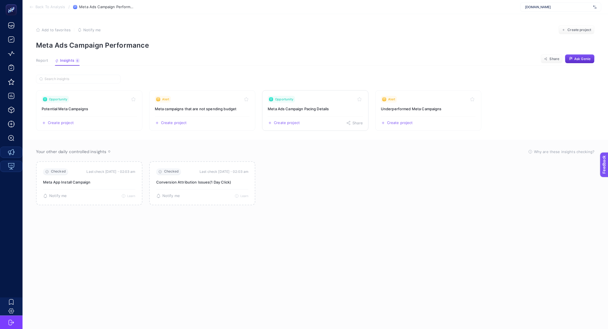
click at [331, 106] on h3 "Meta Ads Campaign Pacing Details" at bounding box center [315, 109] width 95 height 6
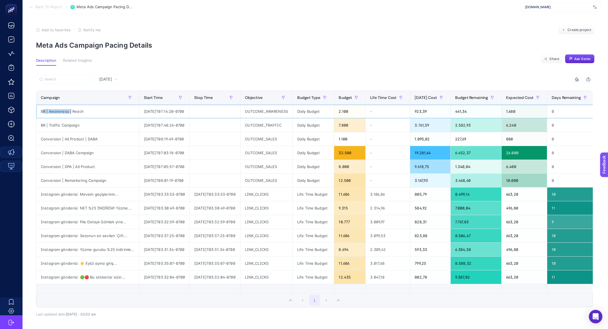
drag, startPoint x: 42, startPoint y: 113, endPoint x: 70, endPoint y: 113, distance: 27.6
click at [70, 113] on div "BR | Awareness | Reach" at bounding box center [87, 112] width 103 height 14
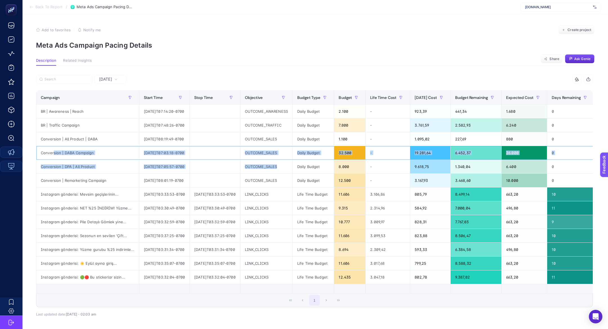
drag, startPoint x: 53, startPoint y: 154, endPoint x: 343, endPoint y: 159, distance: 289.9
click at [343, 159] on tbody "BR | Awareness | Reach 2025-03-13T07:14:20-0700 OUTCOME_AWARENESS Daily Budget …" at bounding box center [419, 194] width 766 height 179
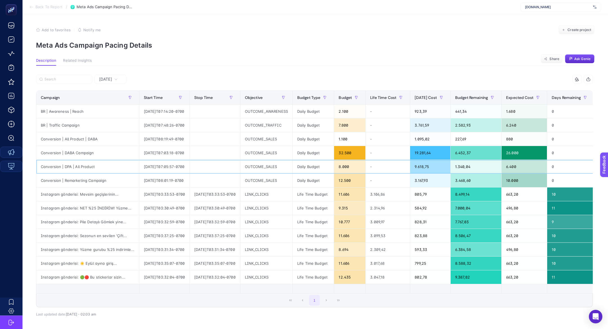
click at [334, 160] on div "Daily Budget" at bounding box center [313, 167] width 41 height 14
click at [441, 154] on div "19.281,64" at bounding box center [430, 153] width 40 height 14
drag, startPoint x: 326, startPoint y: 151, endPoint x: 469, endPoint y: 152, distance: 143.1
click at [469, 152] on tr "Conversion | DABA Campaign 2025-04-16T07:03:18-0700 OUTCOME_SALES Daily Budget …" at bounding box center [419, 153] width 766 height 14
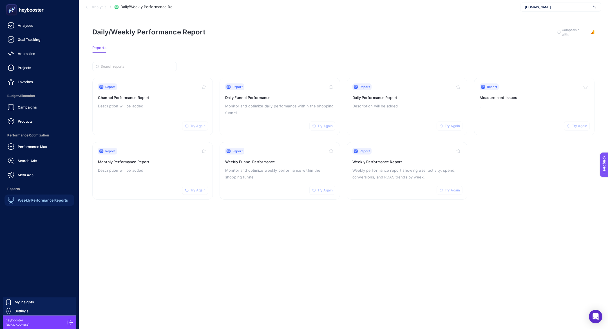
click at [30, 128] on ul "Analyses Goal Tracking Anomalies Projects Favorites Budget Allocation Campaigns…" at bounding box center [40, 113] width 70 height 186
click at [30, 123] on span "Products" at bounding box center [25, 121] width 15 height 5
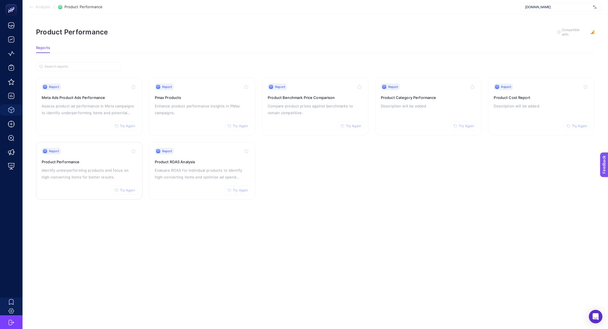
click at [84, 167] on p "Identify underperforming products and focus on high-converting items for better…" at bounding box center [89, 174] width 95 height 14
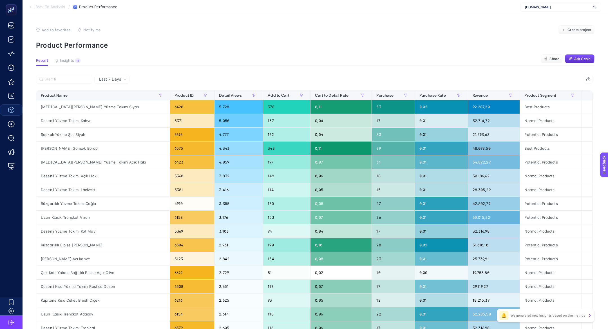
click at [55, 80] on input "Search" at bounding box center [67, 79] width 45 height 4
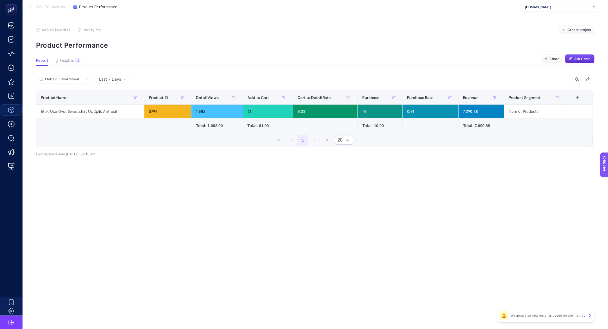
scroll to position [0, 29]
type input "Etek Ucu Oval Sweatshirt Üç İplik Antrasit"
click at [88, 80] on icon at bounding box center [87, 78] width 3 height 3
click at [83, 80] on input "Etek Ucu Oval Sweatshirt Üç İplik Antrasit" at bounding box center [64, 79] width 38 height 4
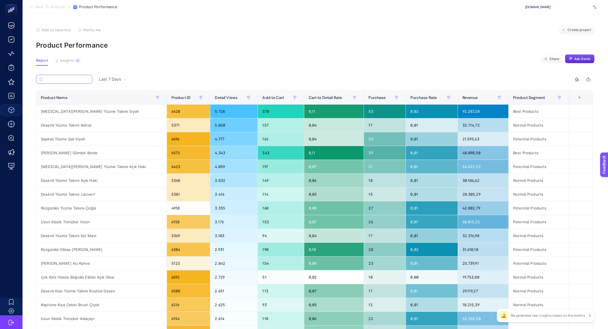
paste input "[MEDICAL_DATA][PERSON_NAME] Yüzme Takımı Siyah"
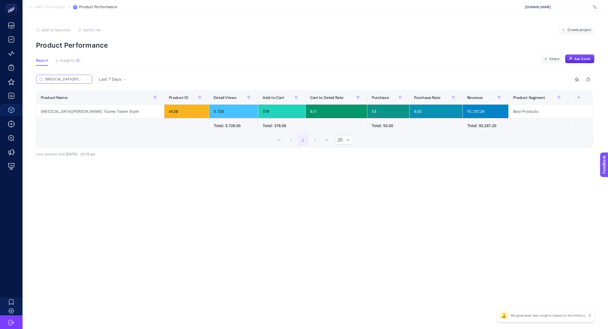
scroll to position [0, 12]
type input "[MEDICAL_DATA][PERSON_NAME] Yüzme Takımı Siyah"
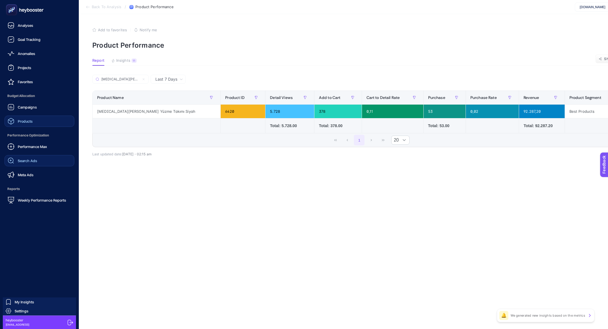
click at [19, 161] on span "Search Ads" at bounding box center [27, 160] width 19 height 5
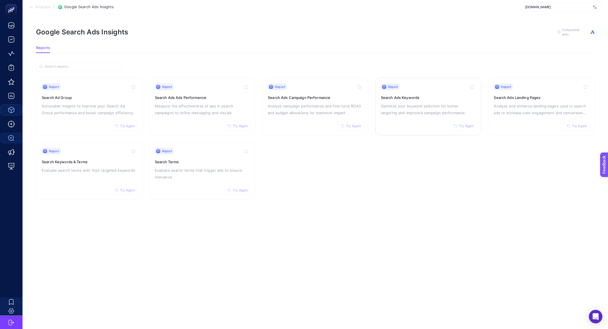
click at [421, 115] on p "Optimize your keyword selection for better targeting and improved campaign perf…" at bounding box center [428, 110] width 95 height 14
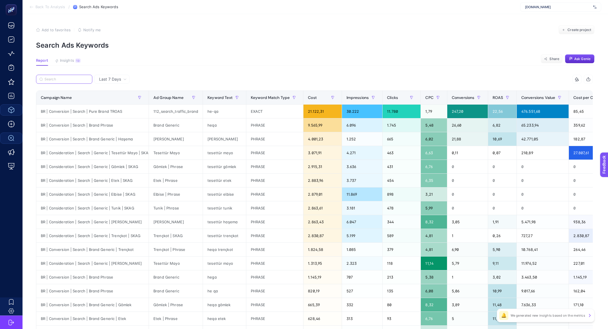
click at [78, 80] on input "Search" at bounding box center [67, 79] width 45 height 4
paste input "BR | Consideration | Search | Generic | Tunik | SKAG"
type input "BR | Consideration | Search | Generic | Tunik | SKAG"
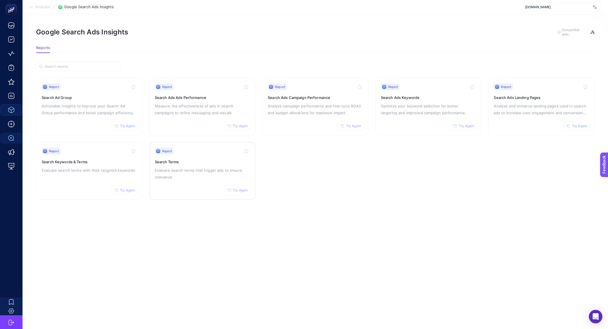
click at [177, 172] on p "Evaluate search terms that trigger ads to ensure relevance" at bounding box center [202, 174] width 95 height 14
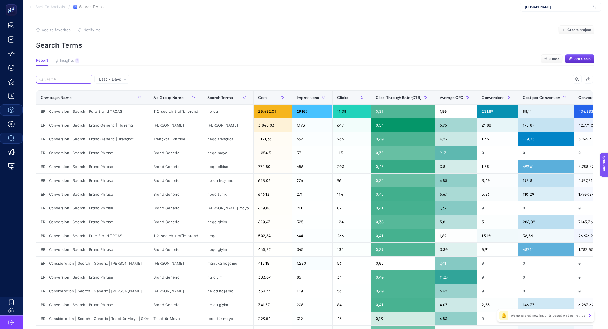
click at [58, 78] on input "Search" at bounding box center [67, 79] width 45 height 4
paste input "BR | Consideration | Search | Generic | Tunik | SKAG"
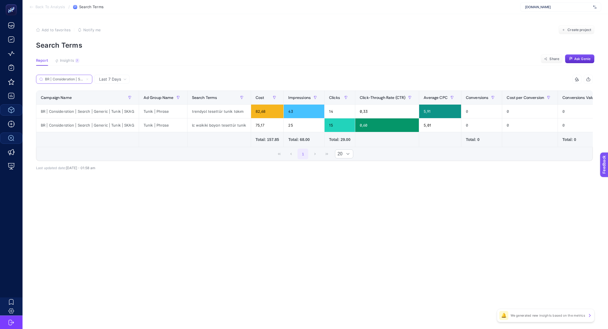
scroll to position [0, 46]
type input "BR | Consideration | Search | Generic | Tunik | SKAG"
click at [205, 125] on div "lc waikiki bayan tesettür tunik" at bounding box center [219, 125] width 63 height 14
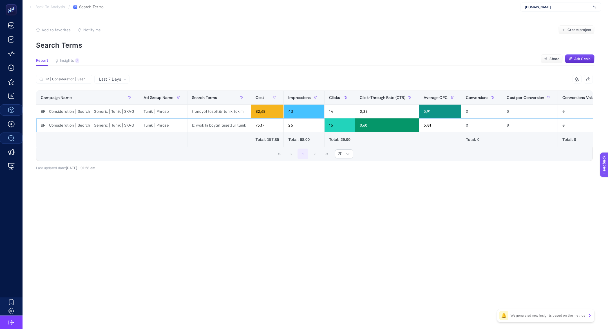
click at [205, 125] on div "lc waikiki bayan tesettür tunik" at bounding box center [219, 125] width 63 height 14
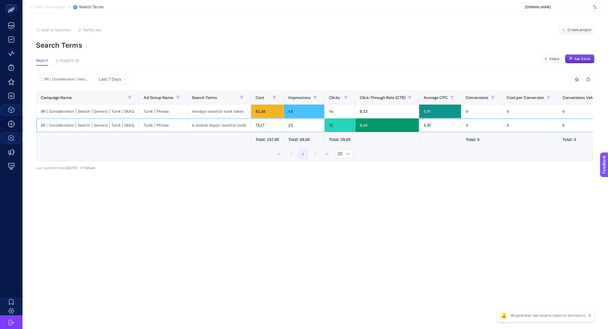
drag, startPoint x: 220, startPoint y: 127, endPoint x: 237, endPoint y: 121, distance: 18.5
click at [238, 122] on div "lc waikiki bayan tesettür tunik" at bounding box center [219, 125] width 63 height 14
drag, startPoint x: 243, startPoint y: 125, endPoint x: 219, endPoint y: 125, distance: 23.4
click at [219, 125] on div "lc waikiki bayan tesettür tunik" at bounding box center [219, 125] width 63 height 14
drag, startPoint x: 219, startPoint y: 125, endPoint x: 119, endPoint y: 80, distance: 110.3
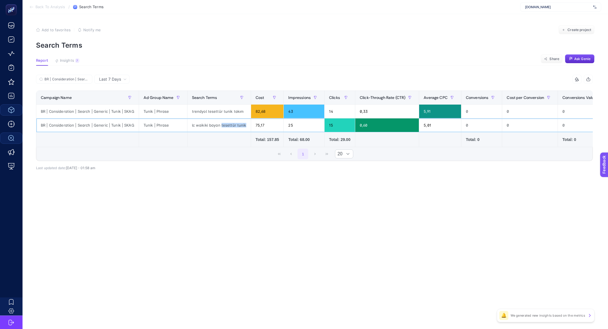
click at [119, 80] on div "Last 7 Days BR | Consideration | Search | Generic | Tunik | SKAG 9 items select…" at bounding box center [314, 126] width 557 height 102
click at [119, 80] on span "Last 7 Days" at bounding box center [110, 79] width 22 height 6
click at [124, 102] on li "Last 30 Days" at bounding box center [112, 101] width 32 height 10
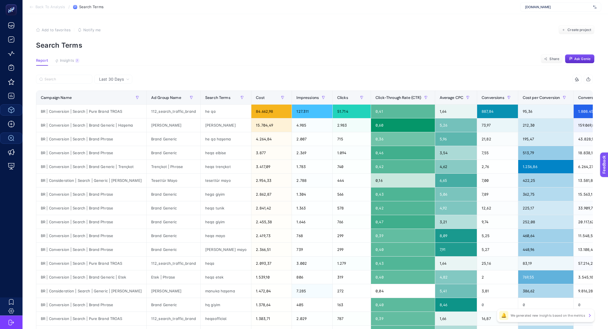
click at [66, 85] on div at bounding box center [175, 81] width 279 height 12
click at [66, 81] on label at bounding box center [64, 79] width 56 height 9
click at [0, 0] on input "BR | Consideration | Search | Generic | Tunik | SKAG" at bounding box center [0, 0] width 0 height 0
click at [66, 79] on input "Search" at bounding box center [67, 79] width 45 height 4
paste input "BR | Consideration | Search | Generic | Tunik | SKAG"
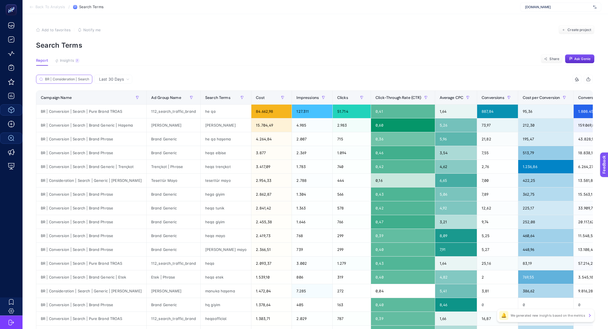
scroll to position [0, 46]
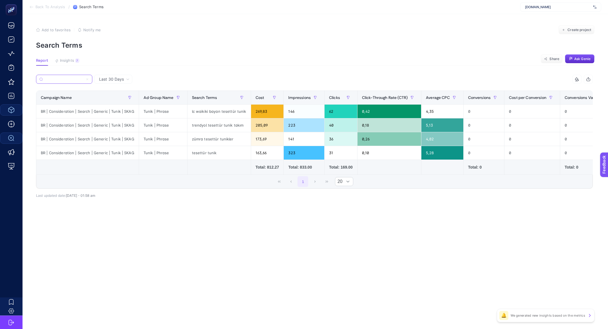
type input "BR | Consideration | Search | Generic | Tunik | SKAG"
click at [204, 151] on div "tesettür tunik" at bounding box center [219, 153] width 63 height 14
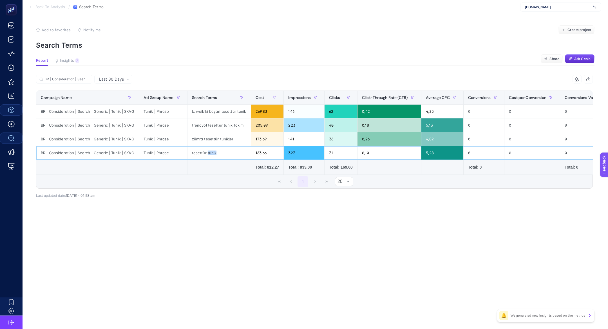
click at [204, 151] on div "tesettür tunik" at bounding box center [219, 153] width 63 height 14
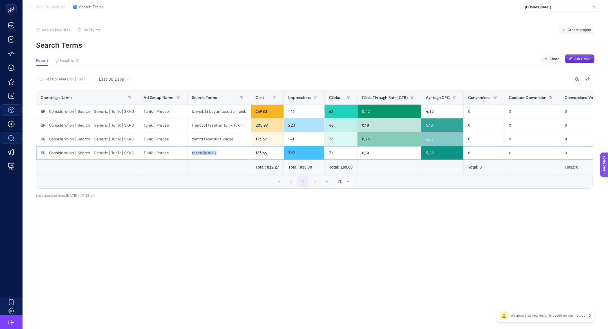
click at [204, 151] on div "tesettür tunik" at bounding box center [219, 153] width 63 height 14
drag, startPoint x: 295, startPoint y: 155, endPoint x: 293, endPoint y: 152, distance: 3.8
click at [293, 152] on div "323" at bounding box center [304, 153] width 41 height 14
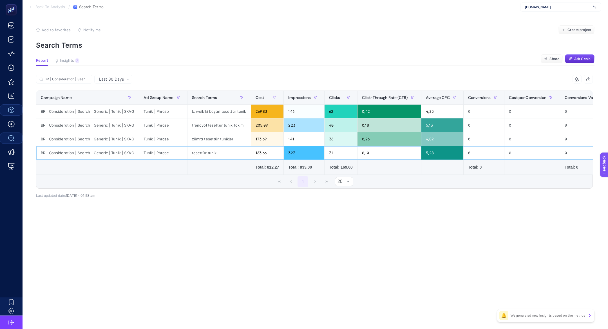
click at [293, 152] on div "323" at bounding box center [304, 153] width 41 height 14
click at [117, 75] on div "Last 30 Days" at bounding box center [113, 79] width 38 height 9
click at [120, 91] on li "Last 7 Days" at bounding box center [113, 91] width 35 height 10
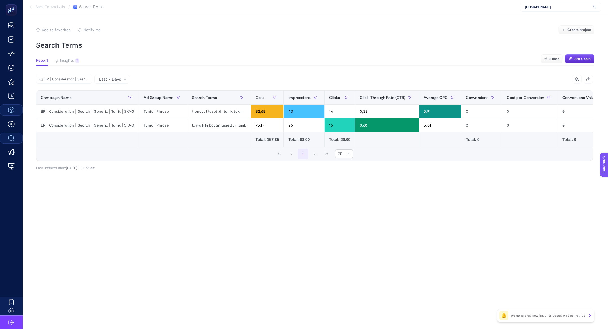
click at [119, 79] on span "Last 7 Days" at bounding box center [110, 79] width 22 height 6
click at [121, 99] on li "Last 30 Days" at bounding box center [112, 101] width 32 height 10
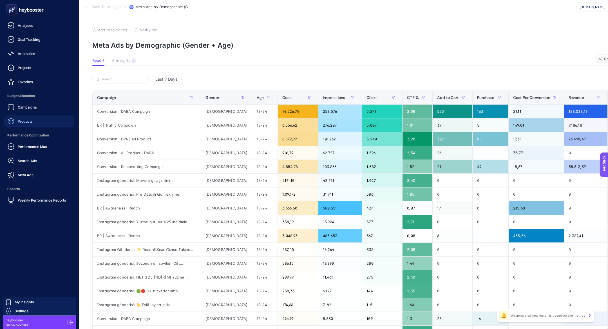
click at [30, 126] on ul "Analyses Goal Tracking Anomalies Projects Favorites Budget Allocation Campaigns…" at bounding box center [40, 113] width 70 height 186
click at [48, 175] on link "Meta Ads" at bounding box center [40, 174] width 70 height 11
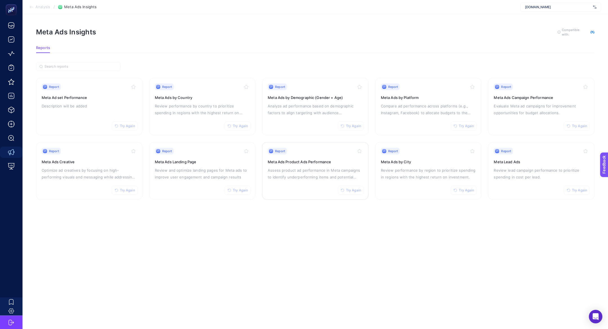
click at [308, 193] on link "Report Try Again Meta Ads Product Ads Performance Assess product ad performance…" at bounding box center [315, 170] width 106 height 57
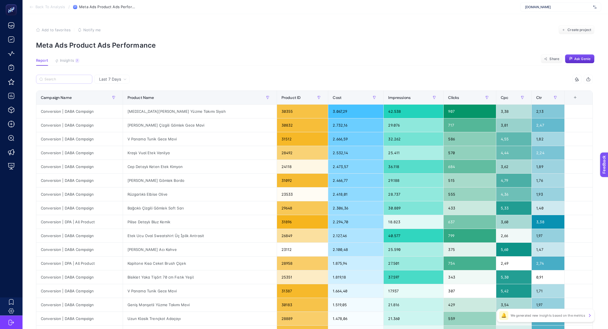
click at [56, 82] on label at bounding box center [64, 79] width 56 height 9
click at [56, 81] on input "Search" at bounding box center [67, 79] width 45 height 4
paste input "Kraşlı Vual Etek Vanilya"
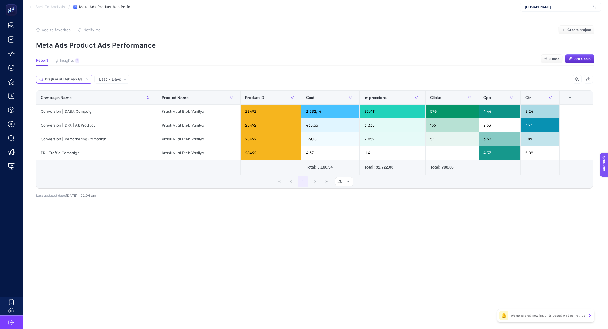
type input "Kraşlı Vual Etek Vanilya"
drag, startPoint x: 100, startPoint y: 113, endPoint x: 66, endPoint y: 108, distance: 34.5
click at [66, 108] on div "Conversion | DABA Campaign" at bounding box center [96, 112] width 121 height 14
drag, startPoint x: 373, startPoint y: 113, endPoint x: 370, endPoint y: 113, distance: 2.8
click at [370, 113] on div "25.411" at bounding box center [393, 112] width 66 height 14
